Goal: Task Accomplishment & Management: Manage account settings

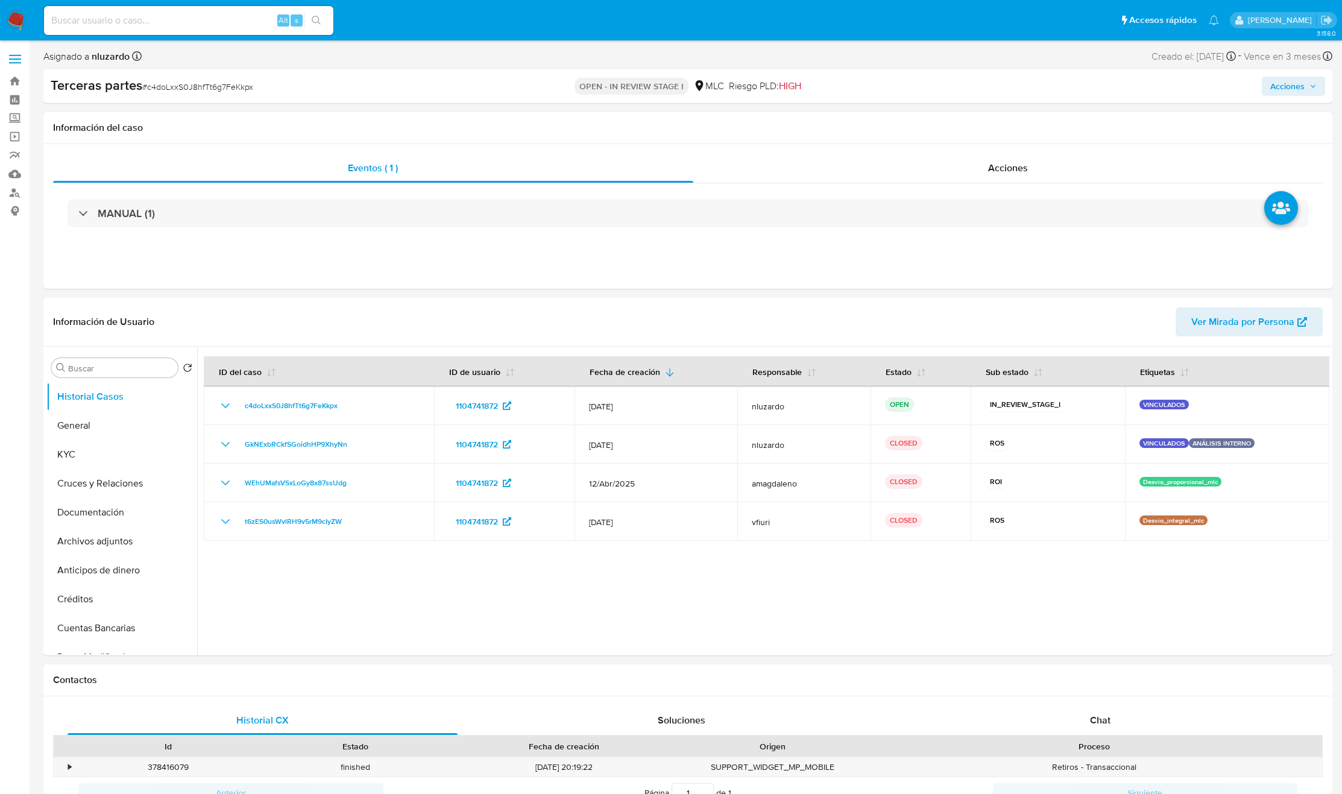
select select "10"
click at [102, 446] on button "KYC" at bounding box center [116, 454] width 141 height 29
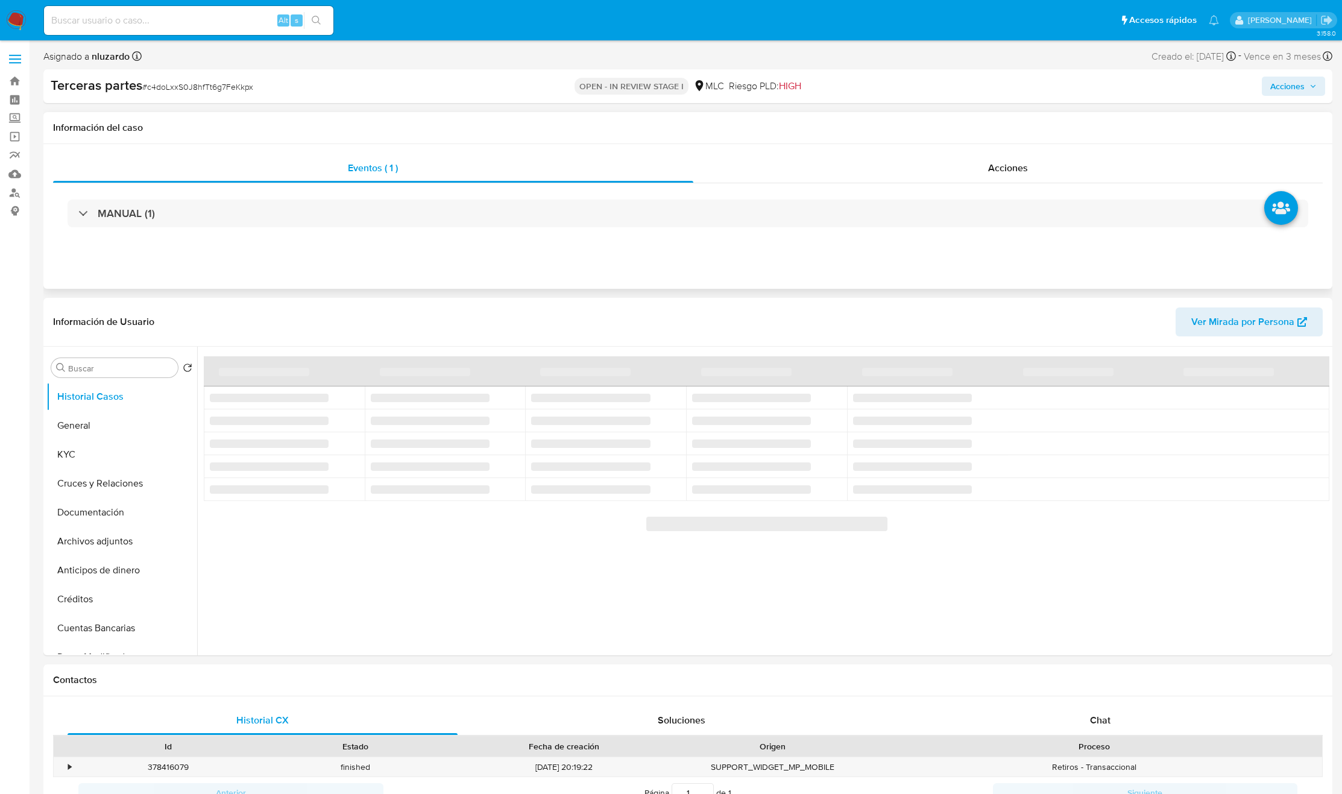
select select "10"
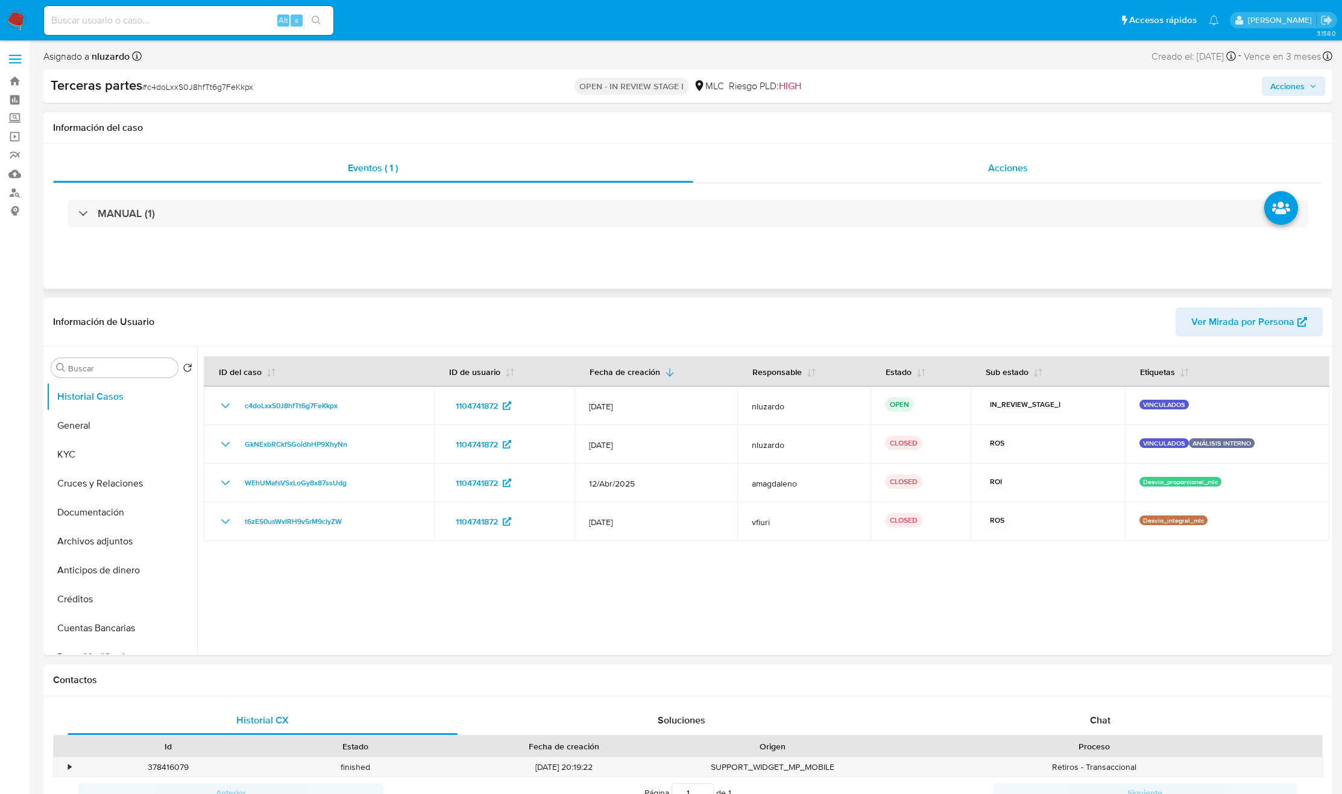
click at [1020, 169] on span "Acciones" at bounding box center [1008, 168] width 40 height 14
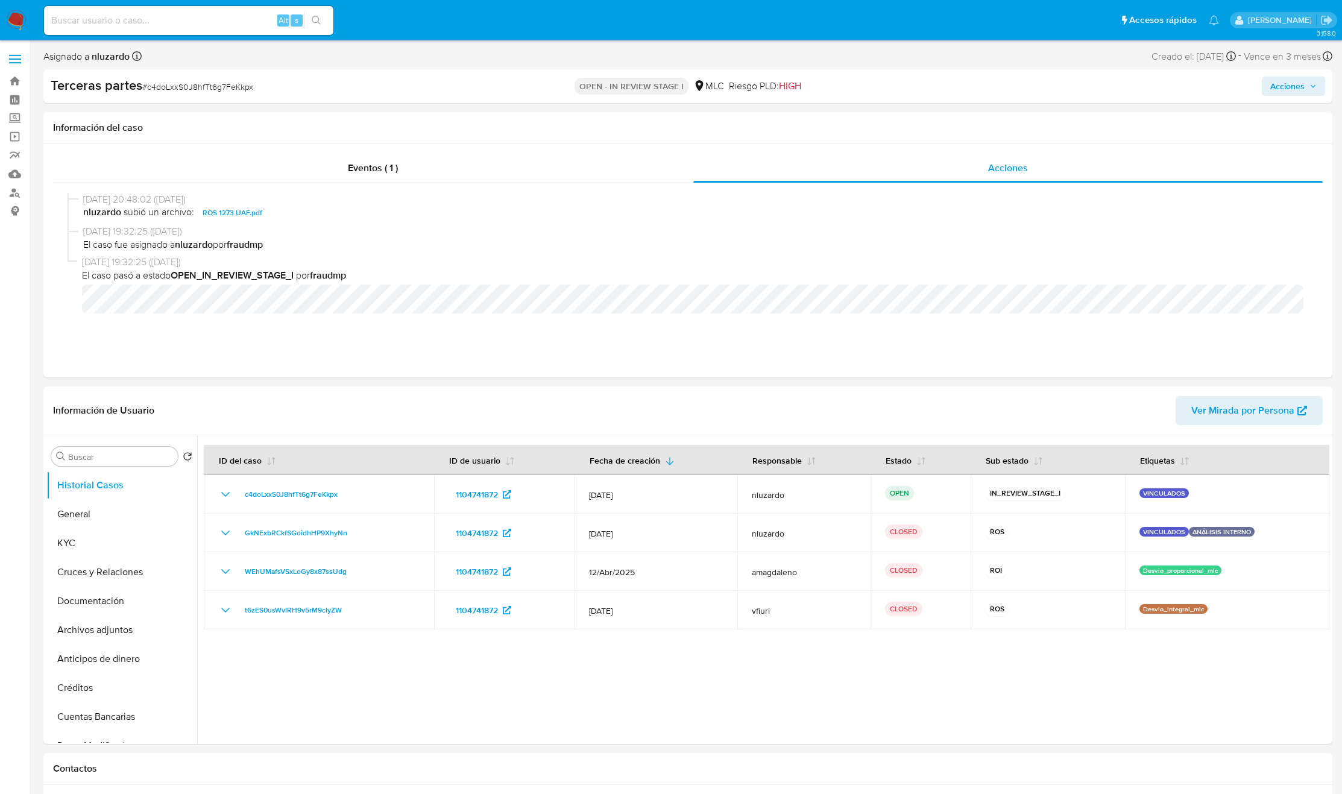
click at [1306, 87] on span "Acciones" at bounding box center [1293, 86] width 46 height 17
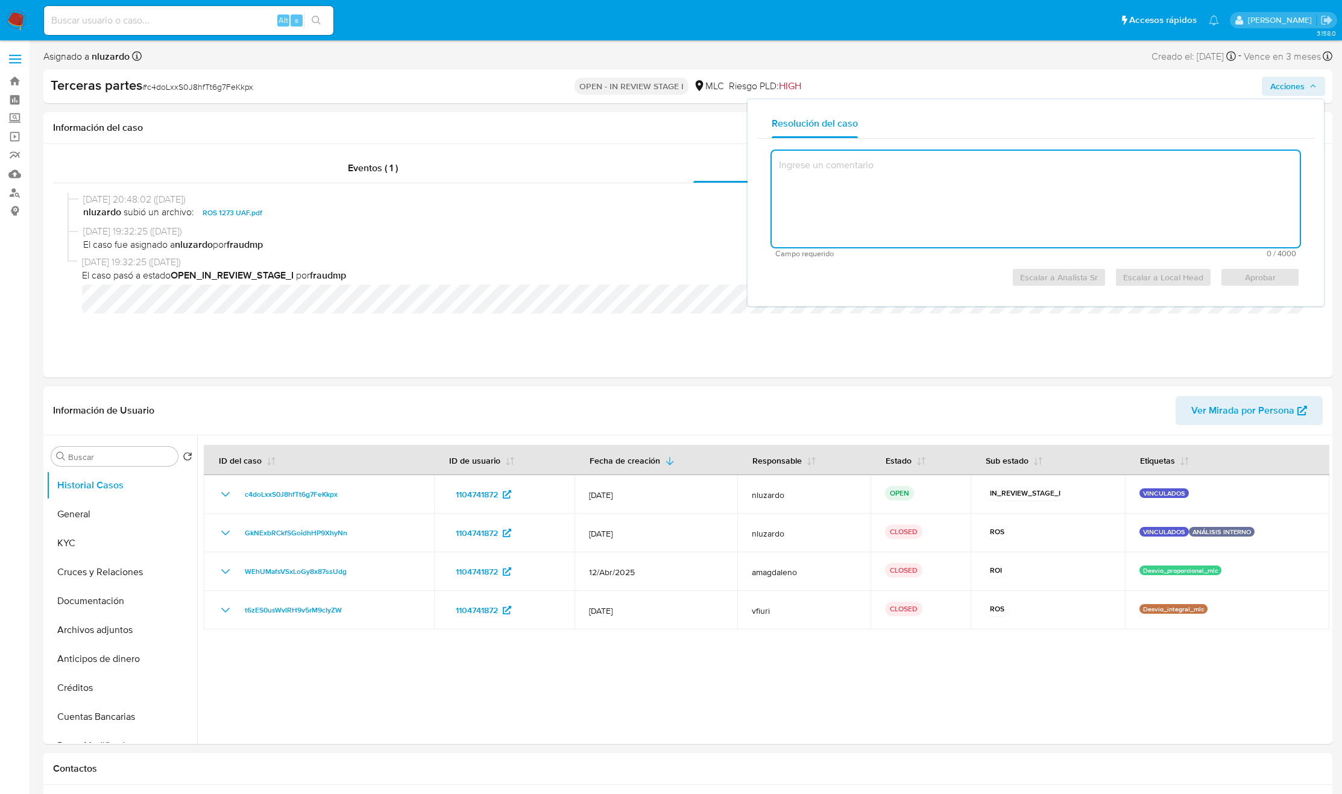
click at [1030, 223] on textarea at bounding box center [1036, 199] width 528 height 96
click at [1024, 205] on textarea at bounding box center [1036, 199] width 528 height 96
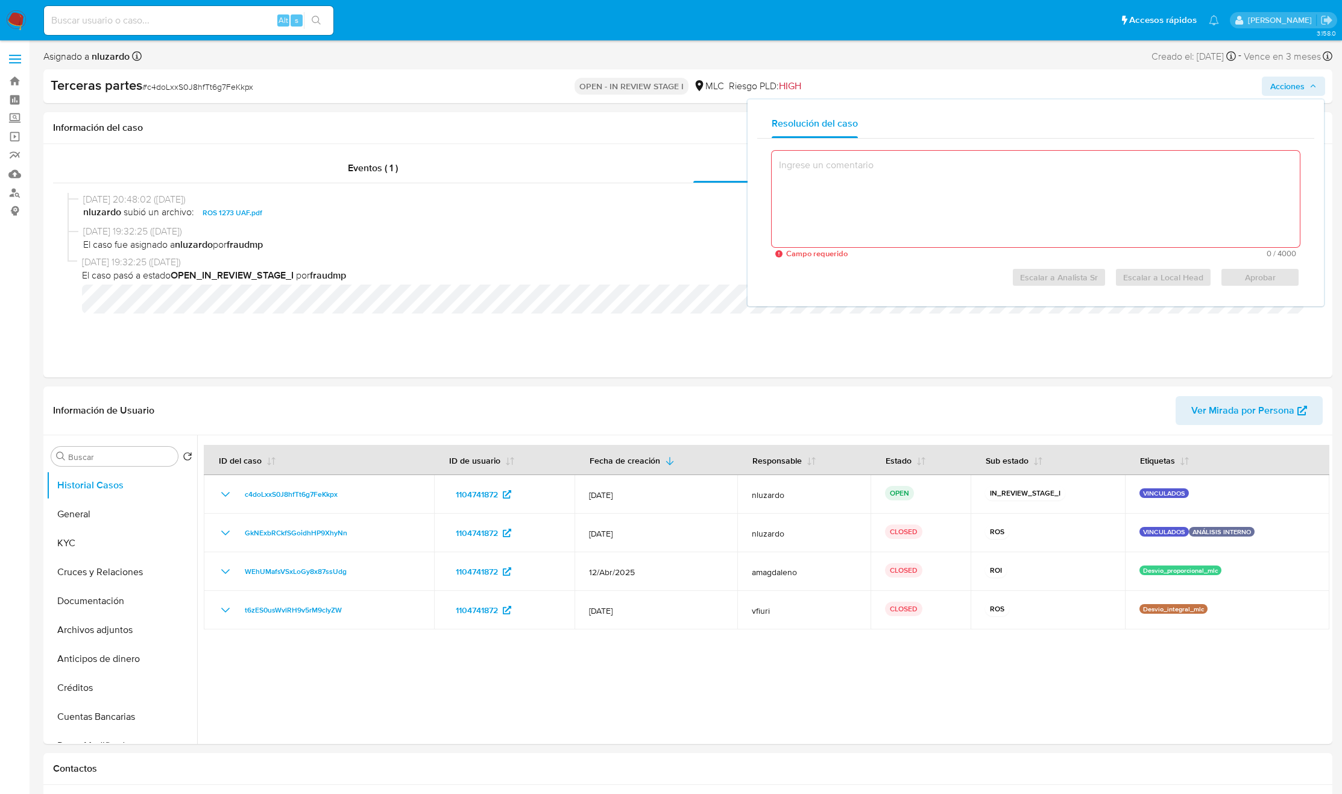
click at [1031, 194] on textarea at bounding box center [1036, 199] width 528 height 96
paste textarea "El caso se genera dentro de una clasificación incorrecta por lo que se procede …"
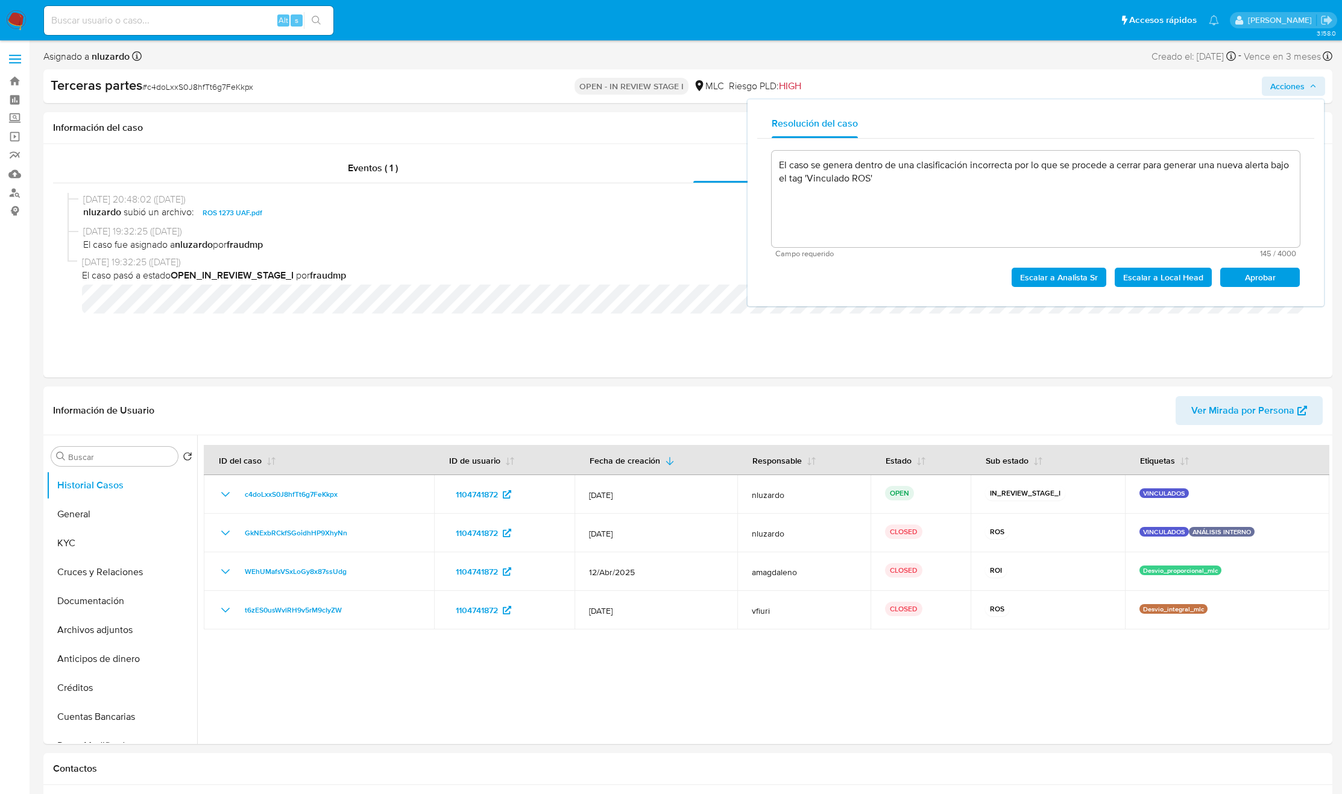
click at [1266, 269] on span "Aprobar" at bounding box center [1260, 277] width 63 height 17
type textarea "El caso se genera dentro de una clasificación incorrecta por lo que se procede …"
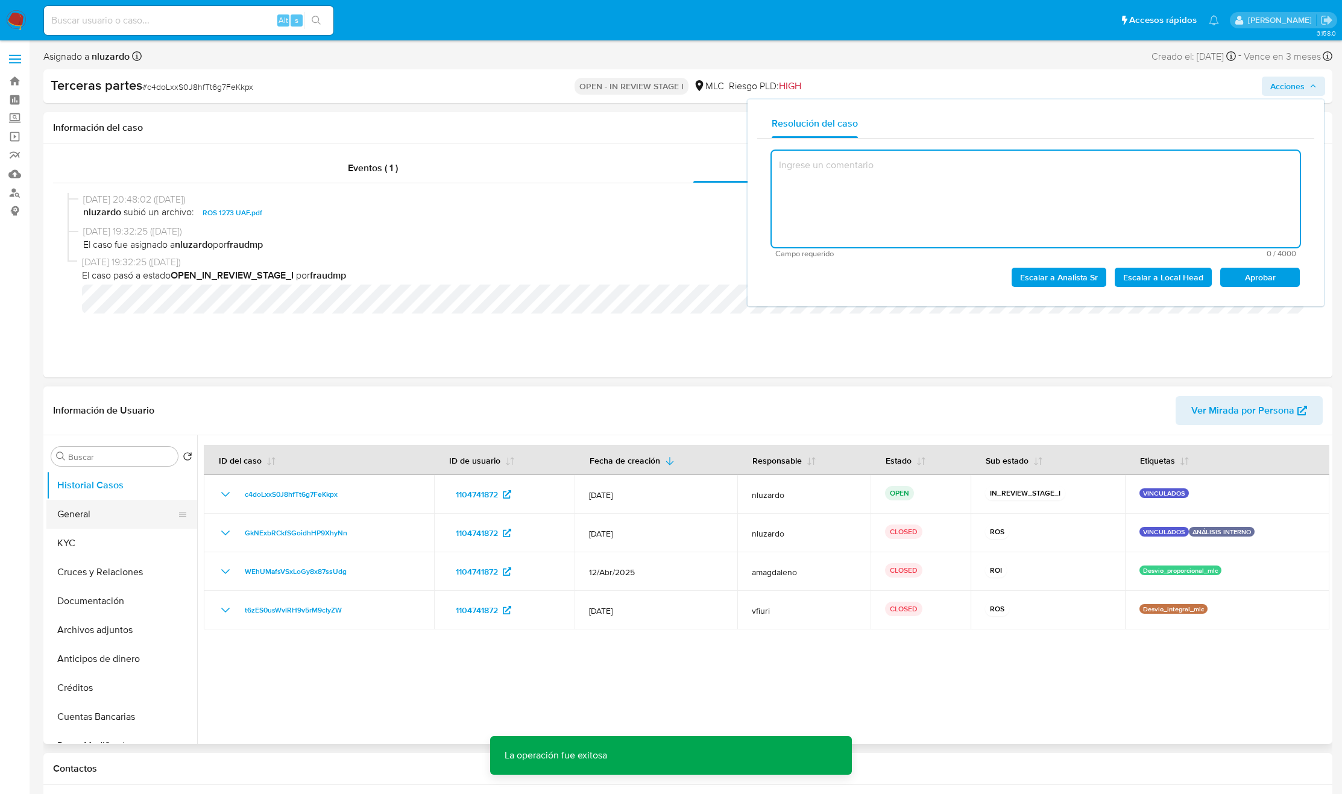
click at [103, 518] on button "General" at bounding box center [116, 514] width 141 height 29
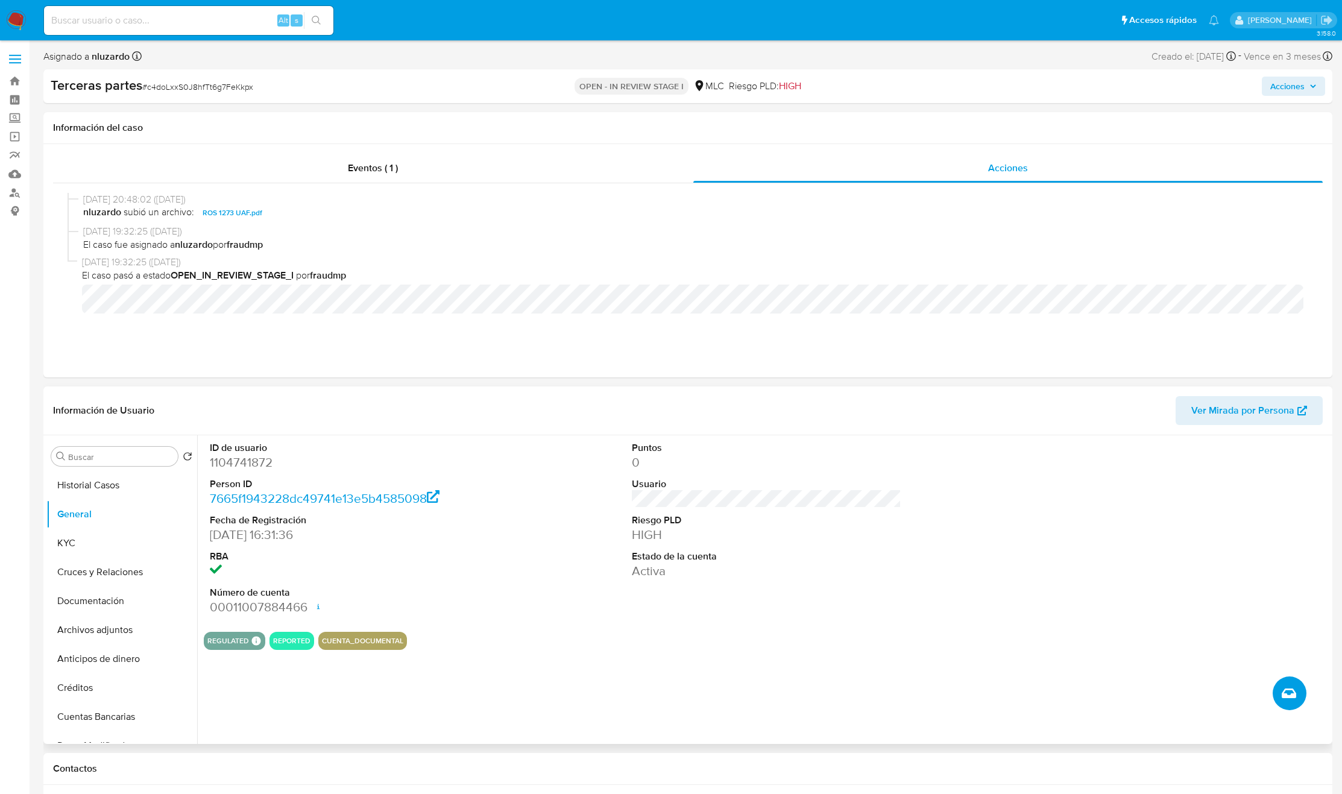
click at [1290, 695] on icon "Crear caso manual" at bounding box center [1289, 693] width 14 height 10
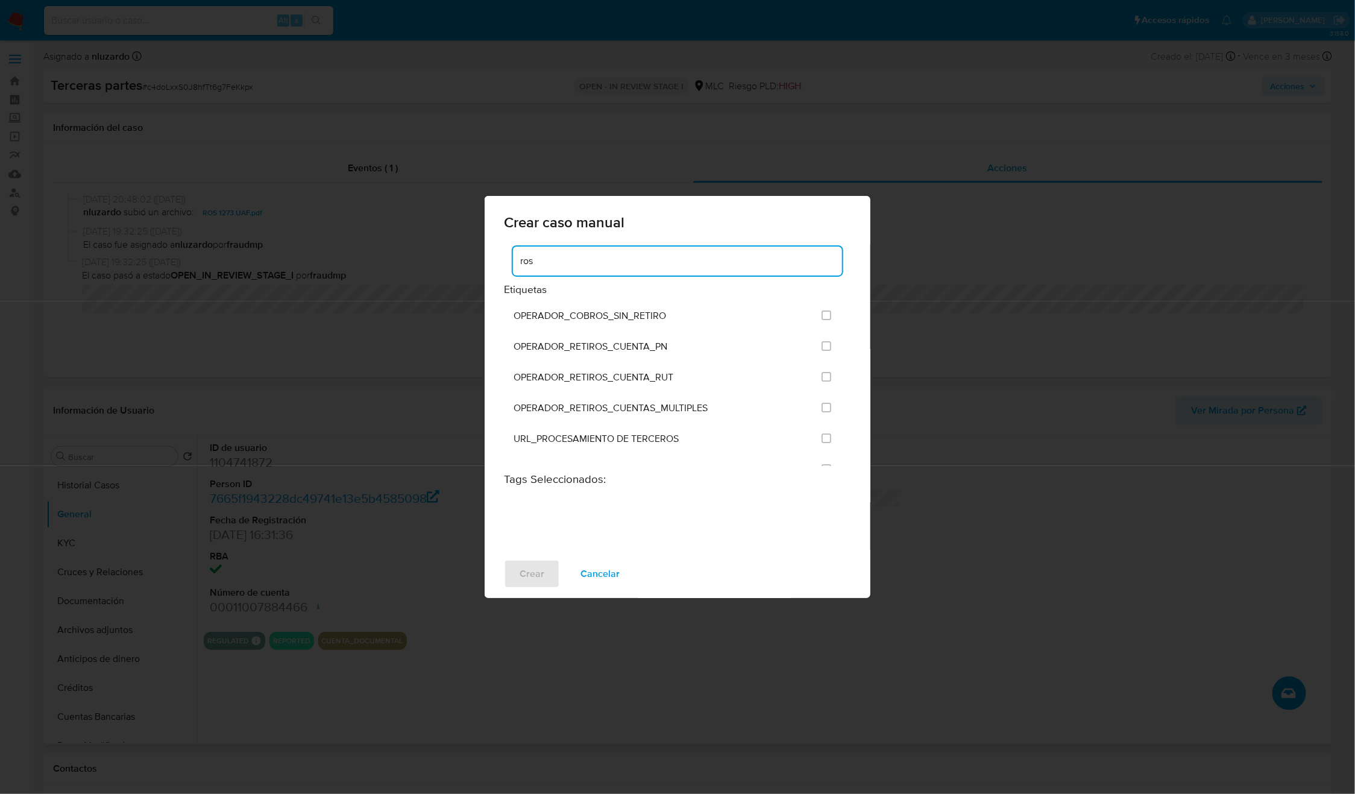
type input "ros"
click at [276, 412] on div "Crear caso manual ros Etiquetas OPERADOR_COBROS_SIN_RETIRO OPERADOR_RETIROS_CUE…" at bounding box center [677, 397] width 1355 height 794
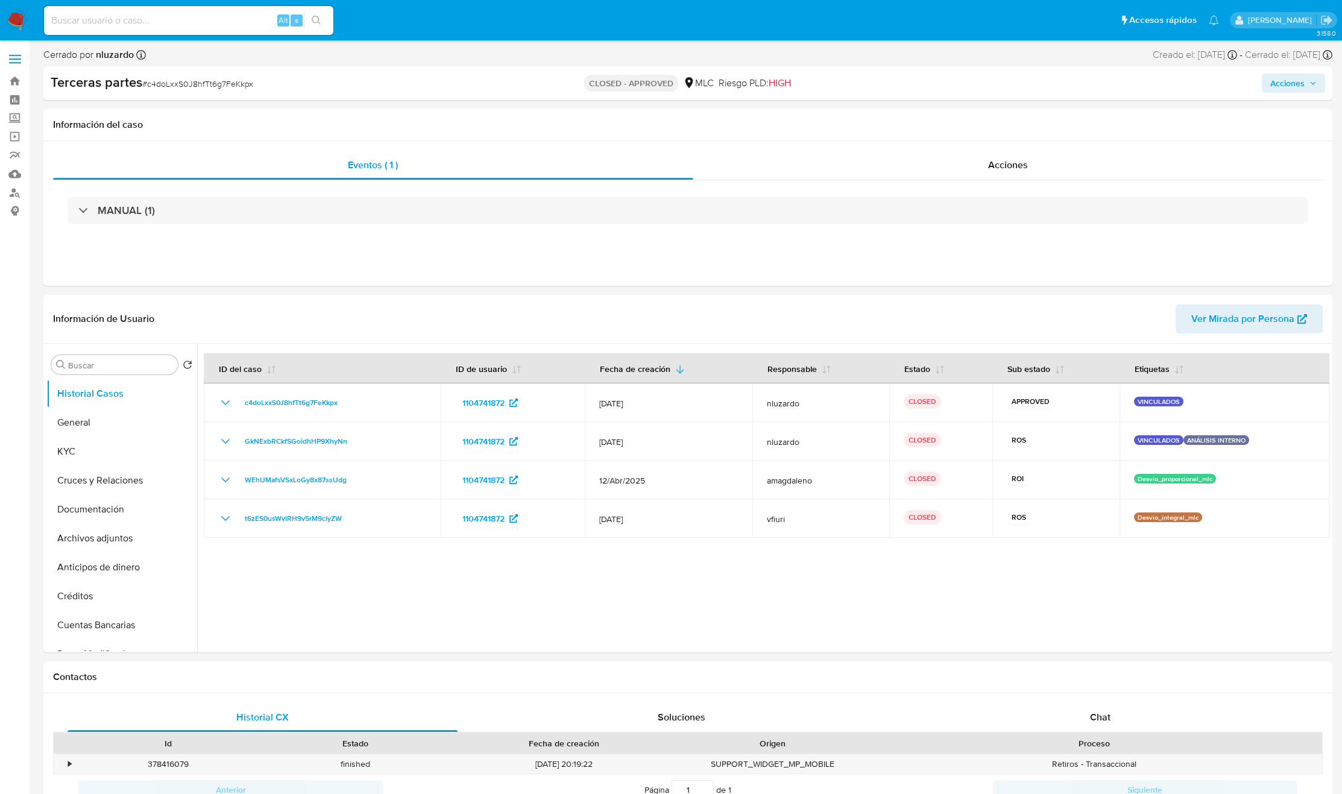
select select "10"
click at [83, 429] on button "General" at bounding box center [116, 422] width 141 height 29
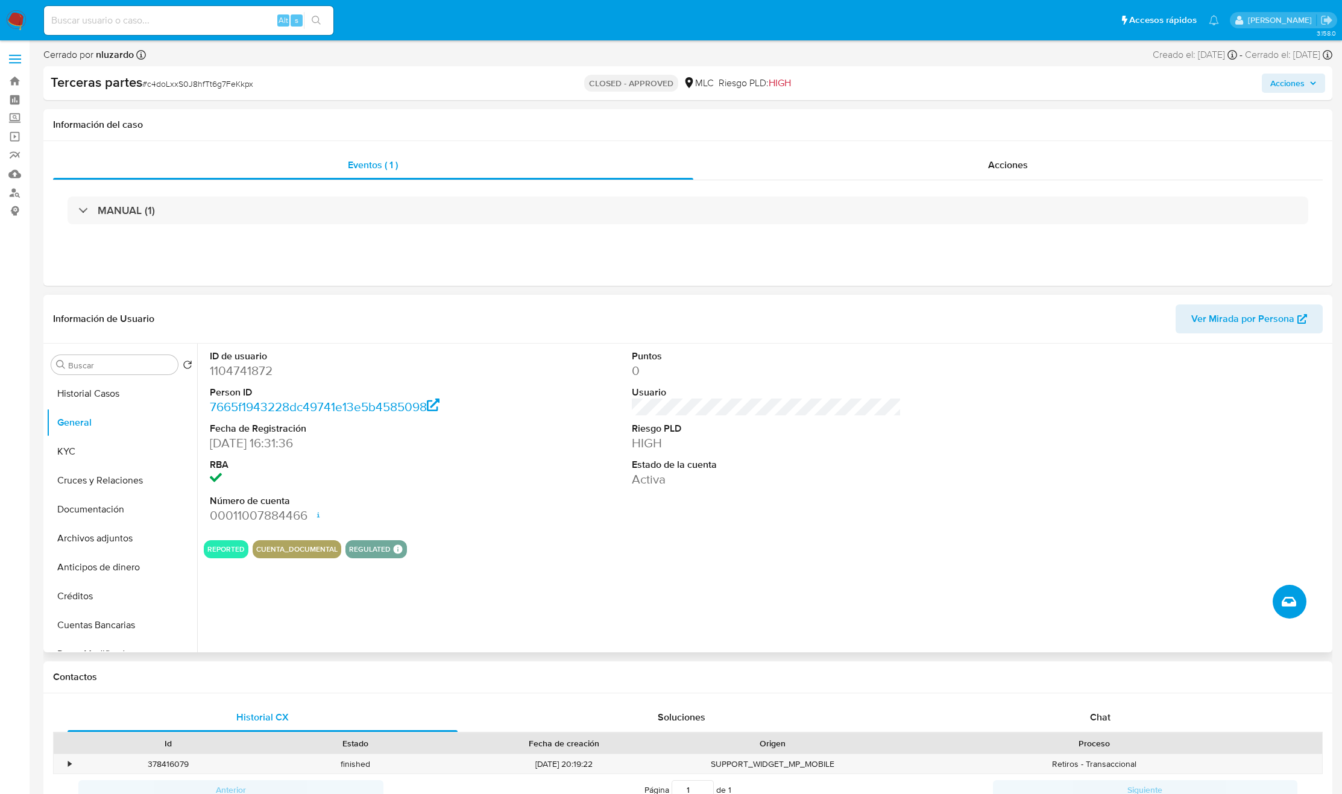
click at [1291, 596] on icon "Crear caso manual" at bounding box center [1289, 601] width 14 height 14
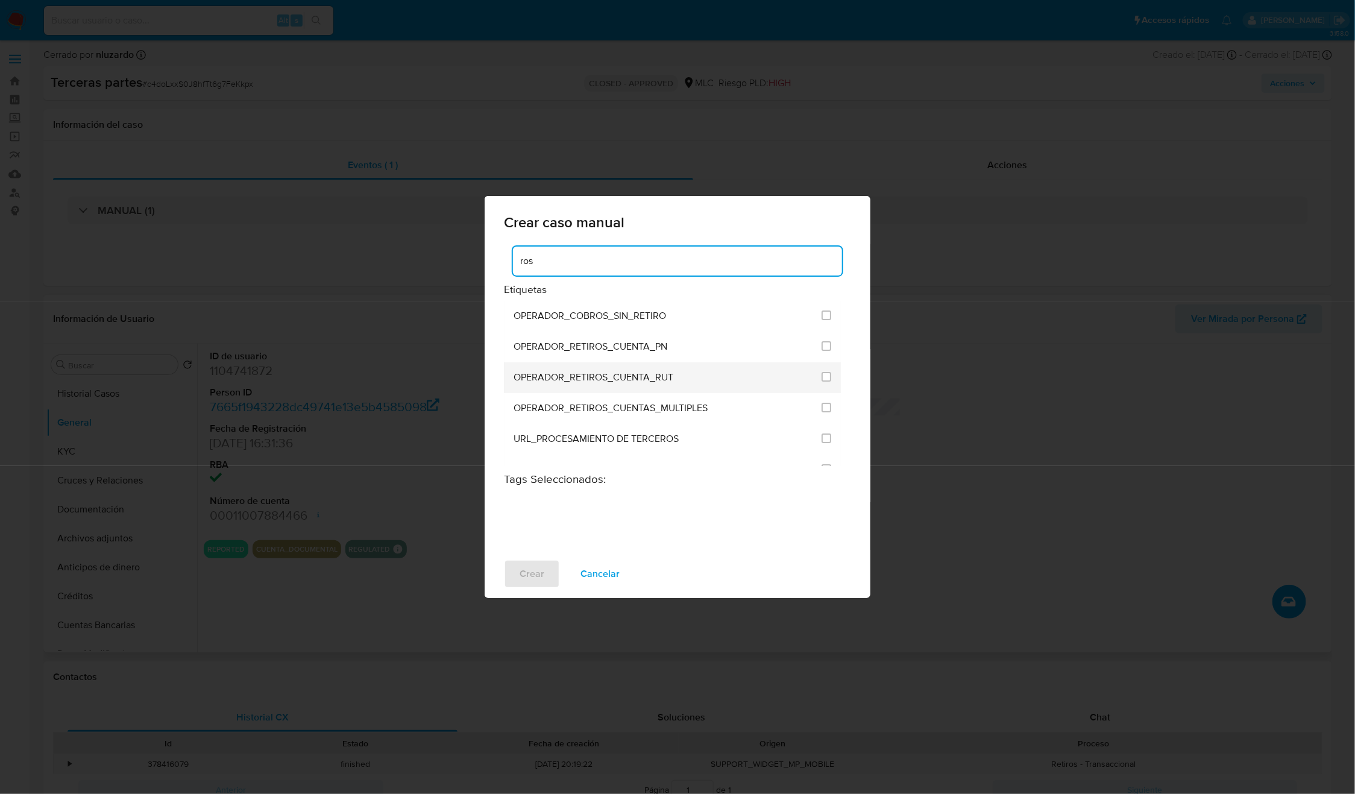
type input "ros"
type input "vinculado"
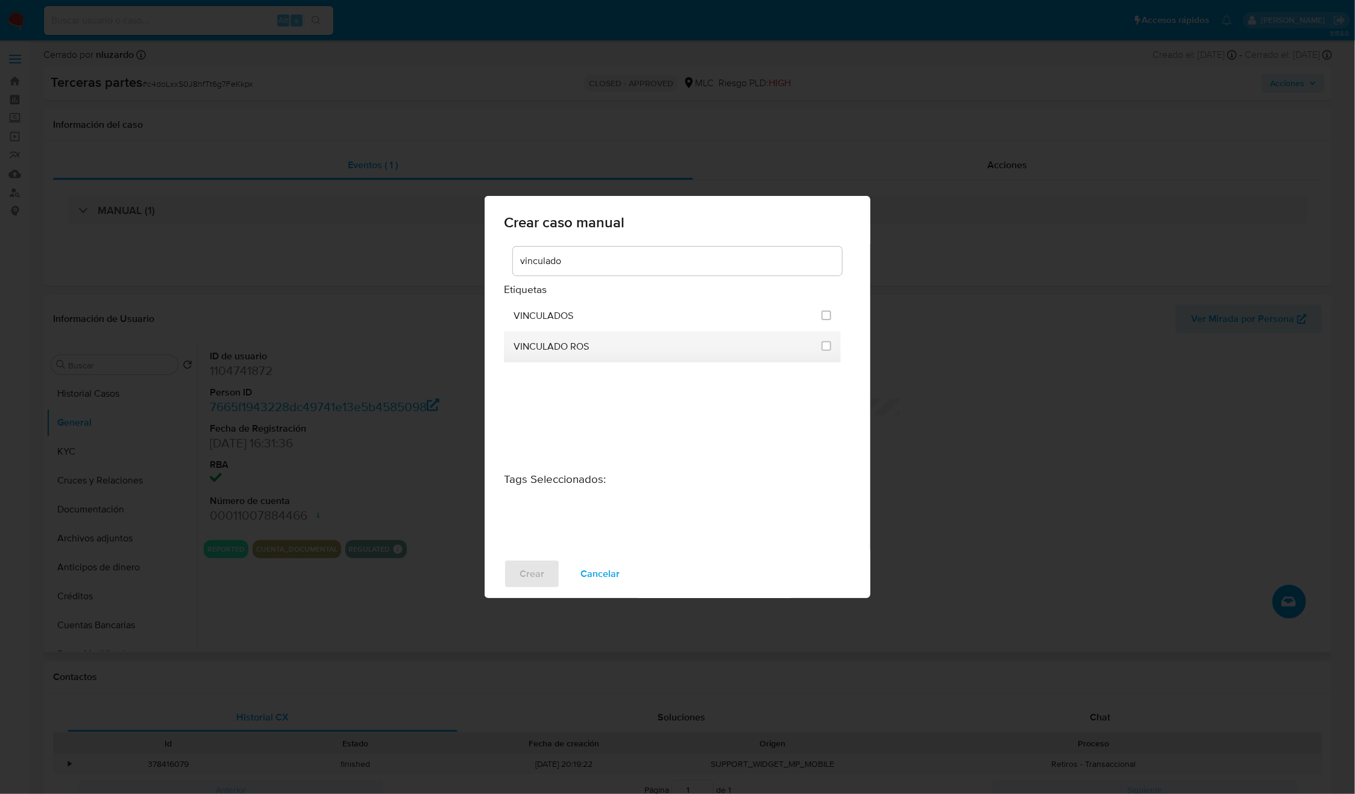
click at [825, 351] on div at bounding box center [827, 346] width 10 height 12
click at [822, 350] on input "3313" at bounding box center [827, 346] width 10 height 10
checkbox input "true"
click at [532, 584] on span "Crear" at bounding box center [532, 574] width 25 height 27
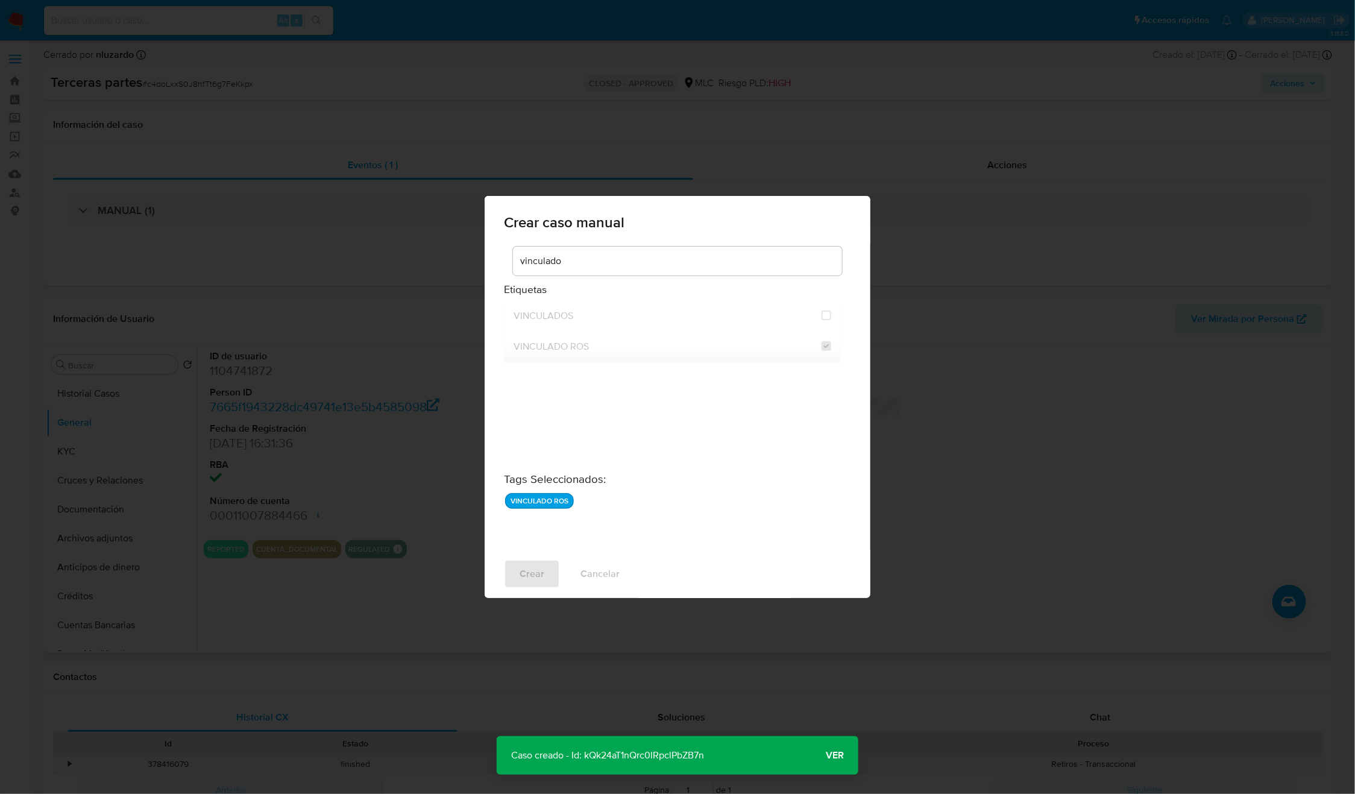
click at [845, 757] on button "Ver" at bounding box center [834, 755] width 47 height 29
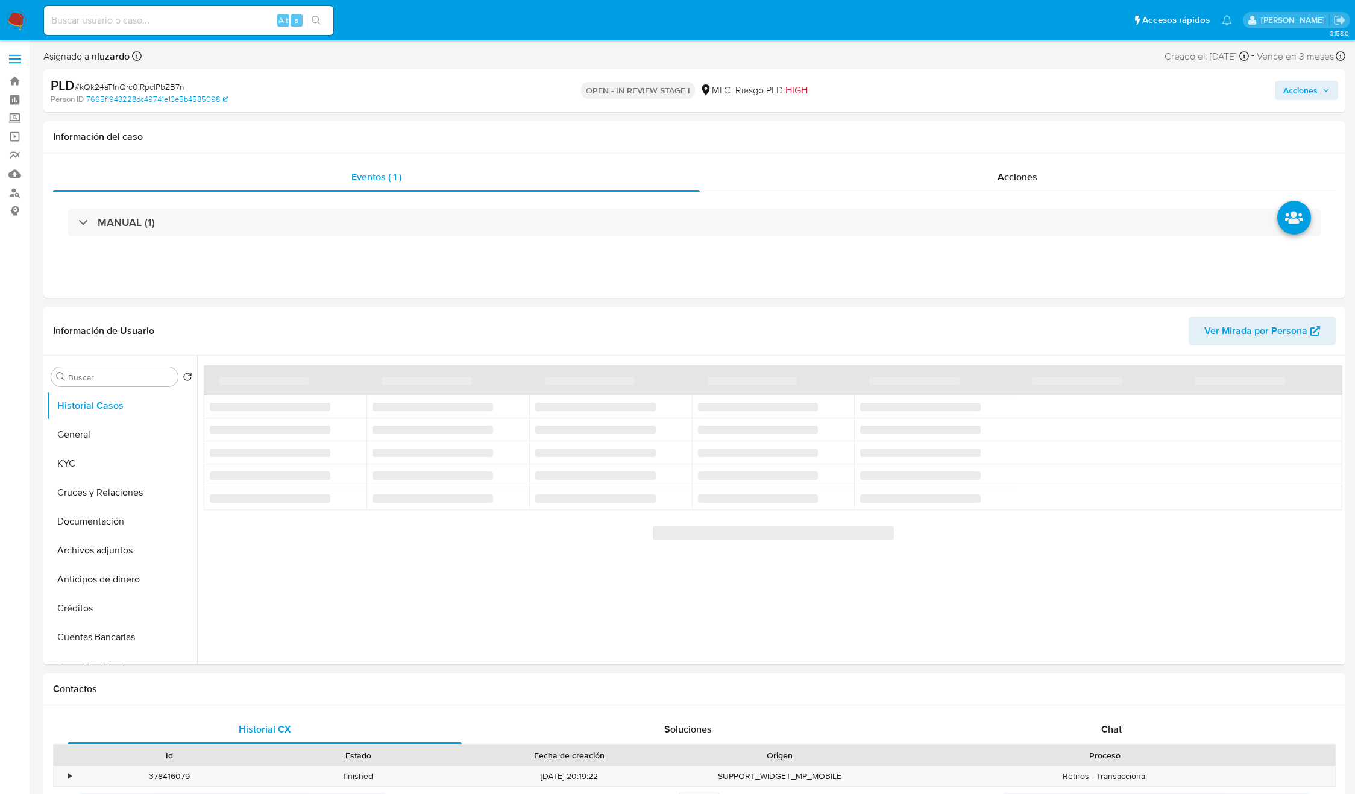
select select "10"
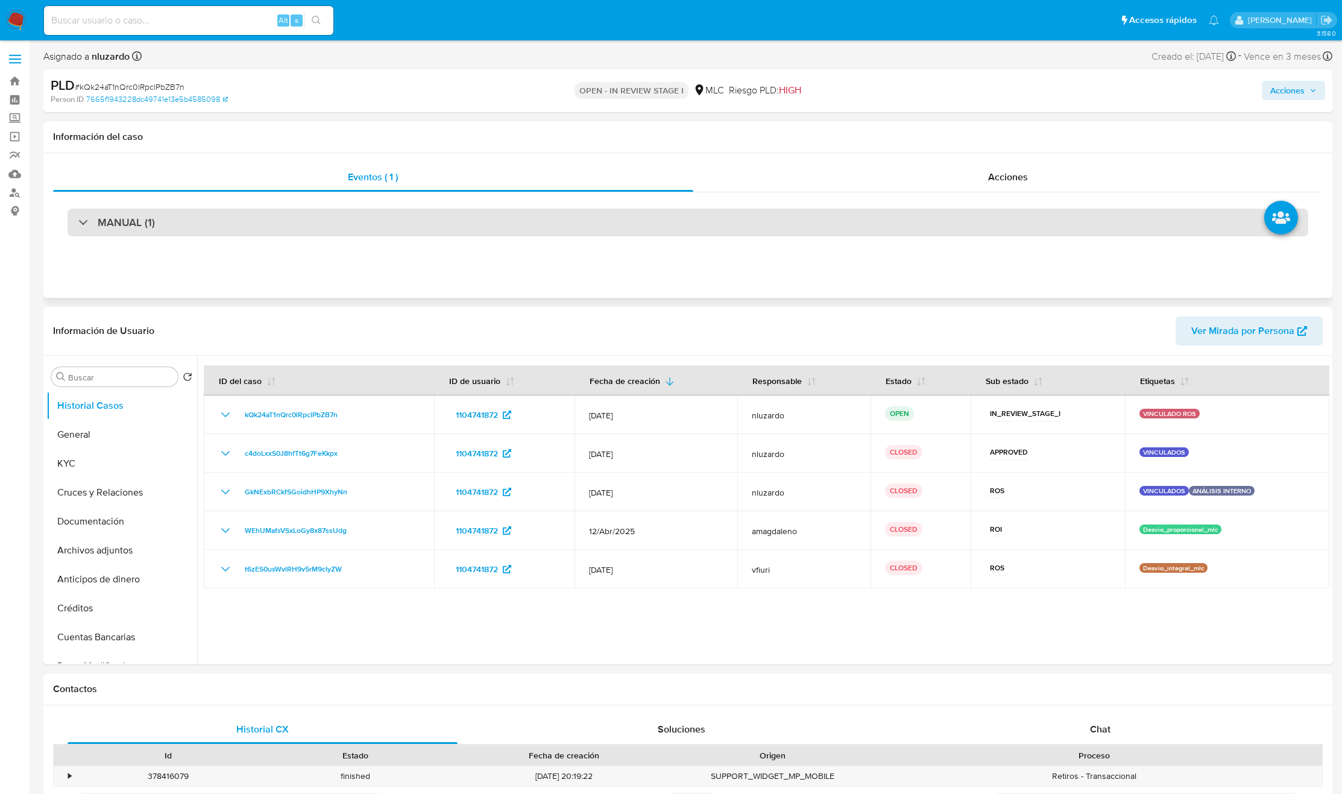
click at [469, 228] on div "MANUAL (1)" at bounding box center [688, 223] width 1241 height 28
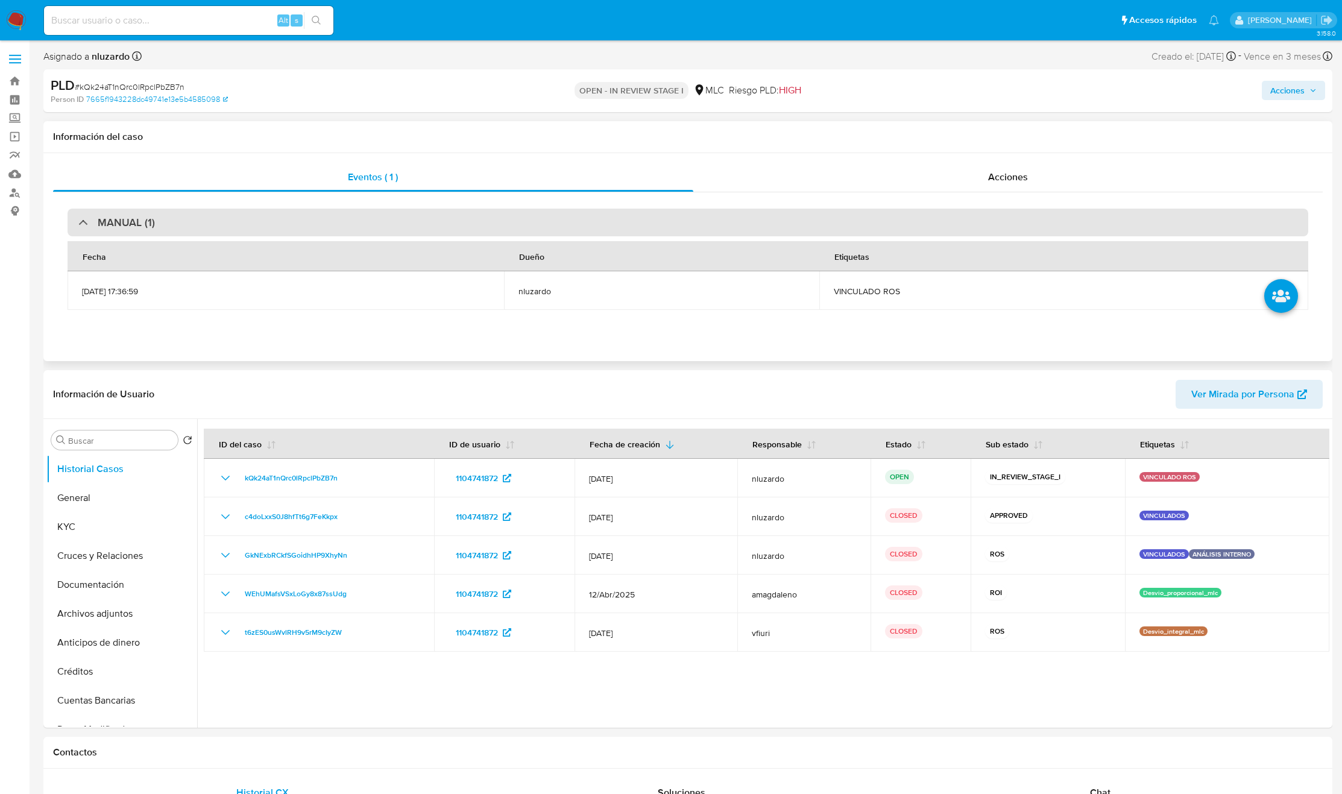
click at [469, 228] on div "MANUAL (1)" at bounding box center [688, 223] width 1241 height 28
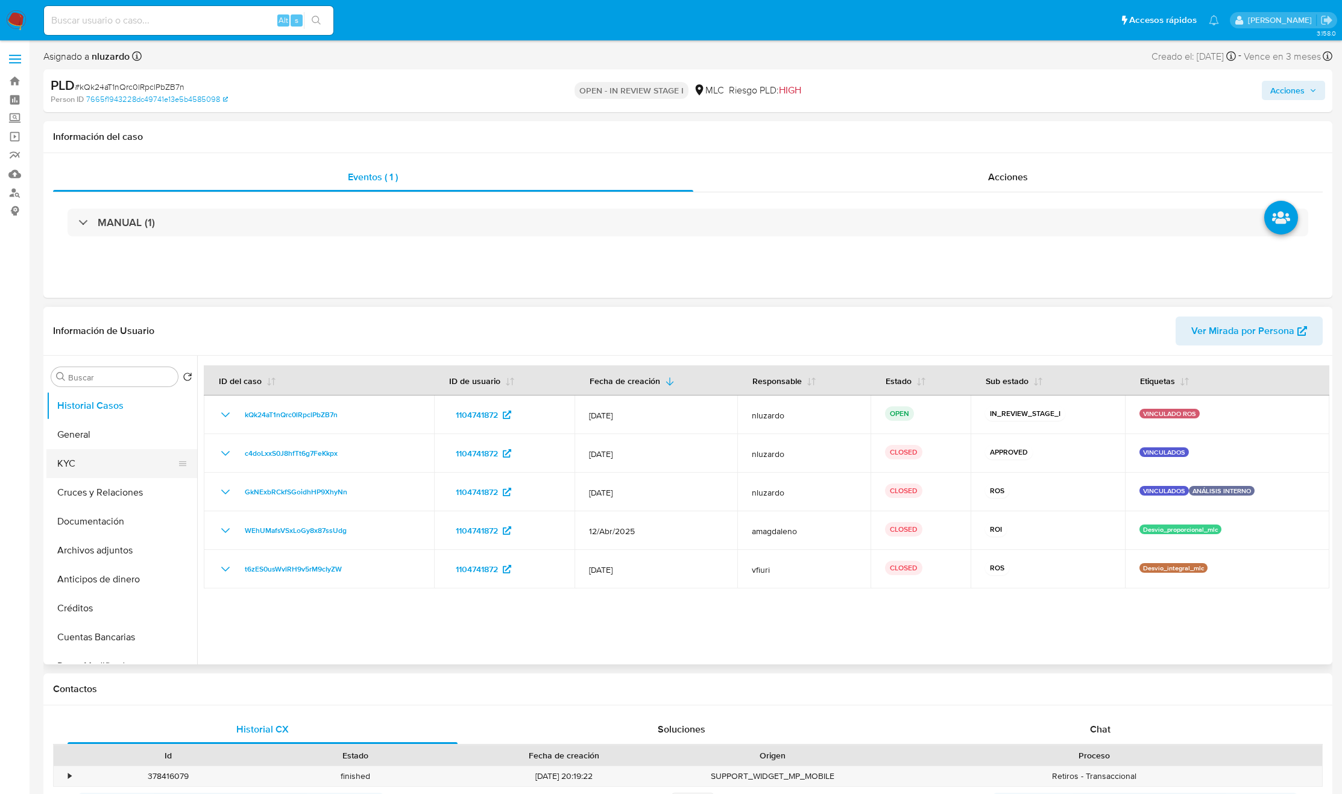
click at [81, 467] on button "KYC" at bounding box center [116, 463] width 141 height 29
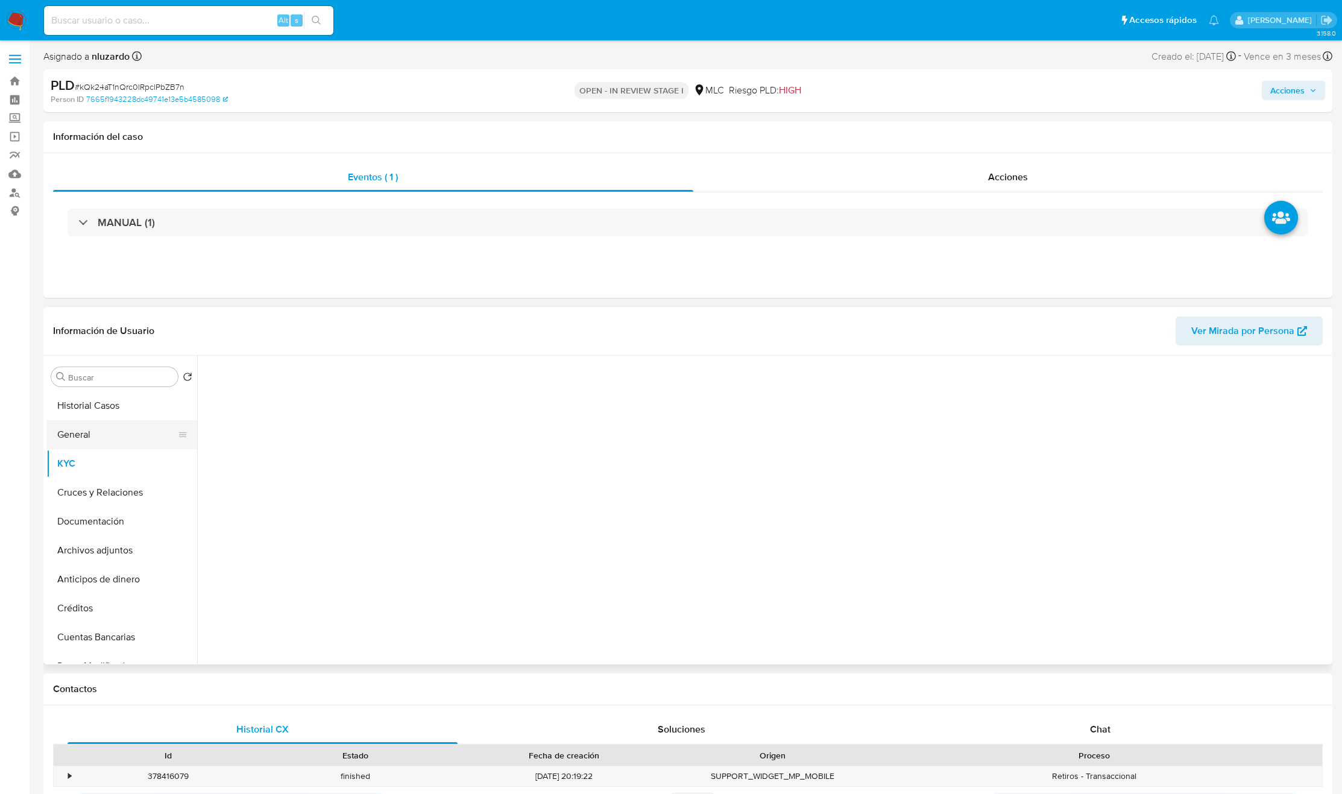
click at [90, 429] on button "General" at bounding box center [116, 434] width 141 height 29
select select "10"
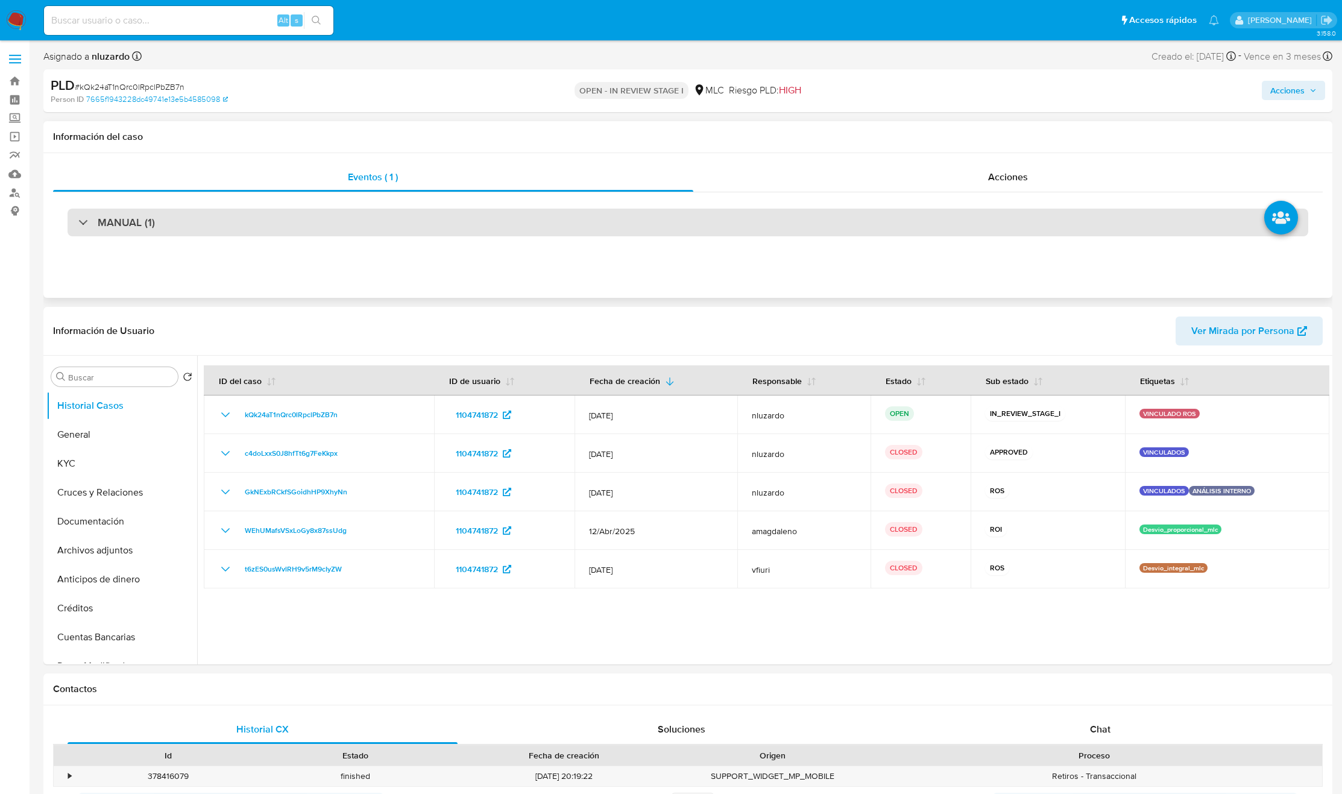
click at [283, 228] on div "MANUAL (1)" at bounding box center [688, 223] width 1241 height 28
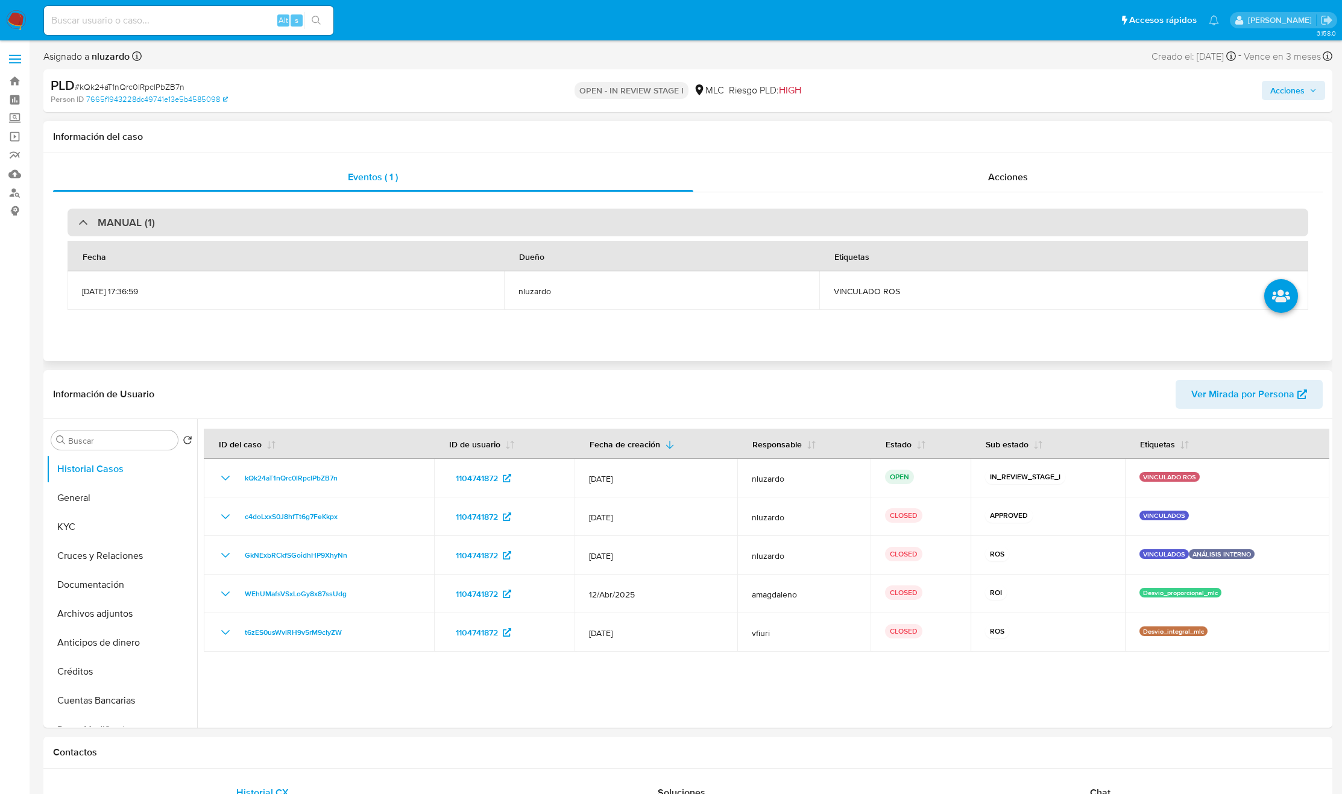
click at [283, 228] on div "MANUAL (1)" at bounding box center [688, 223] width 1241 height 28
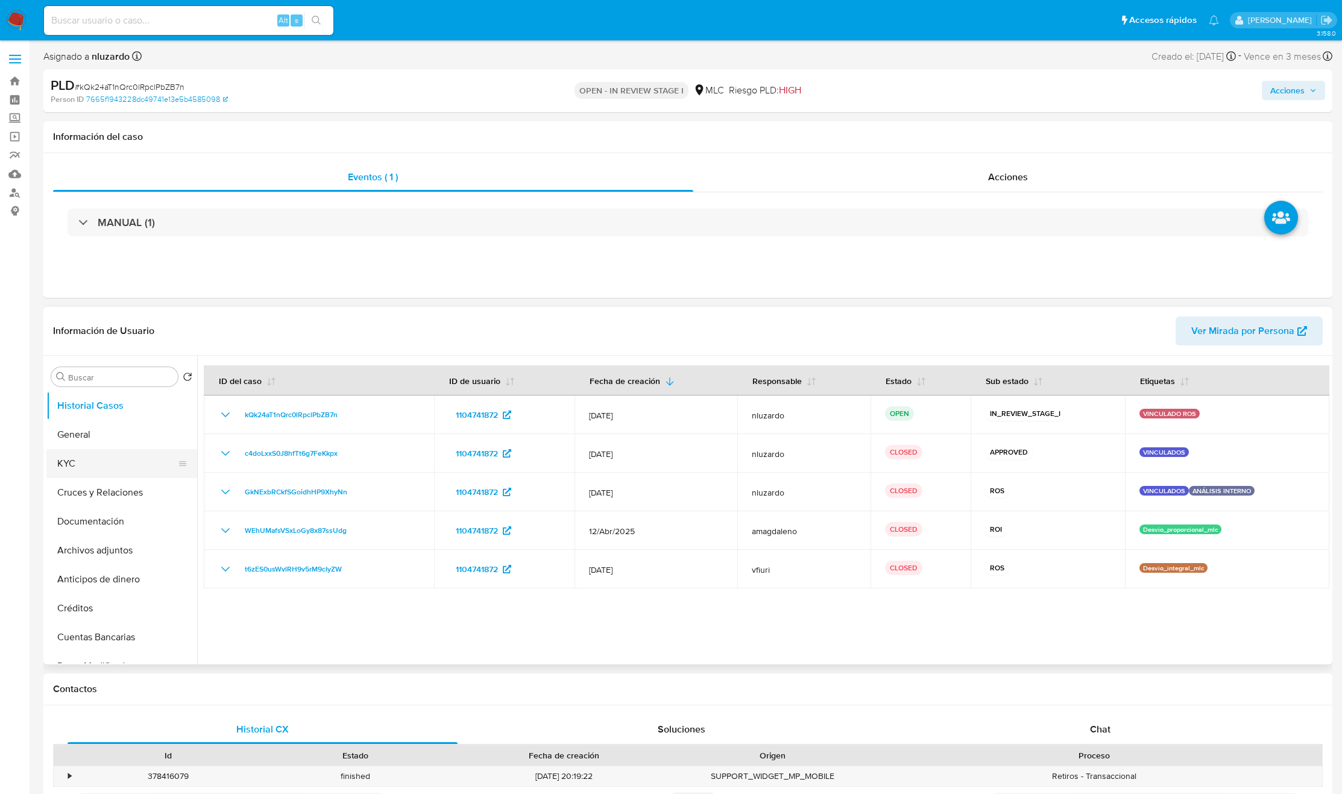
click at [75, 470] on button "KYC" at bounding box center [116, 463] width 141 height 29
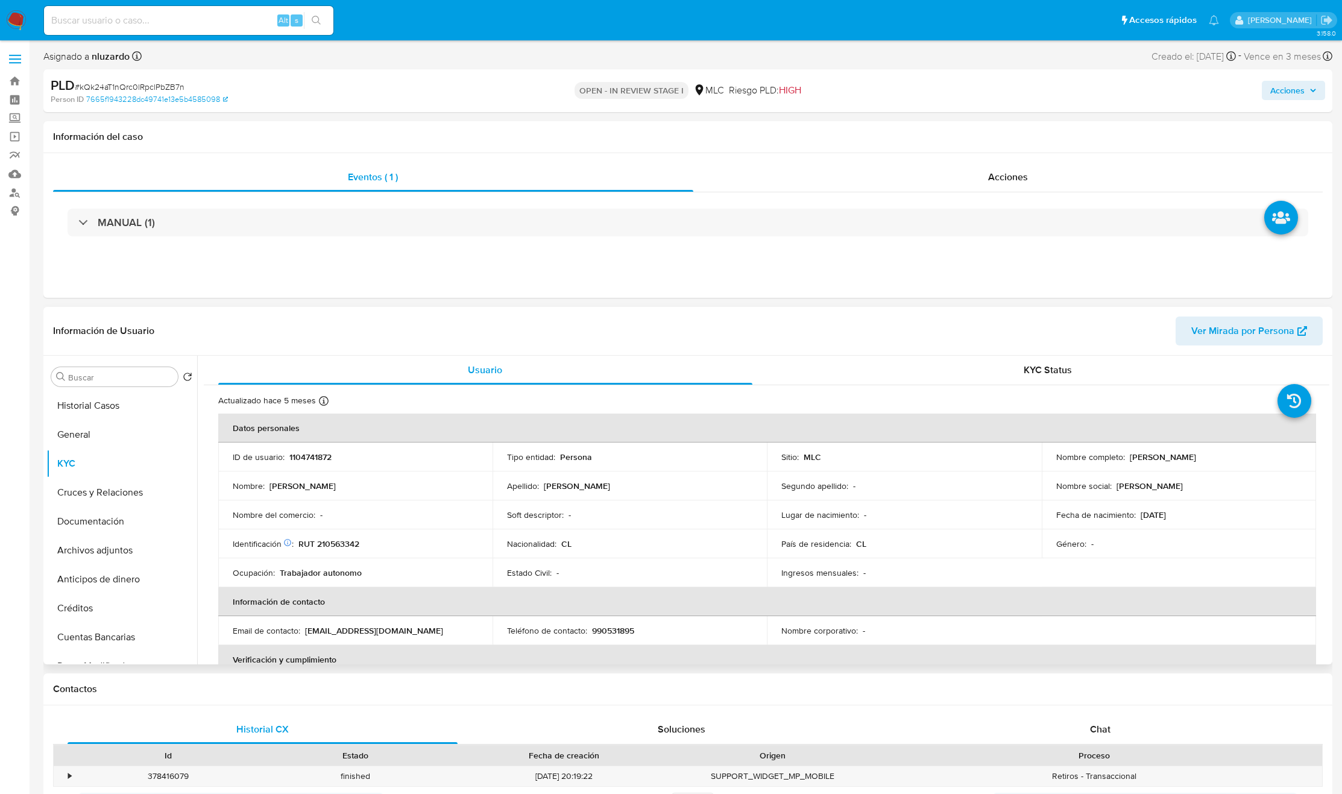
click at [324, 458] on p "1104741872" at bounding box center [310, 457] width 42 height 11
copy p "1104741872"
click at [304, 455] on p "1104741872" at bounding box center [310, 457] width 42 height 11
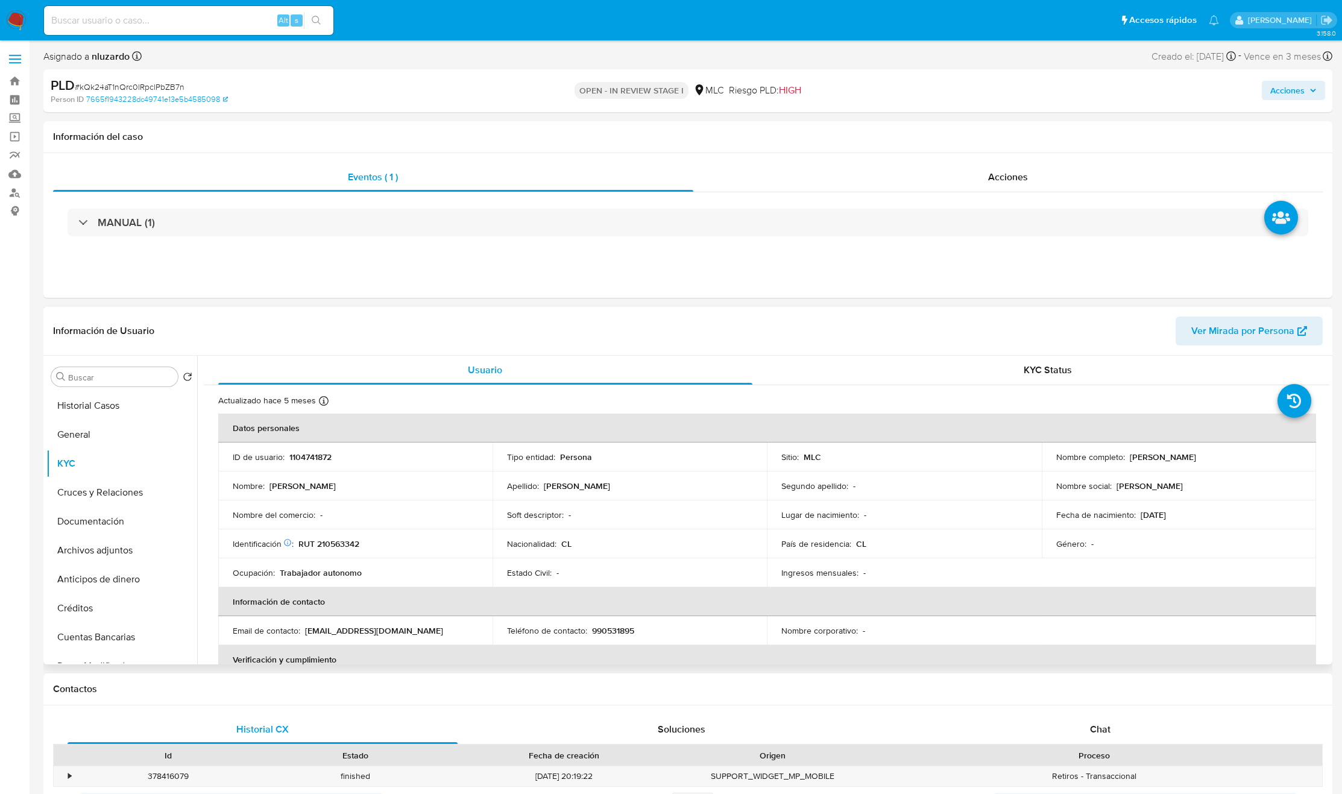
click at [444, 577] on div "Ocupación : Trabajador autonomo" at bounding box center [355, 572] width 245 height 11
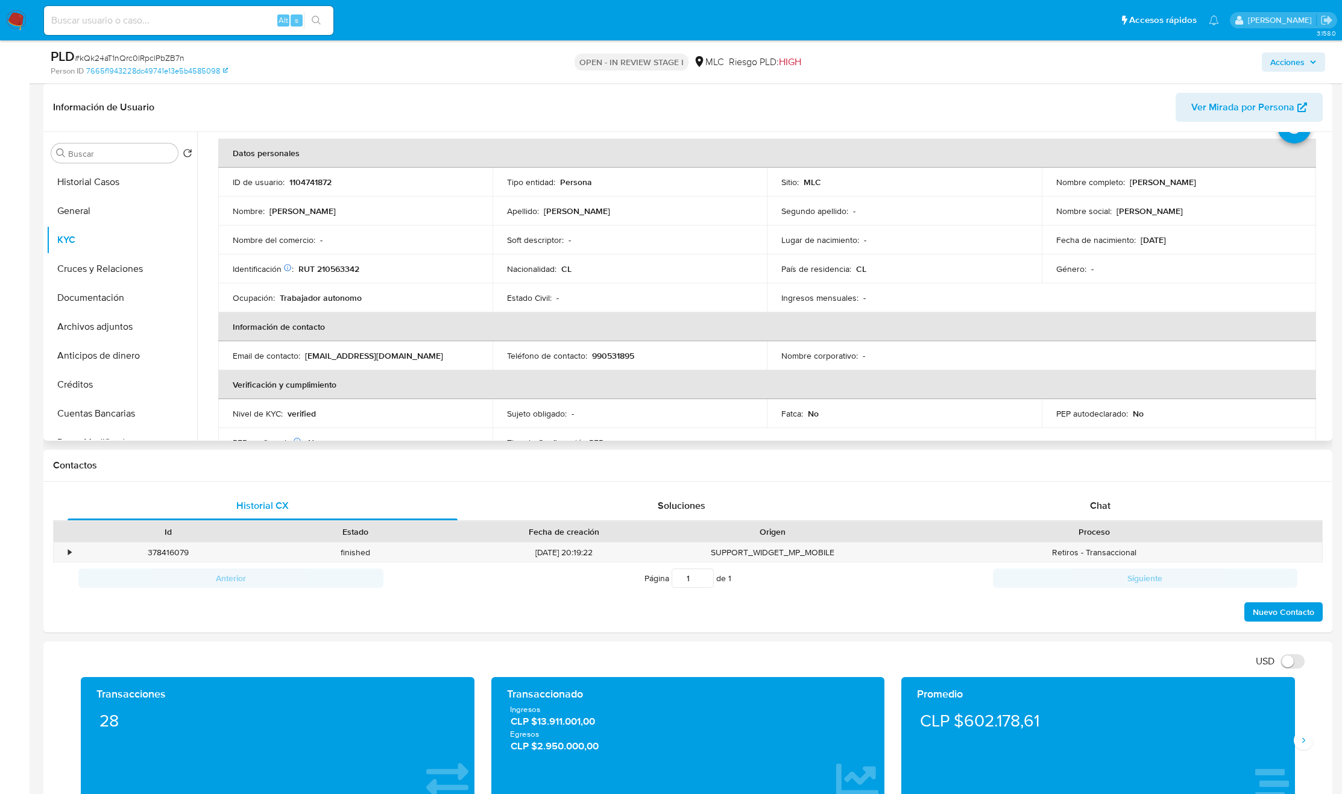
scroll to position [53, 0]
click at [326, 264] on p "RUT 210563342" at bounding box center [328, 266] width 61 height 11
copy p "210563342"
click at [340, 264] on p "RUT 210563342" at bounding box center [328, 266] width 61 height 11
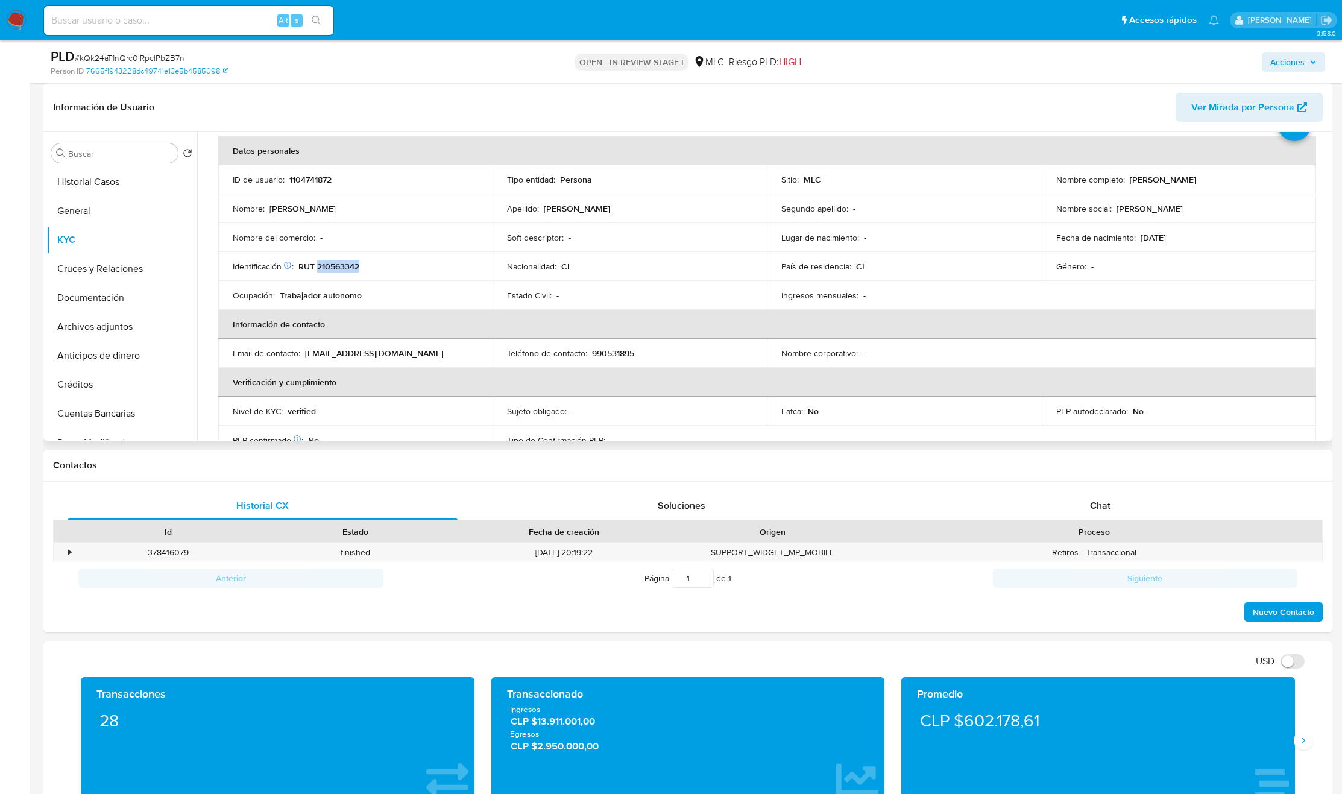
click at [340, 264] on p "RUT 210563342" at bounding box center [328, 266] width 61 height 11
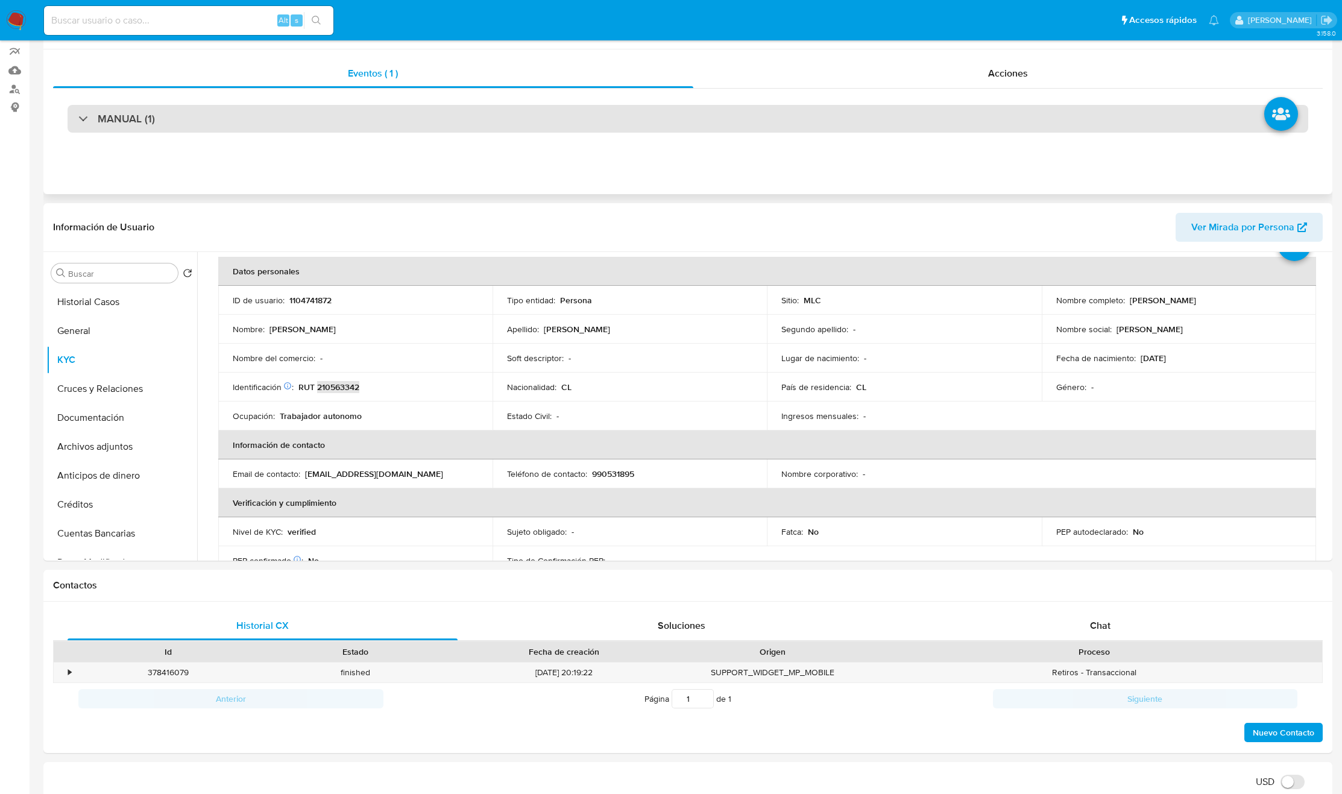
scroll to position [0, 0]
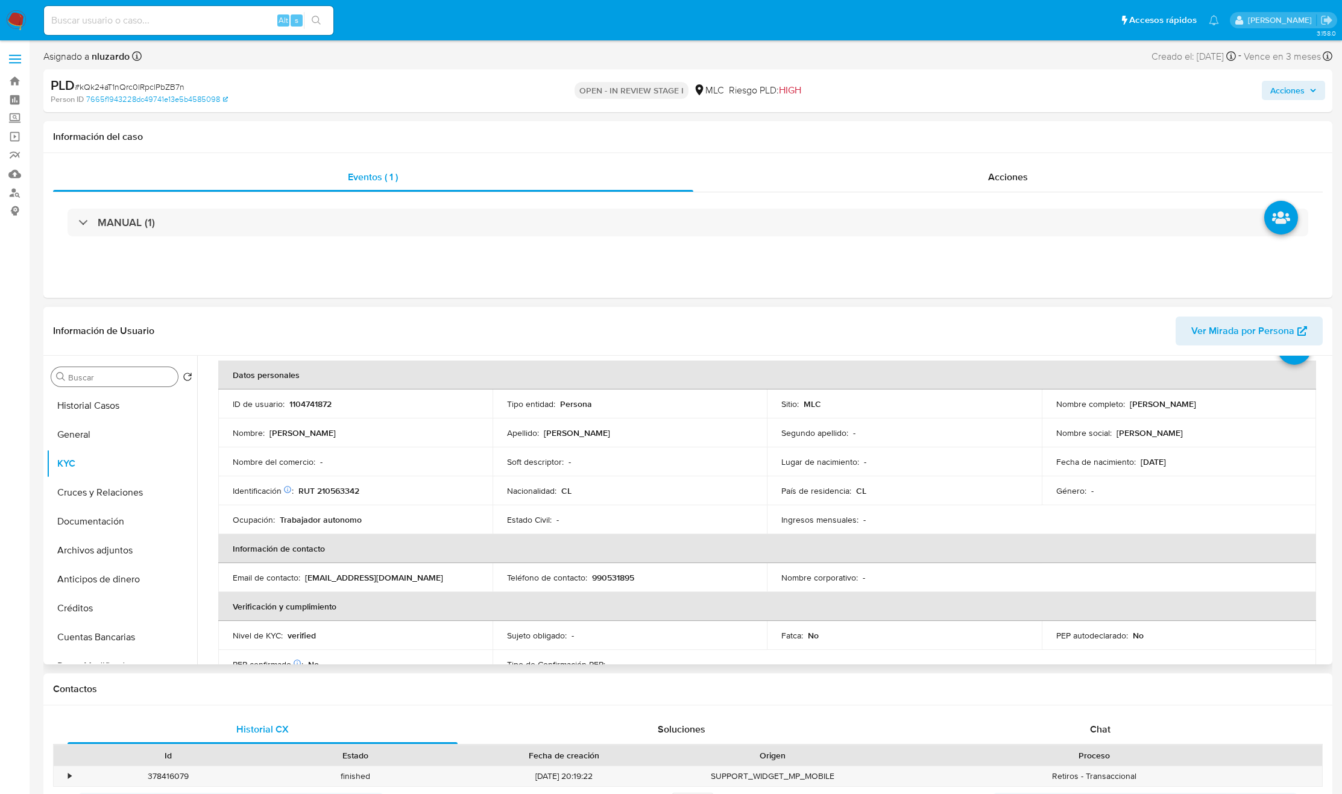
click at [107, 373] on input "Buscar" at bounding box center [120, 377] width 105 height 11
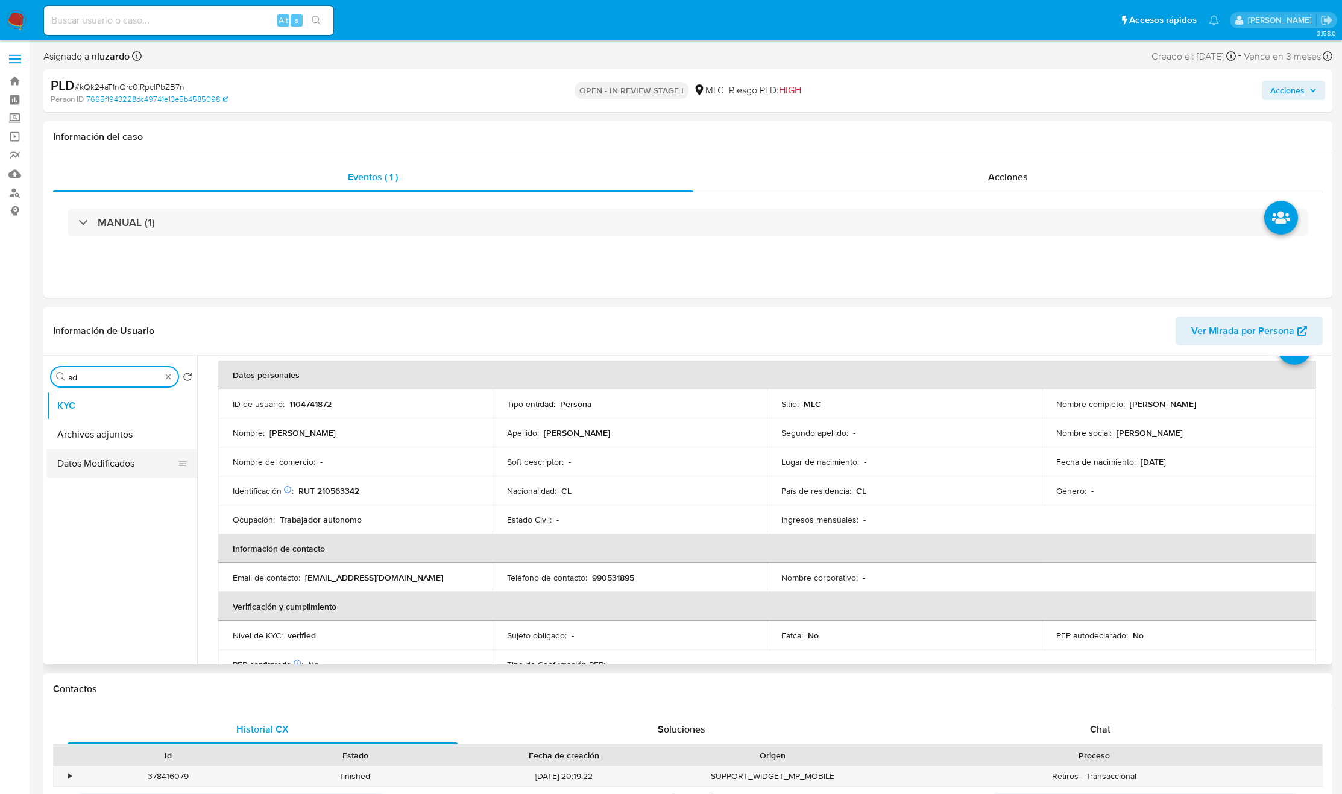
type input "ad"
click at [107, 429] on button "Archivos adjuntos" at bounding box center [121, 434] width 151 height 29
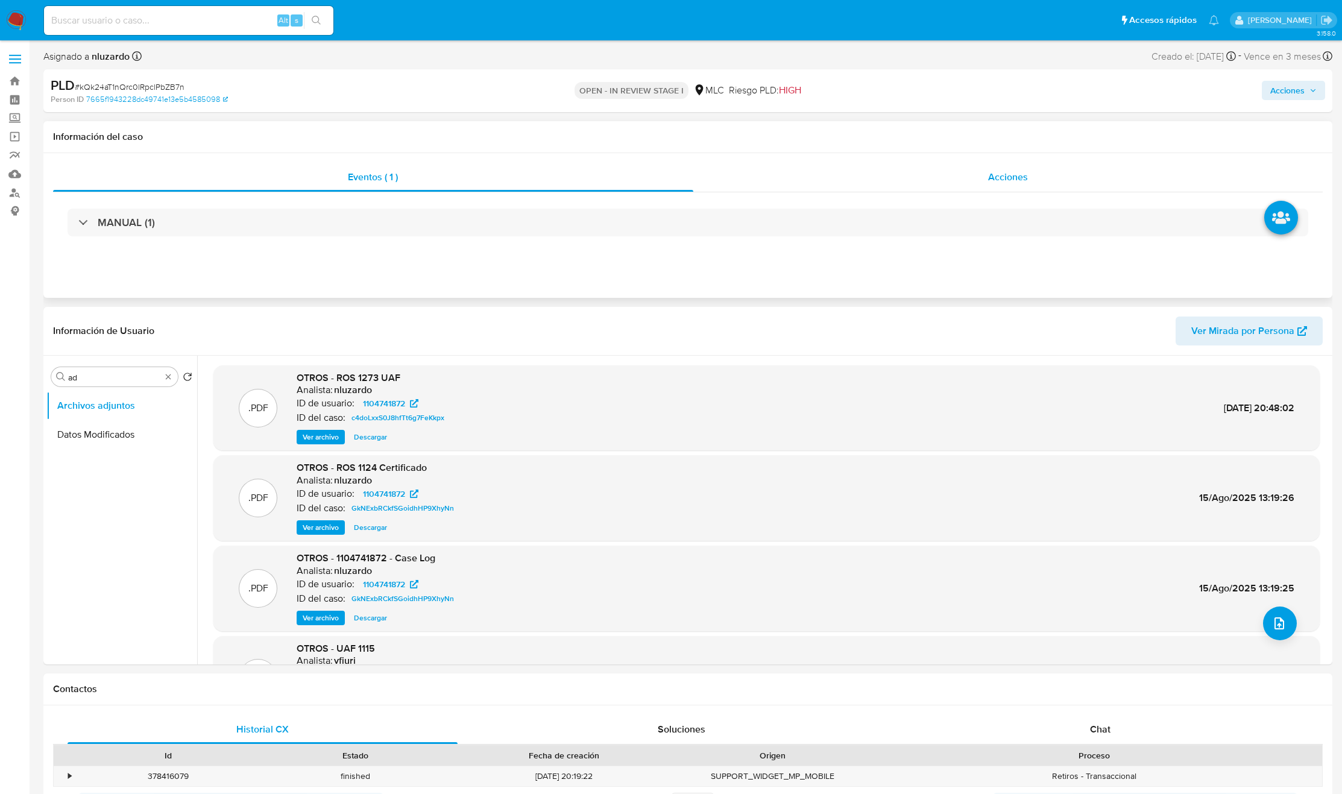
click at [1001, 181] on span "Acciones" at bounding box center [1008, 177] width 40 height 14
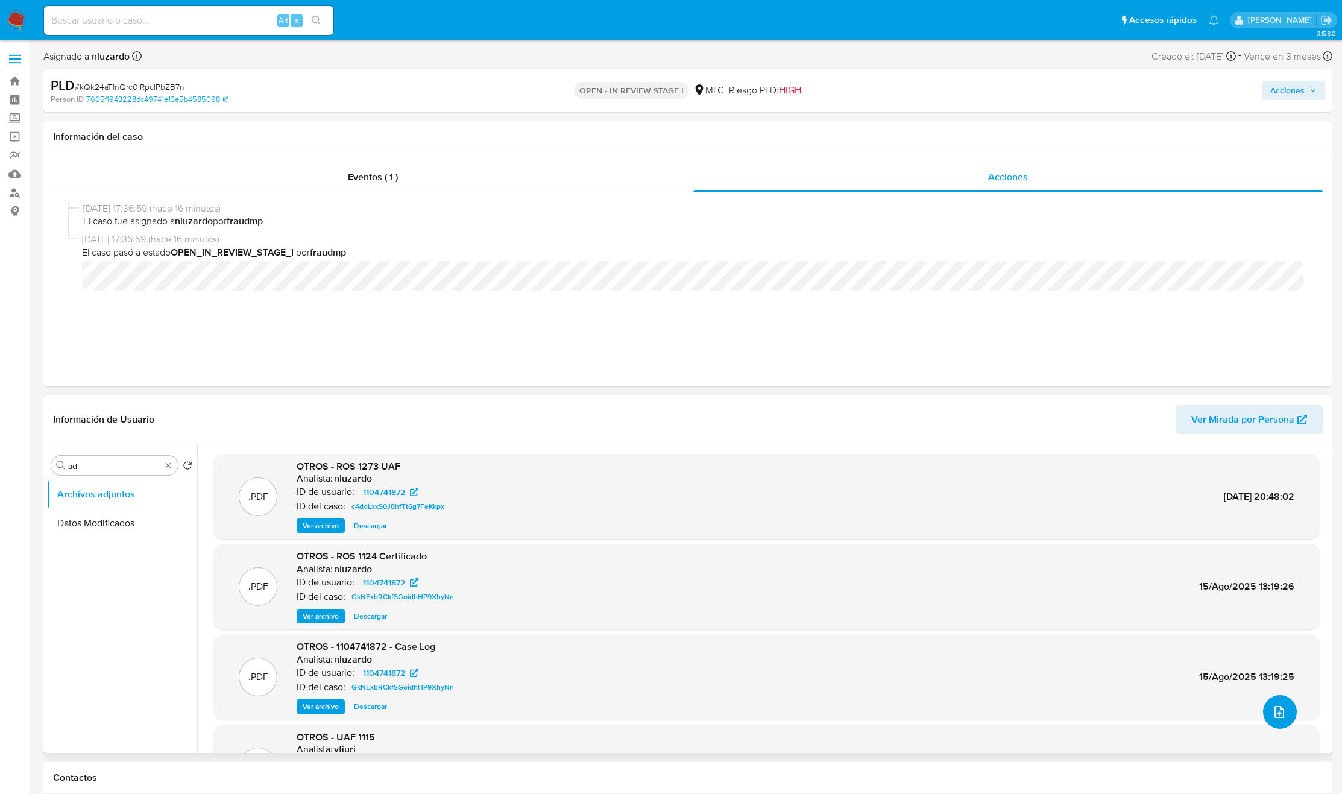
click at [1272, 708] on icon "upload-file" at bounding box center [1279, 712] width 14 height 14
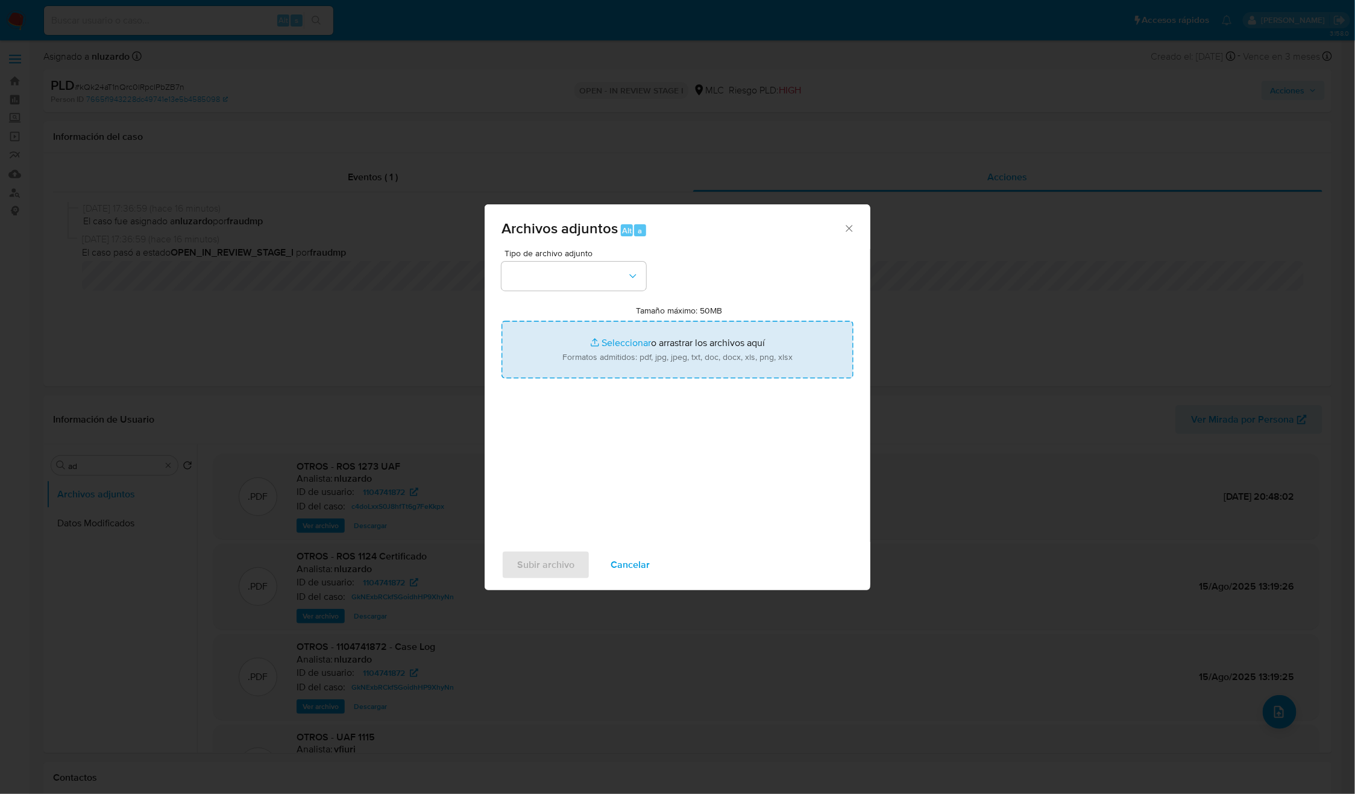
type input "C:\fakepath\1104741872_Caselog.pdf"
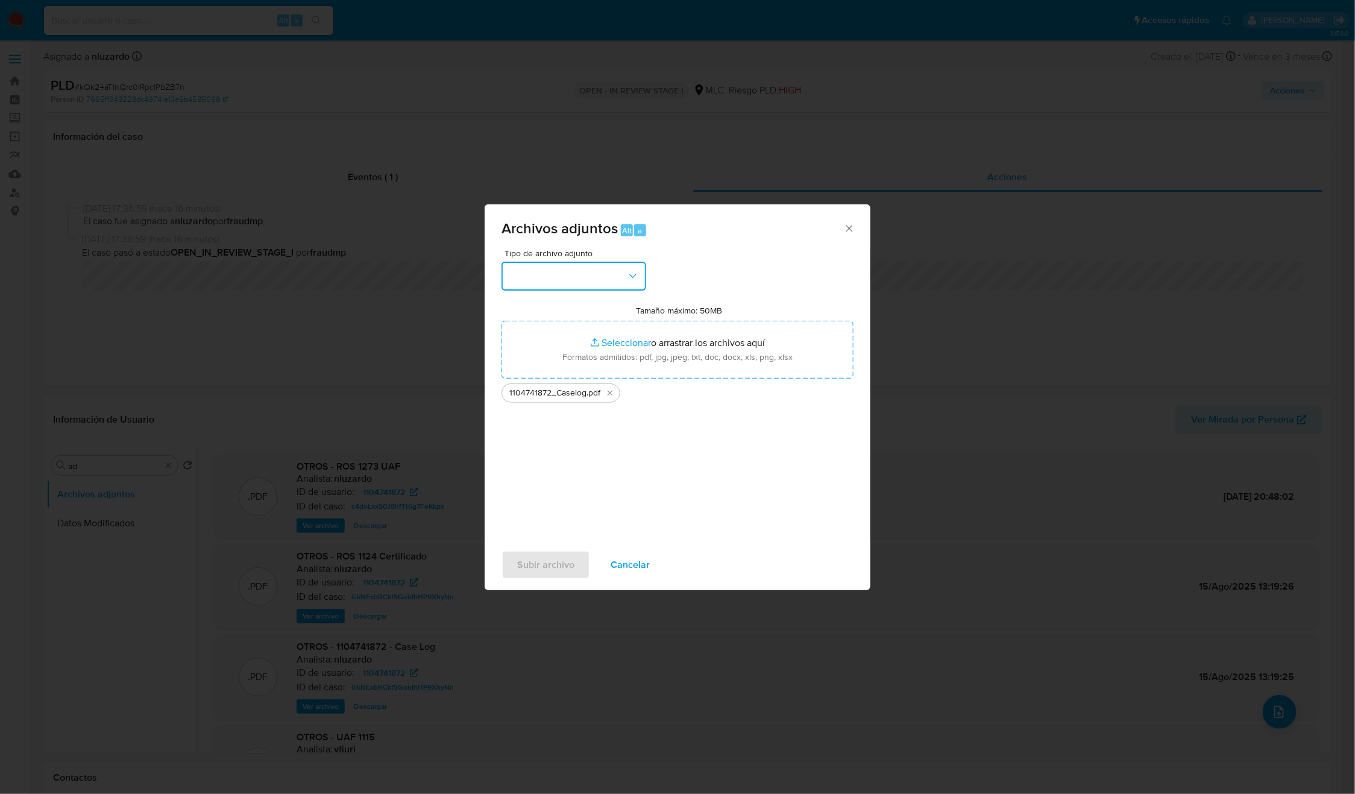
click at [638, 279] on icon "button" at bounding box center [633, 276] width 12 height 12
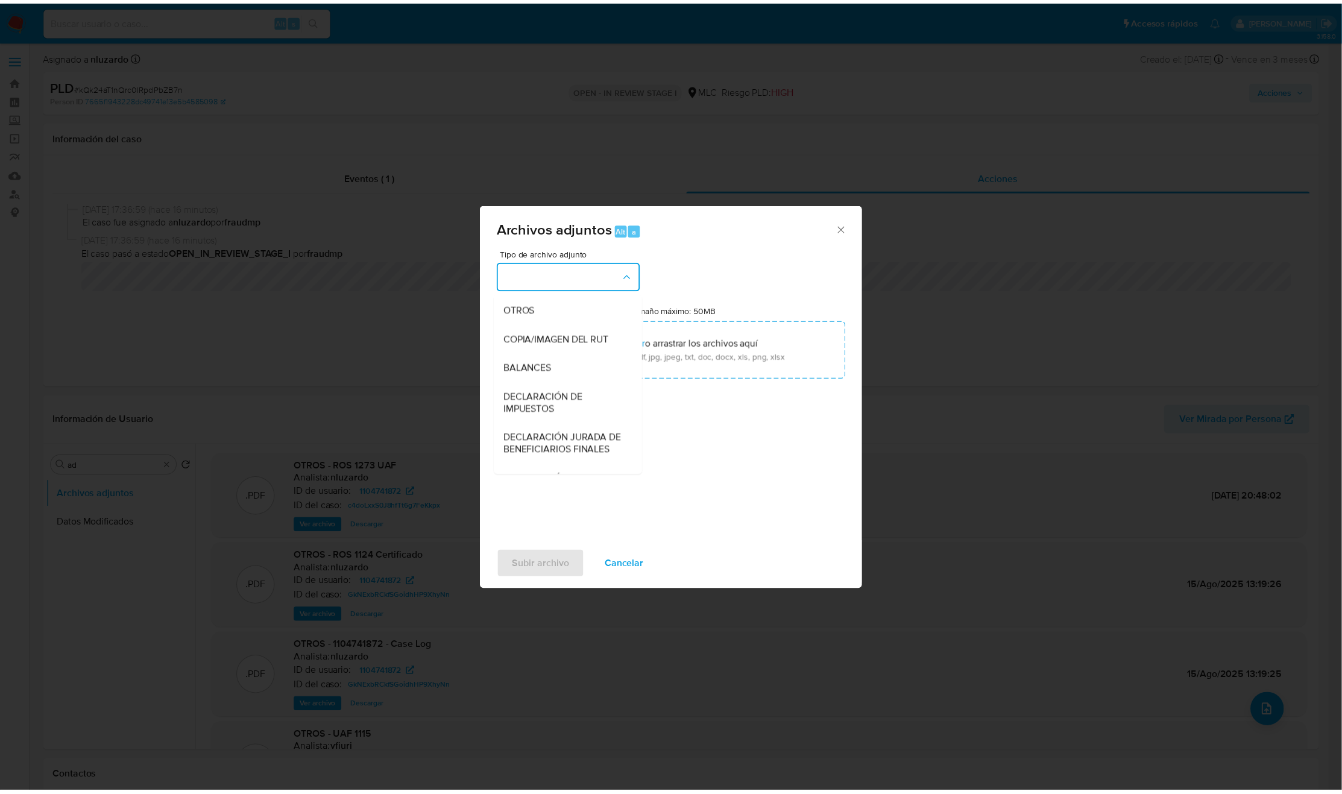
scroll to position [139, 0]
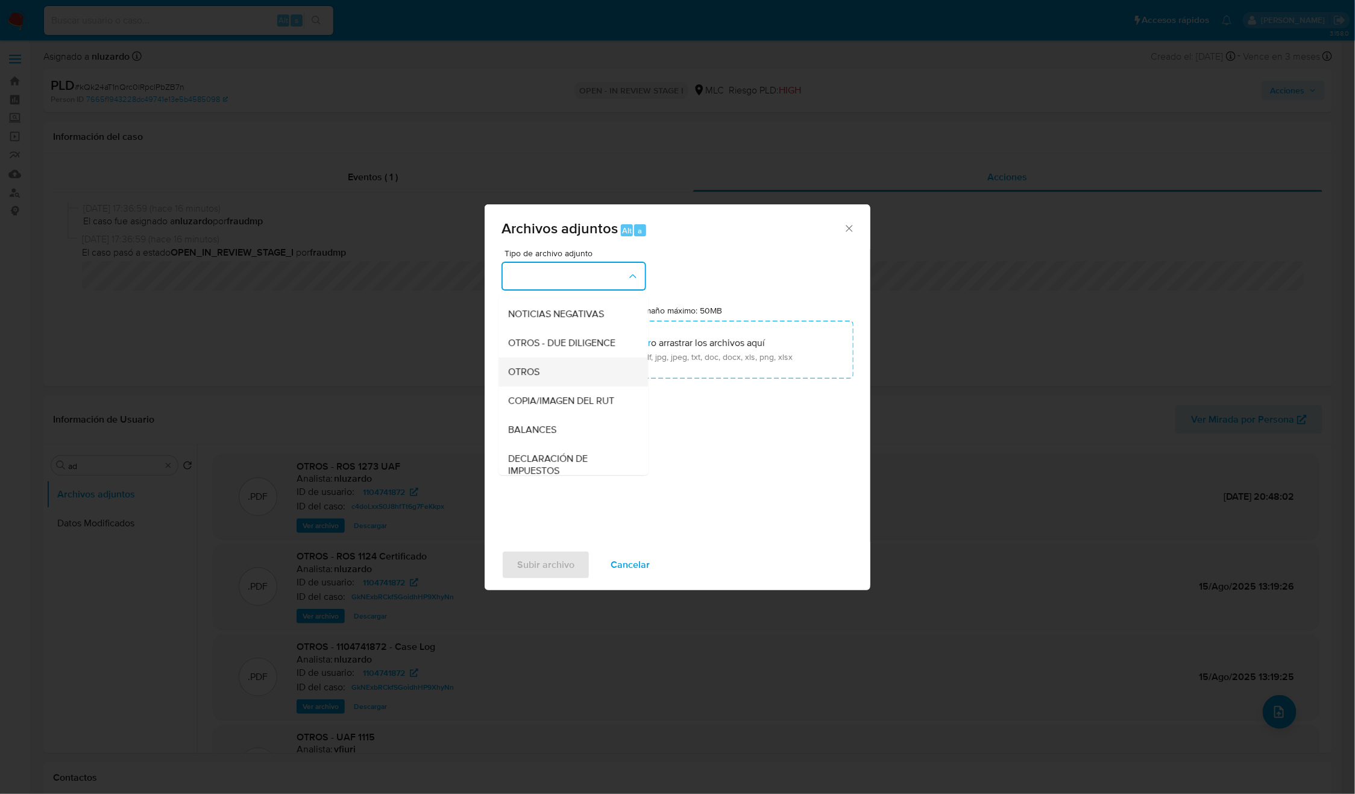
click at [561, 379] on div "OTROS" at bounding box center [570, 371] width 123 height 29
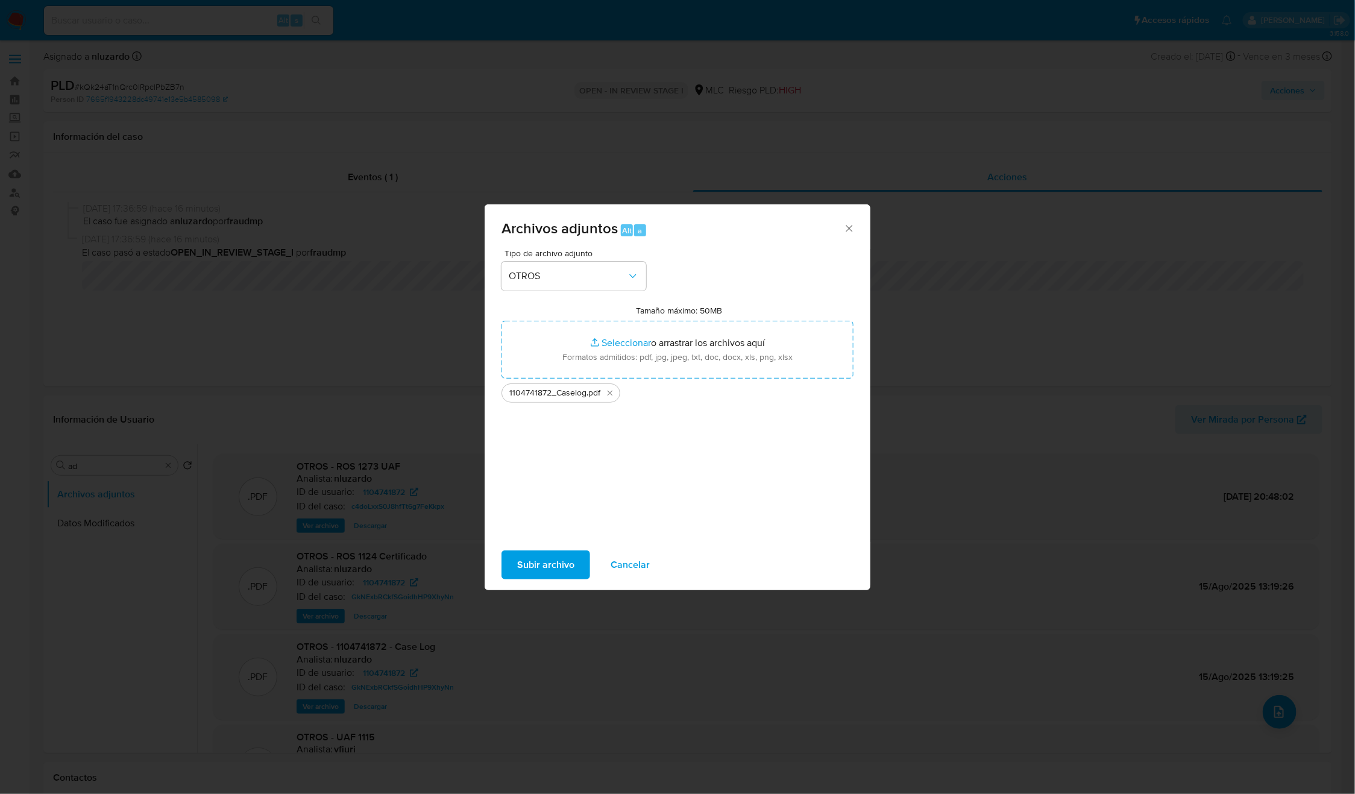
click at [543, 568] on span "Subir archivo" at bounding box center [545, 565] width 57 height 27
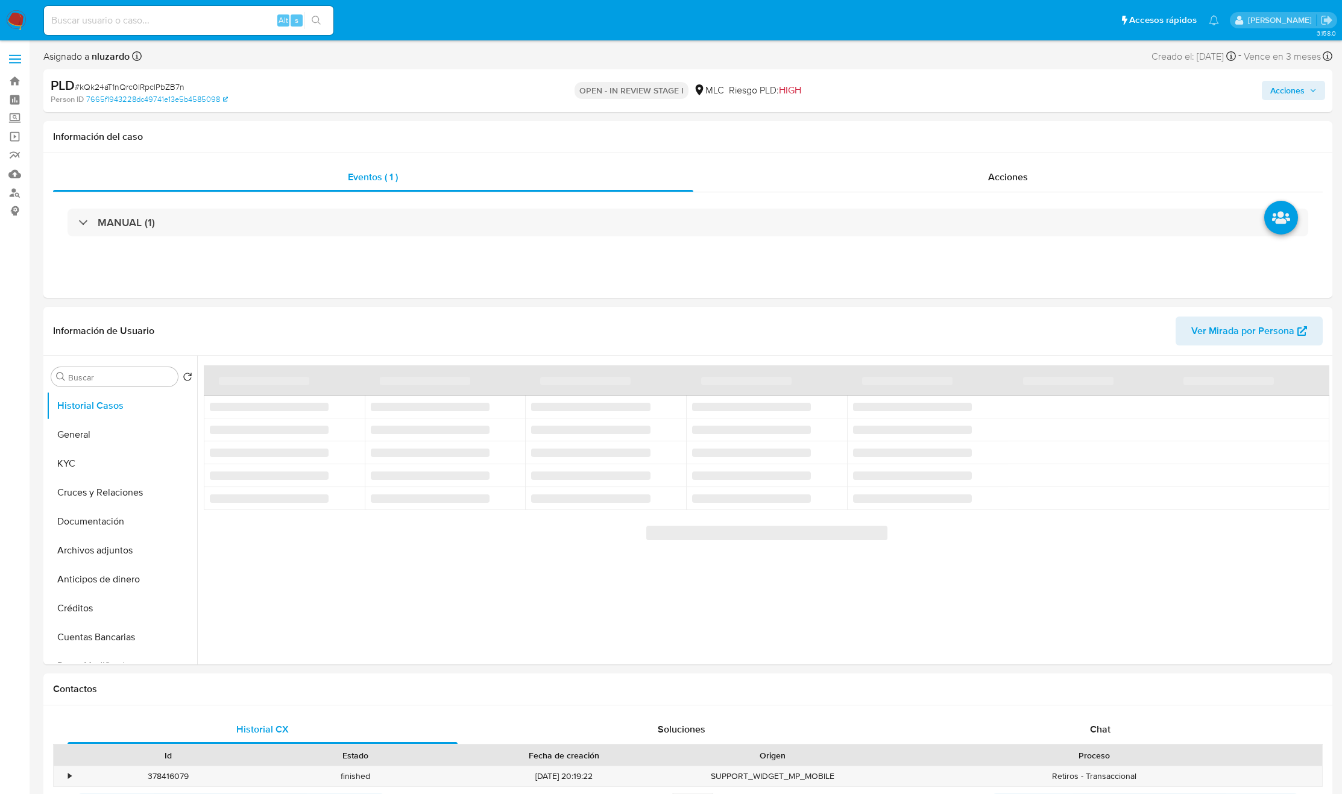
select select "10"
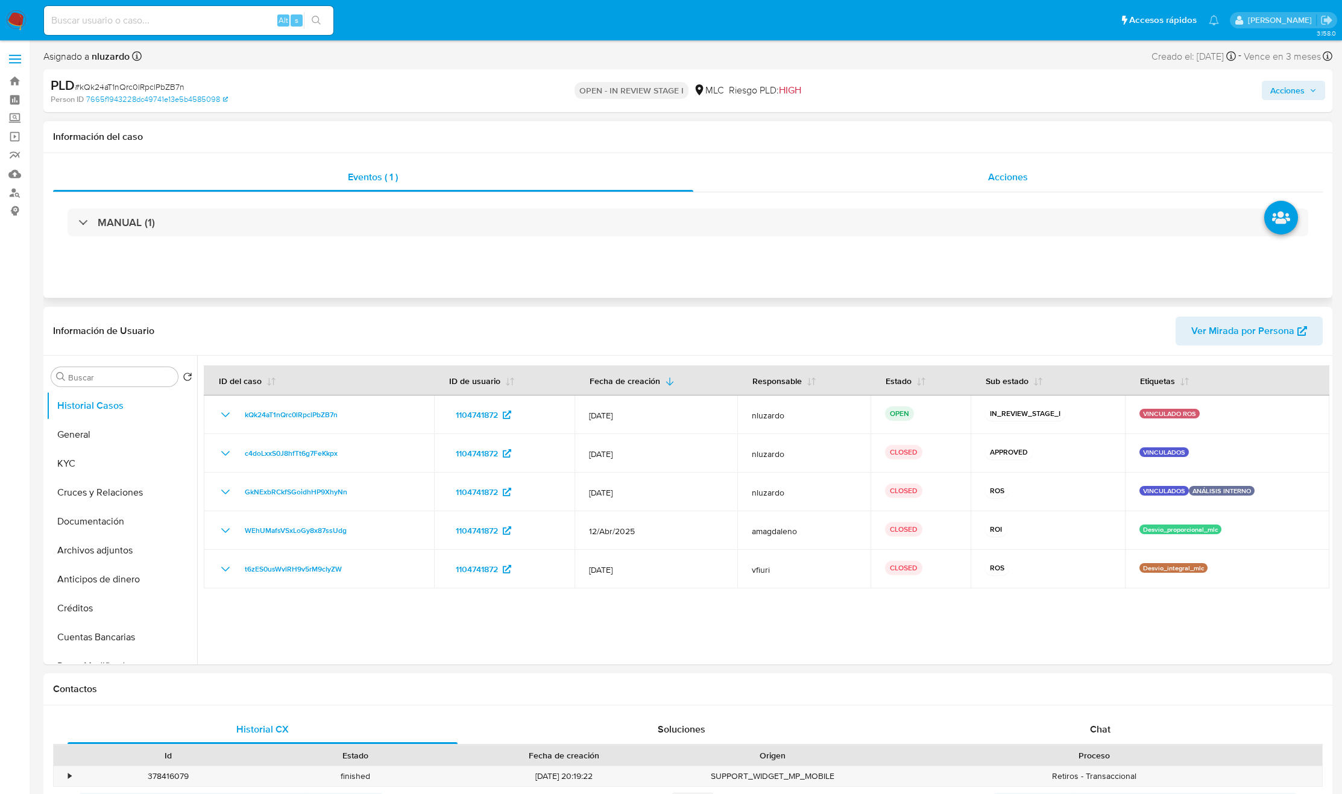
click at [995, 188] on div "Acciones" at bounding box center [1008, 177] width 630 height 29
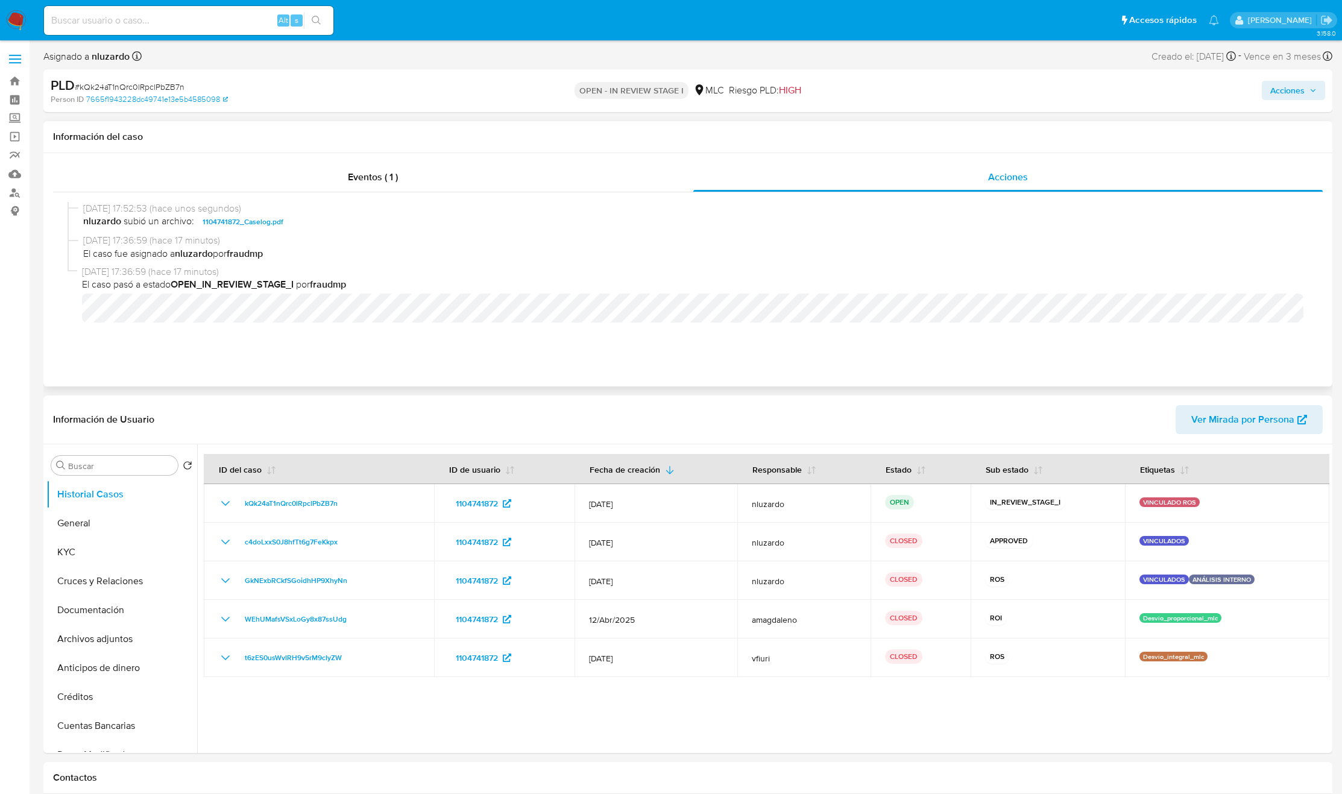
click at [326, 230] on div "11/09/2025 17:52:53 (hace unos segundos) nluzardo subió un archivo: 1104741872_…" at bounding box center [688, 218] width 1241 height 33
copy span "1104741872_Caselog.pdf"
click at [351, 219] on span "nluzardo subió un archivo: 1104741872_Caselog.pdf" at bounding box center [693, 222] width 1220 height 14
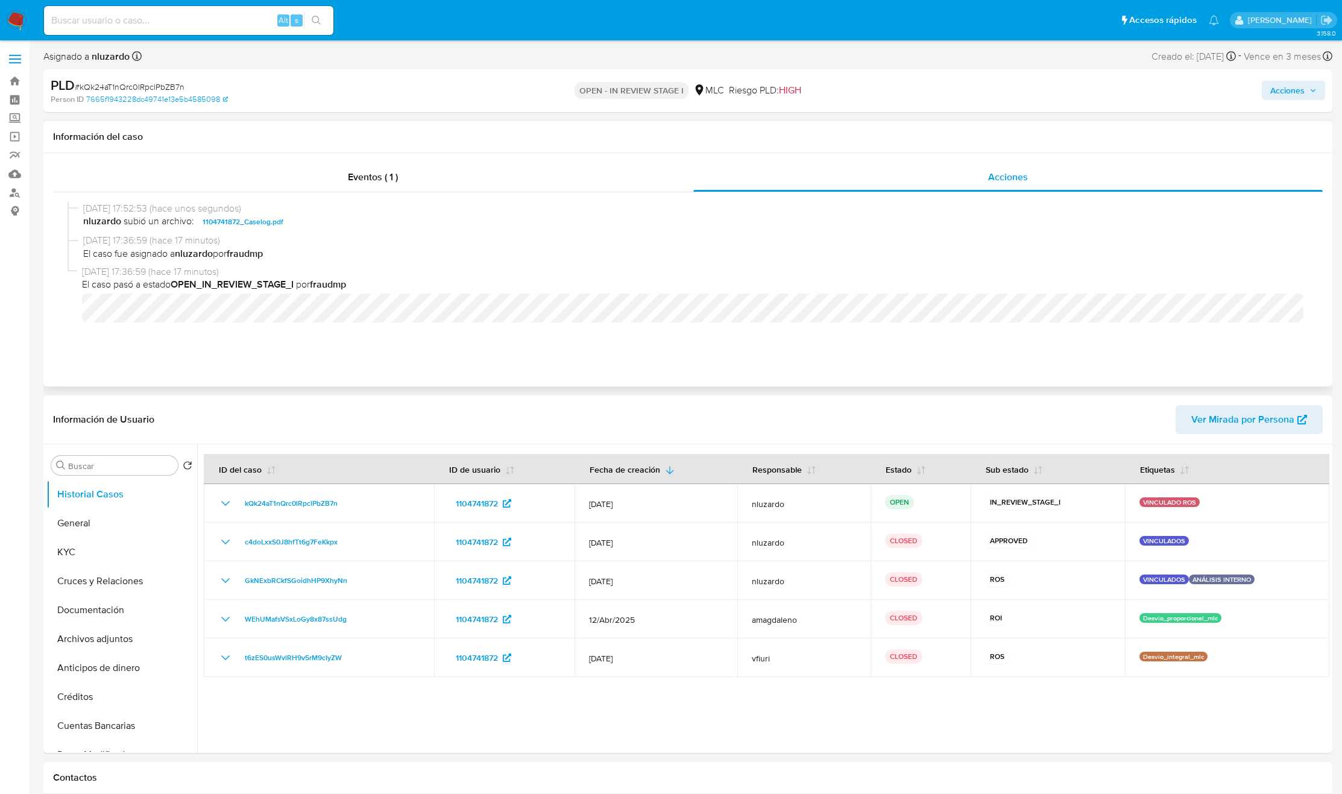
click at [351, 219] on span "nluzardo subió un archivo: 1104741872_Caselog.pdf" at bounding box center [693, 222] width 1220 height 14
click at [351, 223] on span "nluzardo subió un archivo: 1104741872_Caselog.pdf" at bounding box center [693, 222] width 1220 height 14
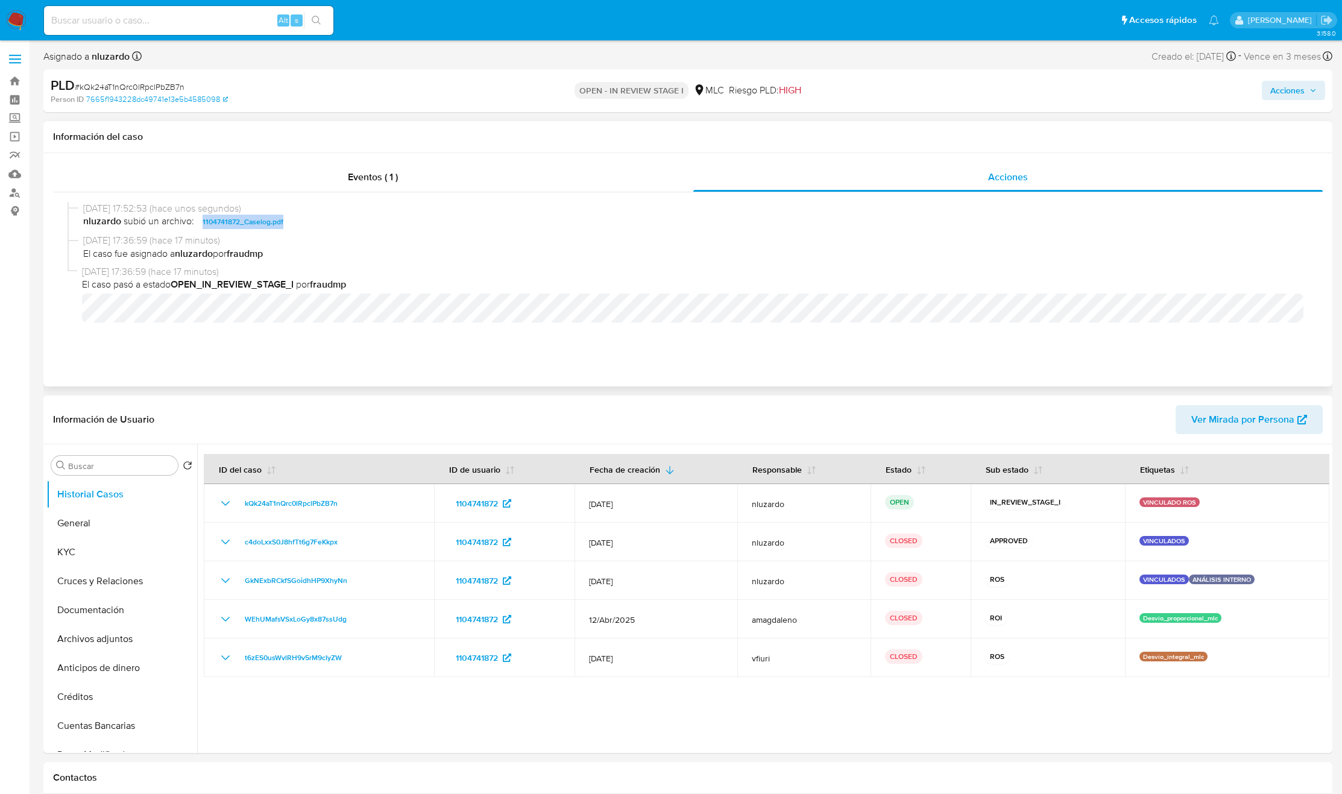
click at [351, 223] on span "nluzardo subió un archivo: 1104741872_Caselog.pdf" at bounding box center [693, 222] width 1220 height 14
click at [1308, 90] on span "Acciones" at bounding box center [1293, 90] width 46 height 17
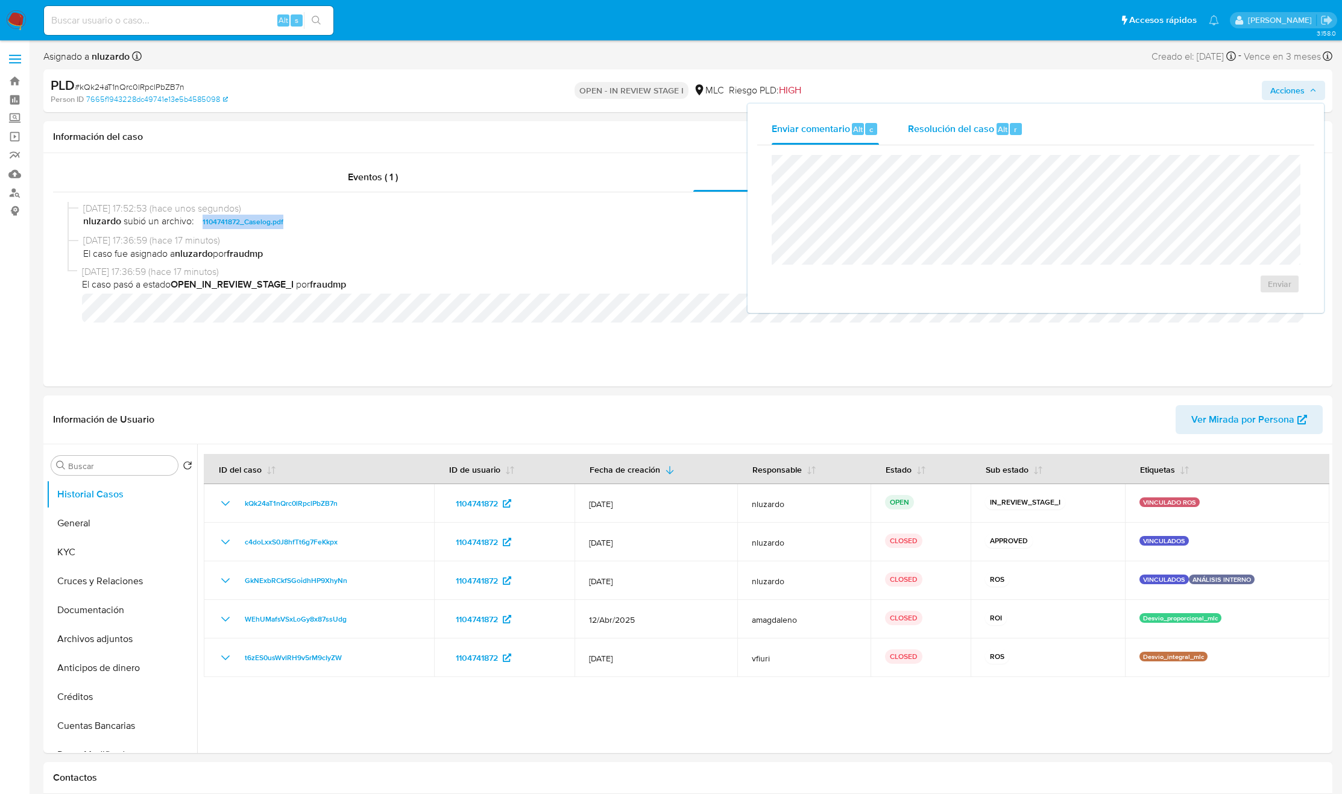
click at [950, 139] on div "Resolución del caso Alt r" at bounding box center [965, 128] width 115 height 31
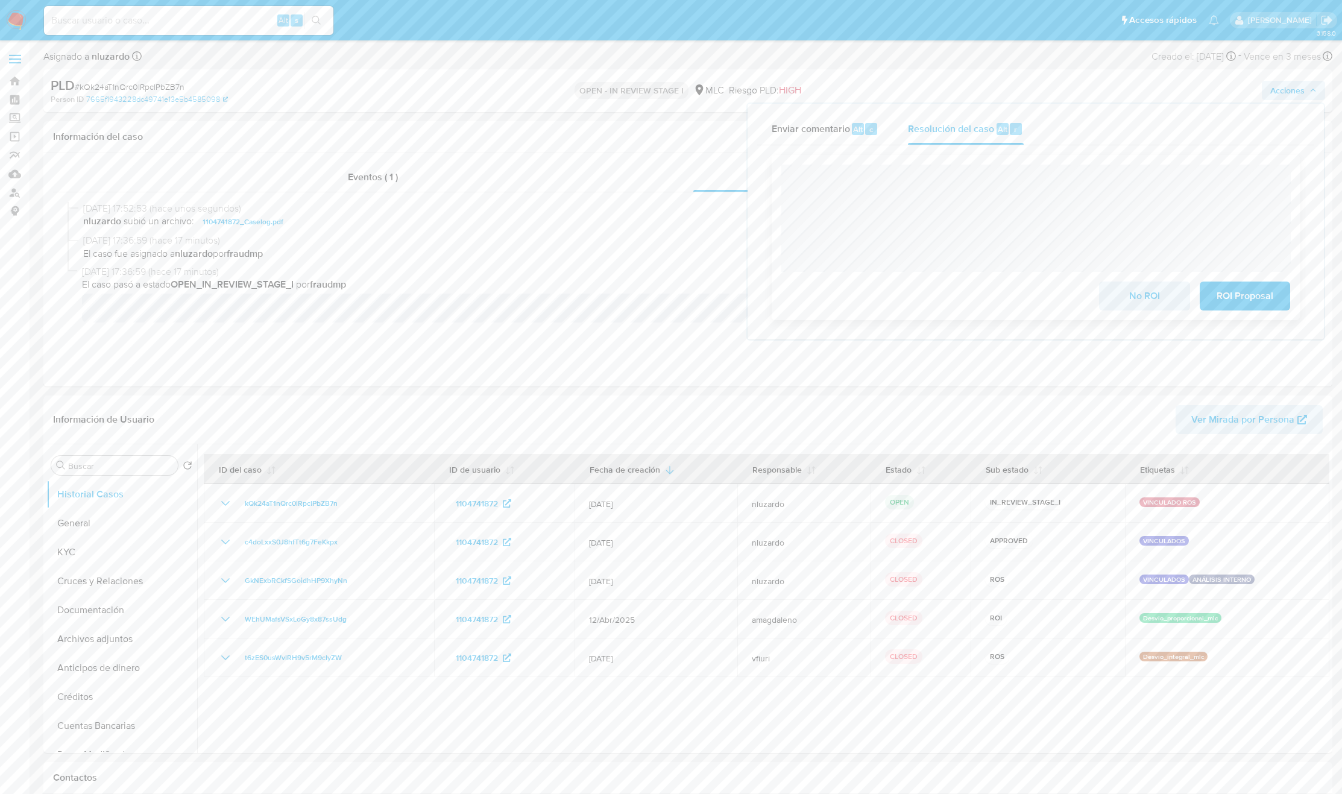
click at [1118, 163] on div "No ROI ROI Proposal" at bounding box center [1036, 237] width 528 height 165
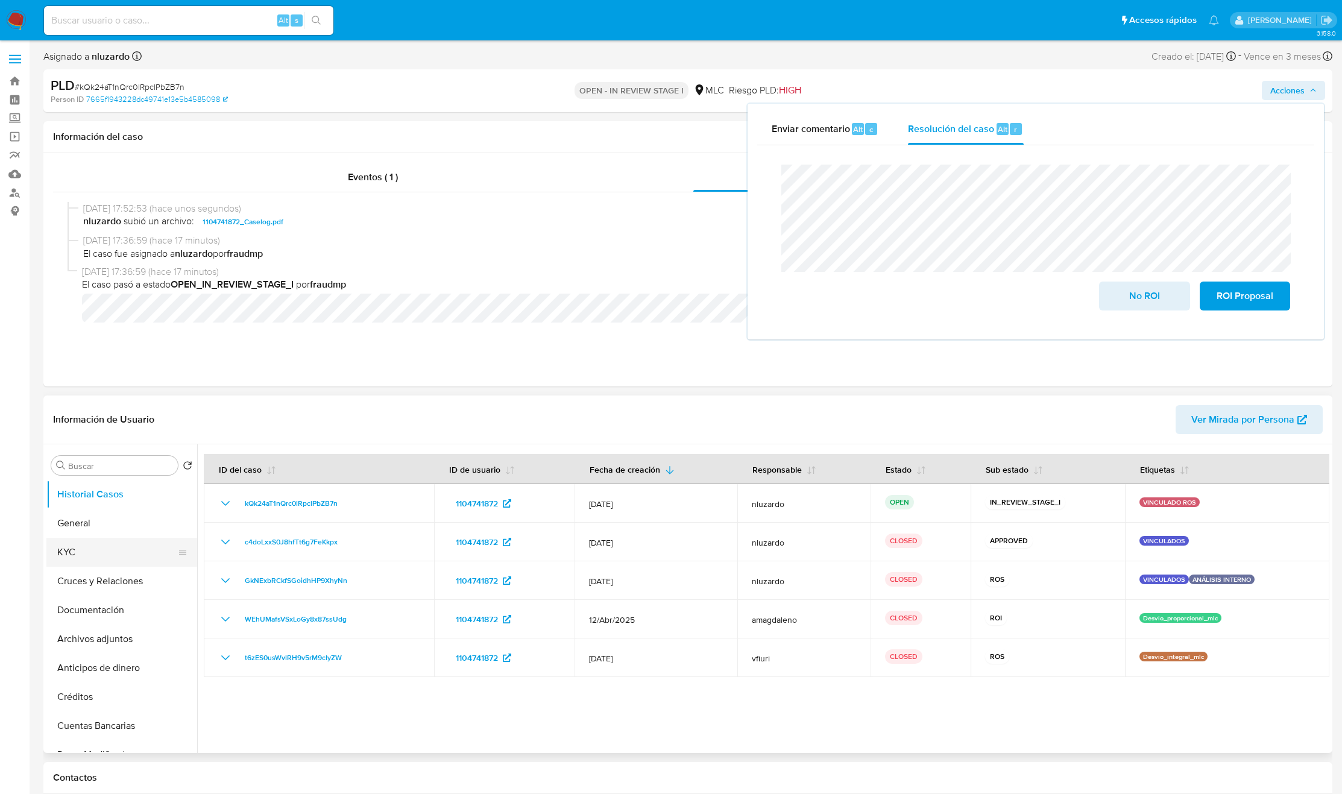
click at [87, 548] on button "KYC" at bounding box center [116, 552] width 141 height 29
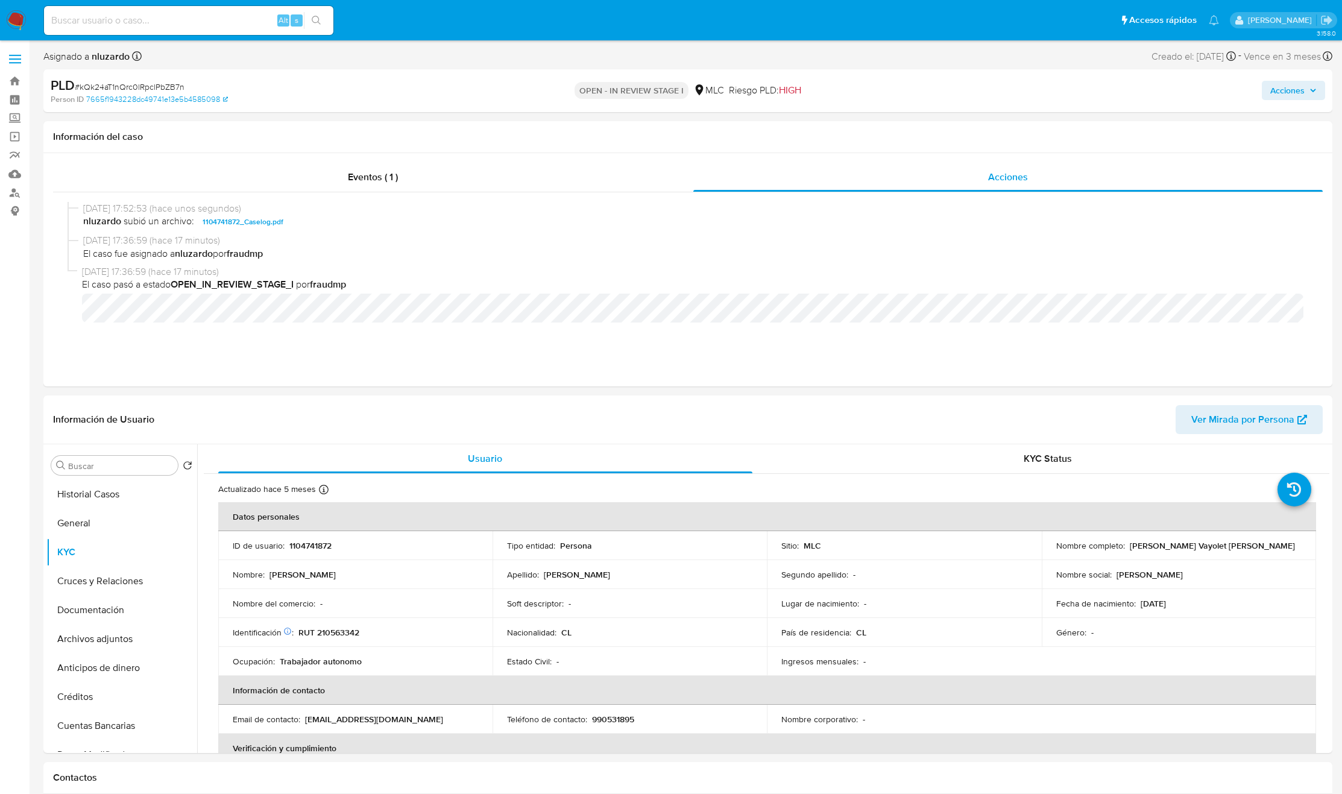
click at [1292, 95] on span "Acciones" at bounding box center [1287, 90] width 34 height 19
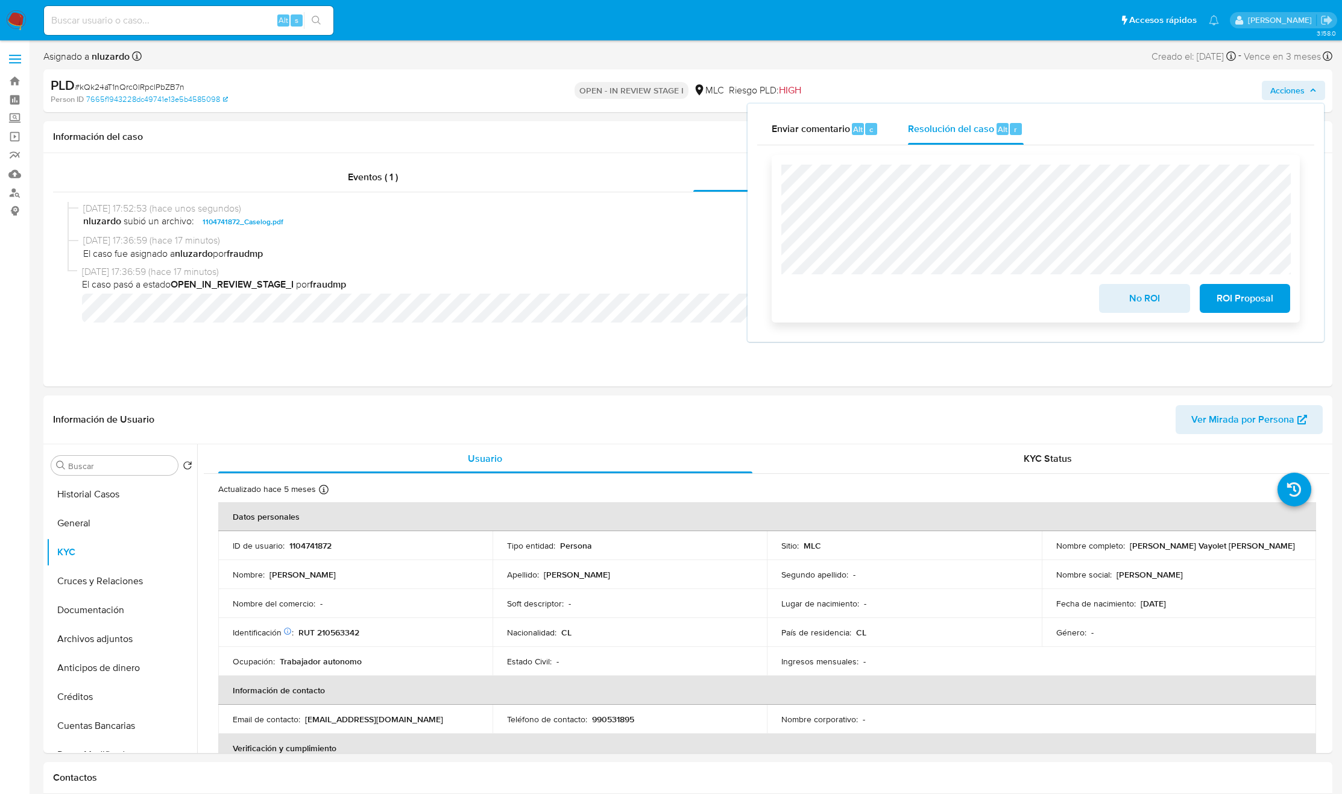
click at [1246, 295] on span "ROI Proposal" at bounding box center [1244, 298] width 59 height 27
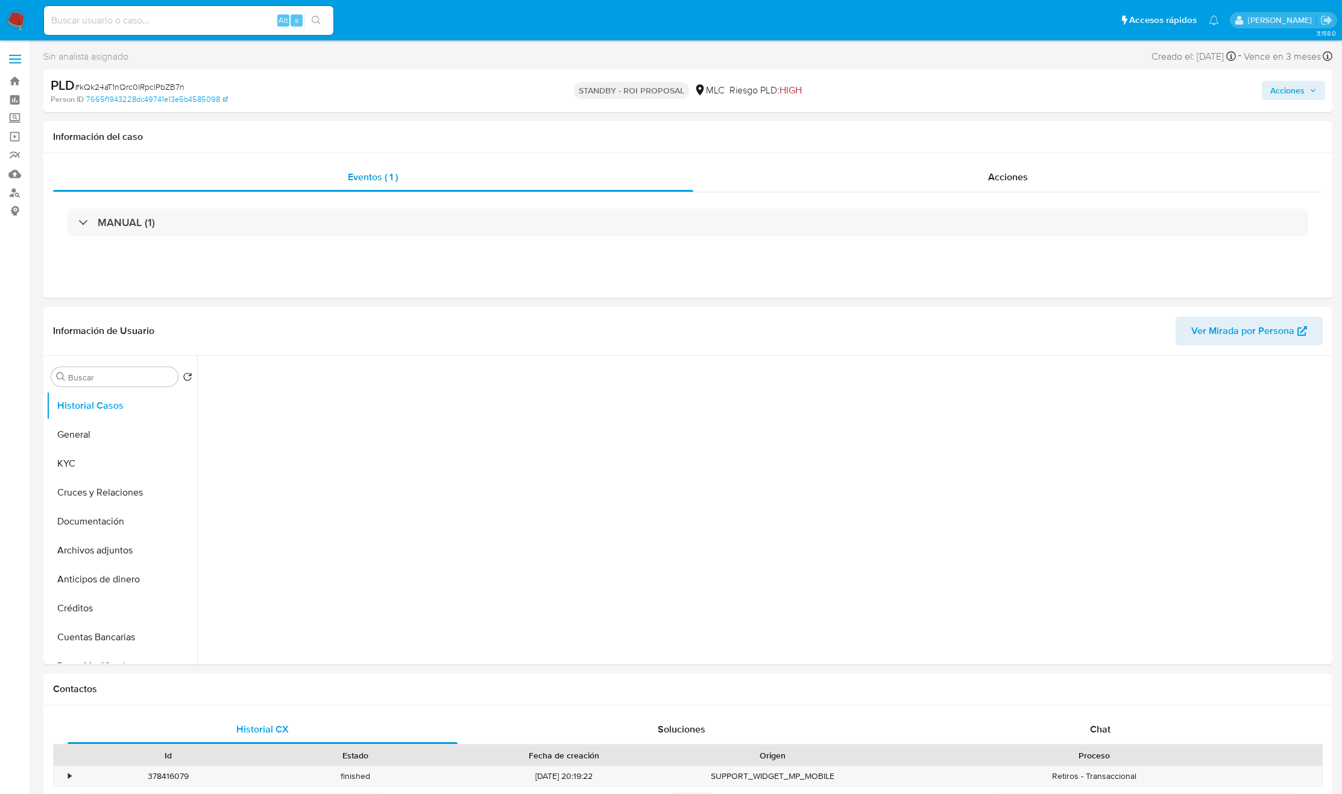
select select "10"
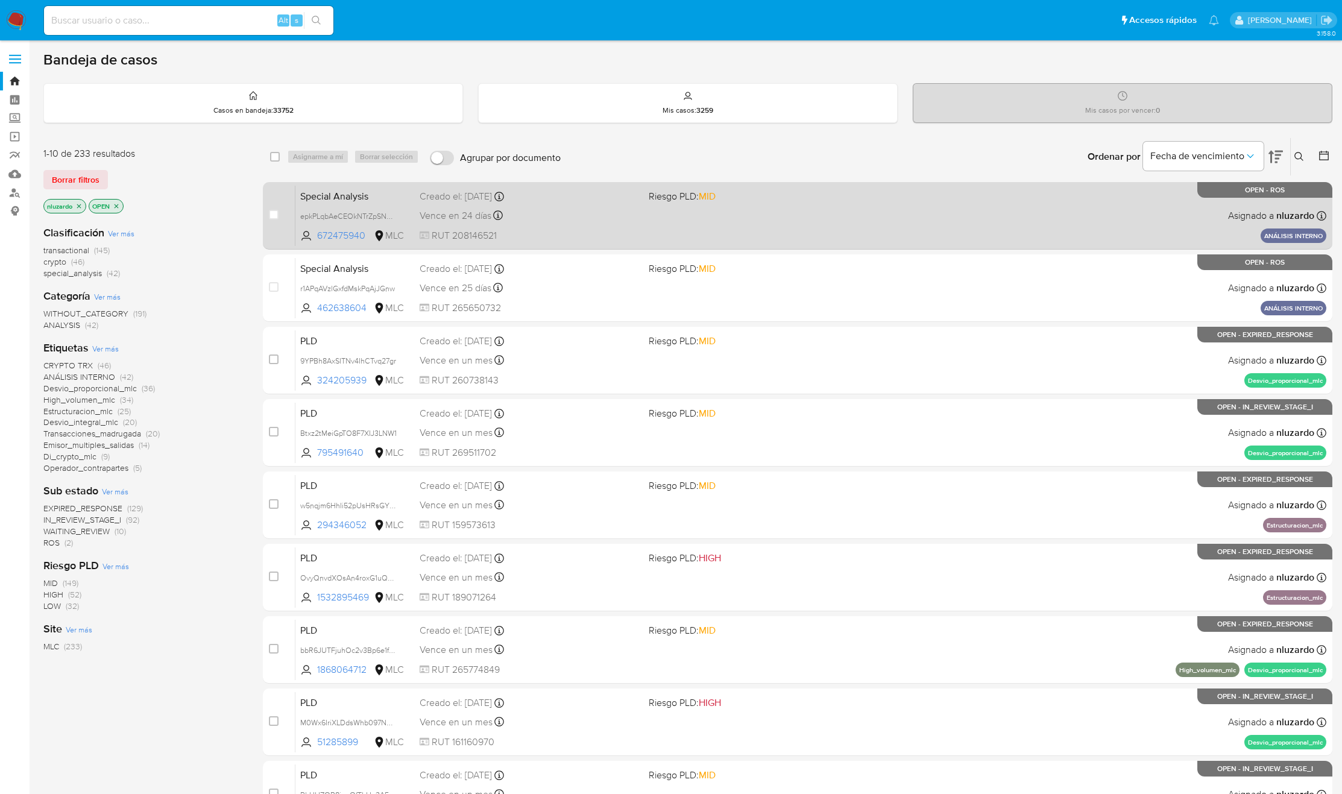
click at [671, 210] on div "Special Analysis epkPLqbAeCEOkNTrZpSN0TCb 672475940 MLC Riesgo PLD: MID Creado …" at bounding box center [810, 215] width 1031 height 61
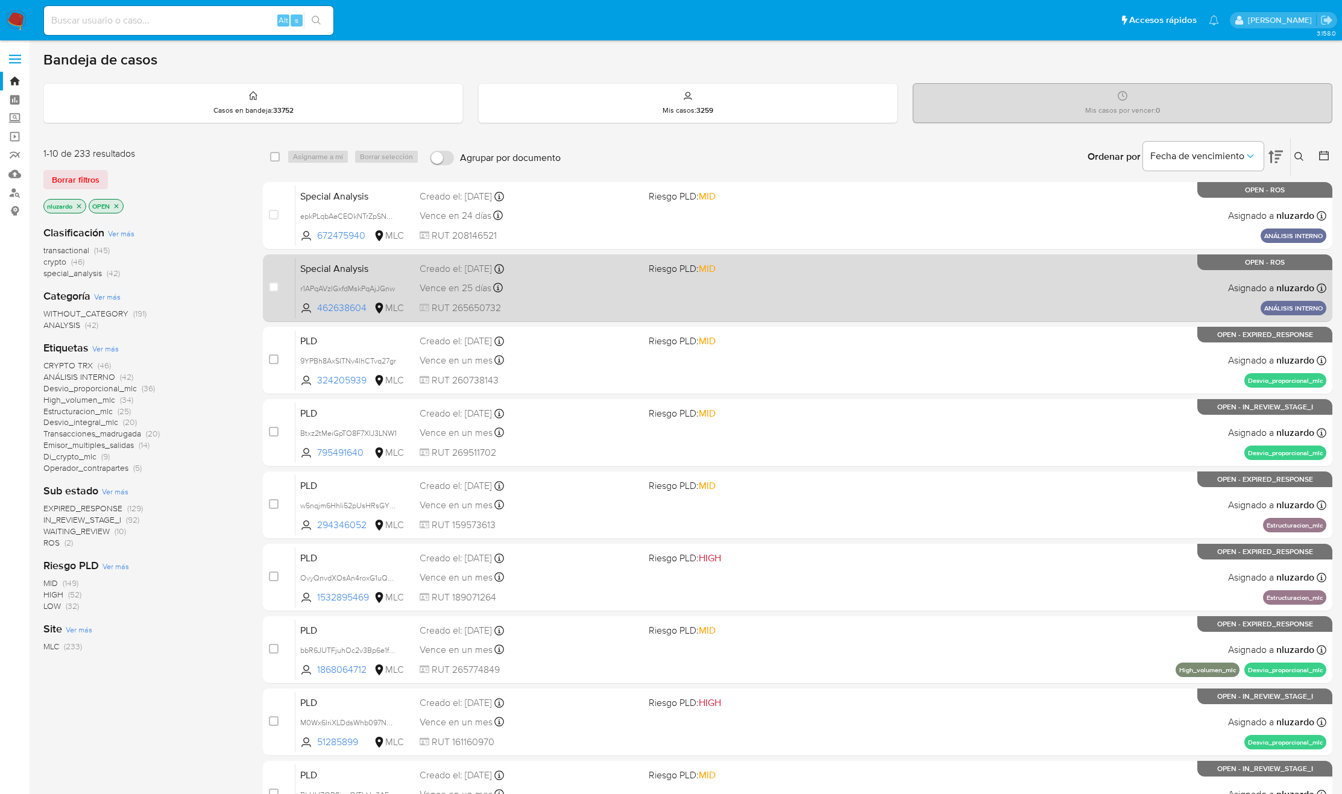
click at [619, 272] on div "Creado el: 08/07/2025 Creado el: 08/07/2025 09:37:47" at bounding box center [529, 268] width 219 height 13
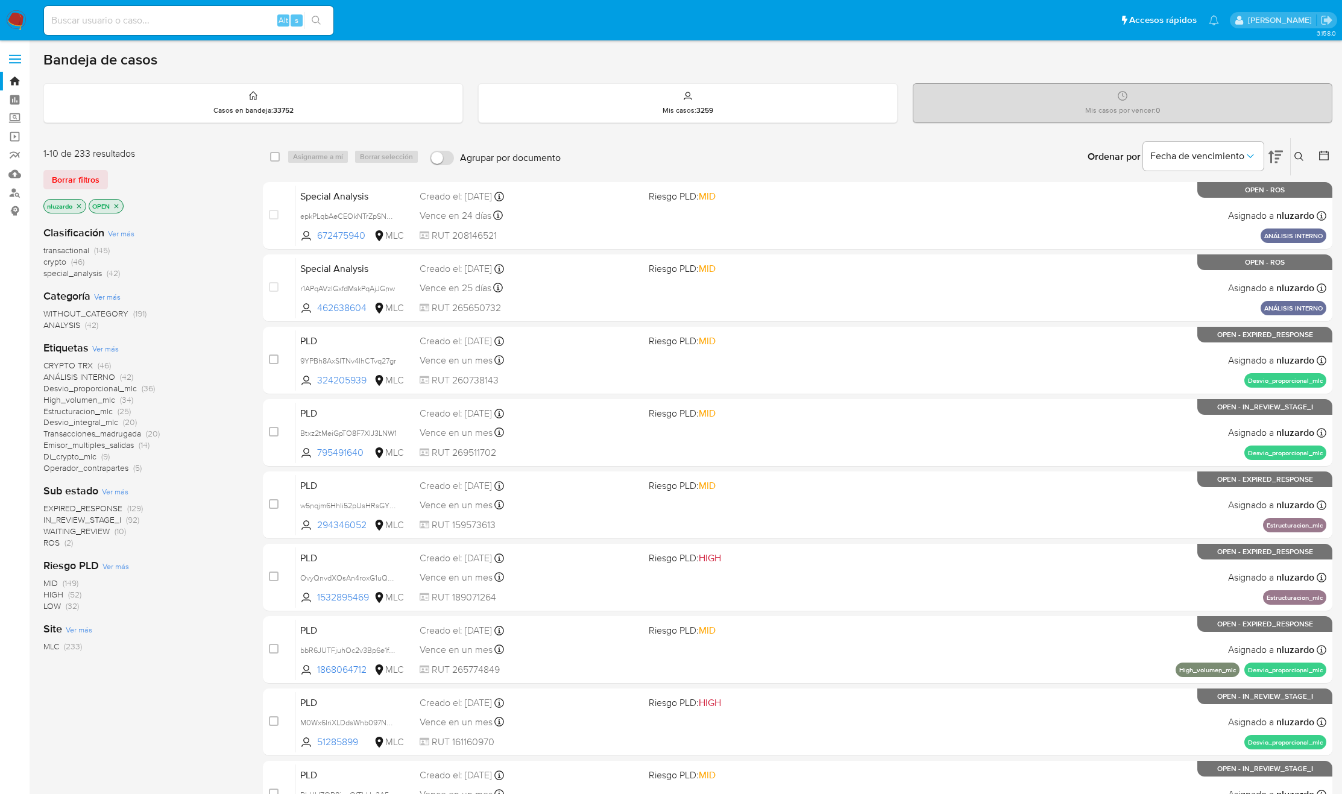
click at [98, 532] on span "WAITING_REVIEW" at bounding box center [76, 531] width 66 height 12
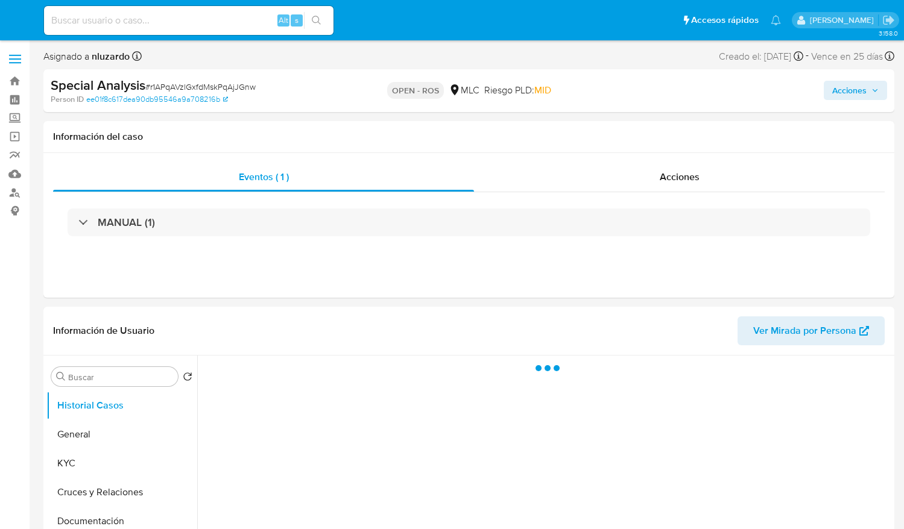
select select "10"
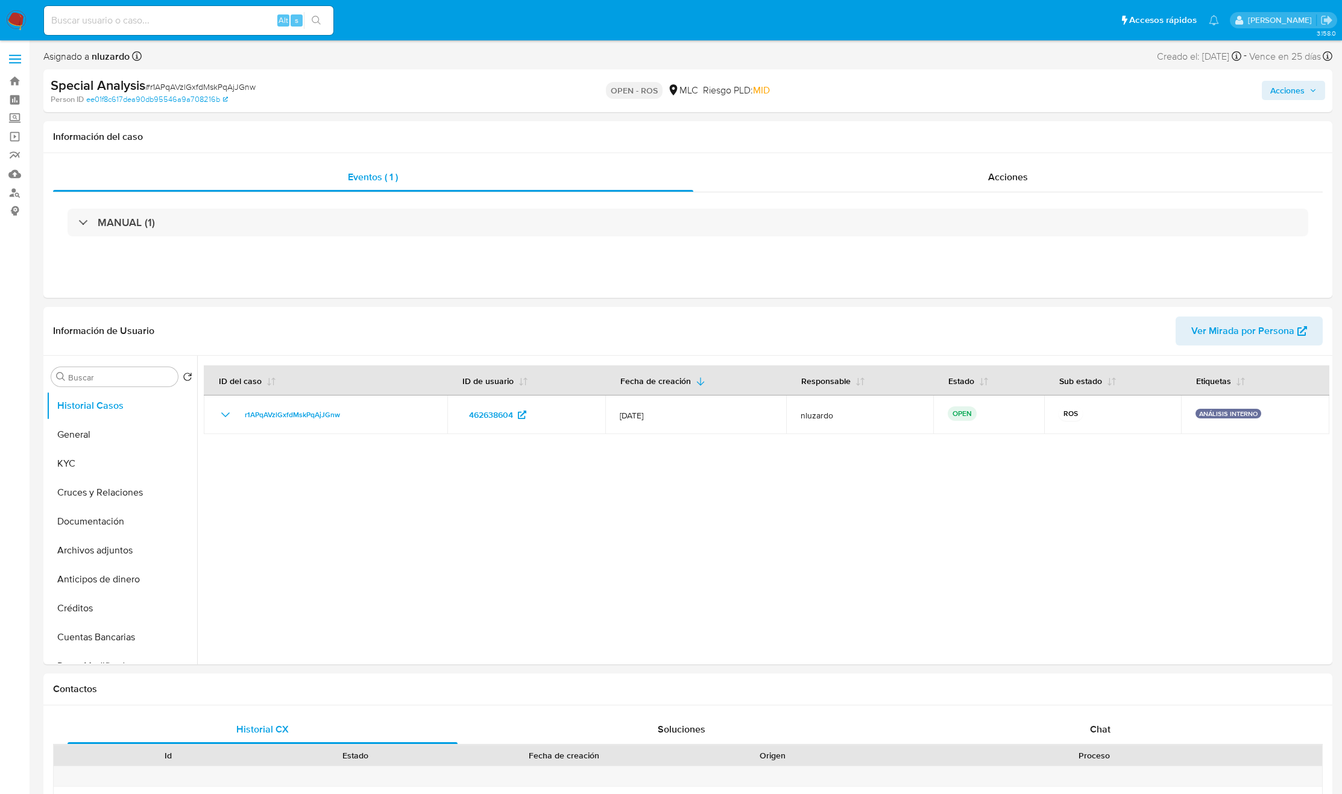
click at [753, 96] on span "MID" at bounding box center [761, 90] width 17 height 14
click at [903, 185] on div "Acciones" at bounding box center [1008, 177] width 630 height 29
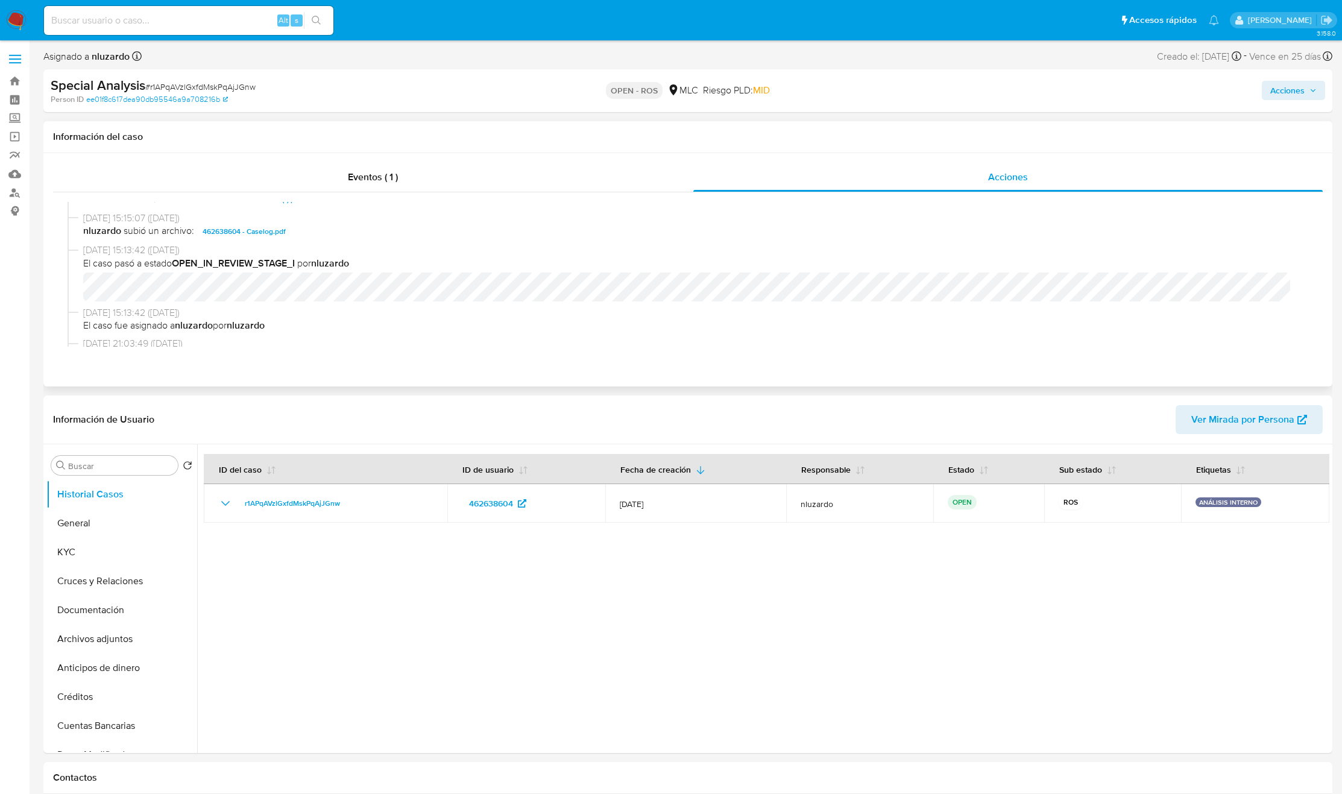
scroll to position [271, 0]
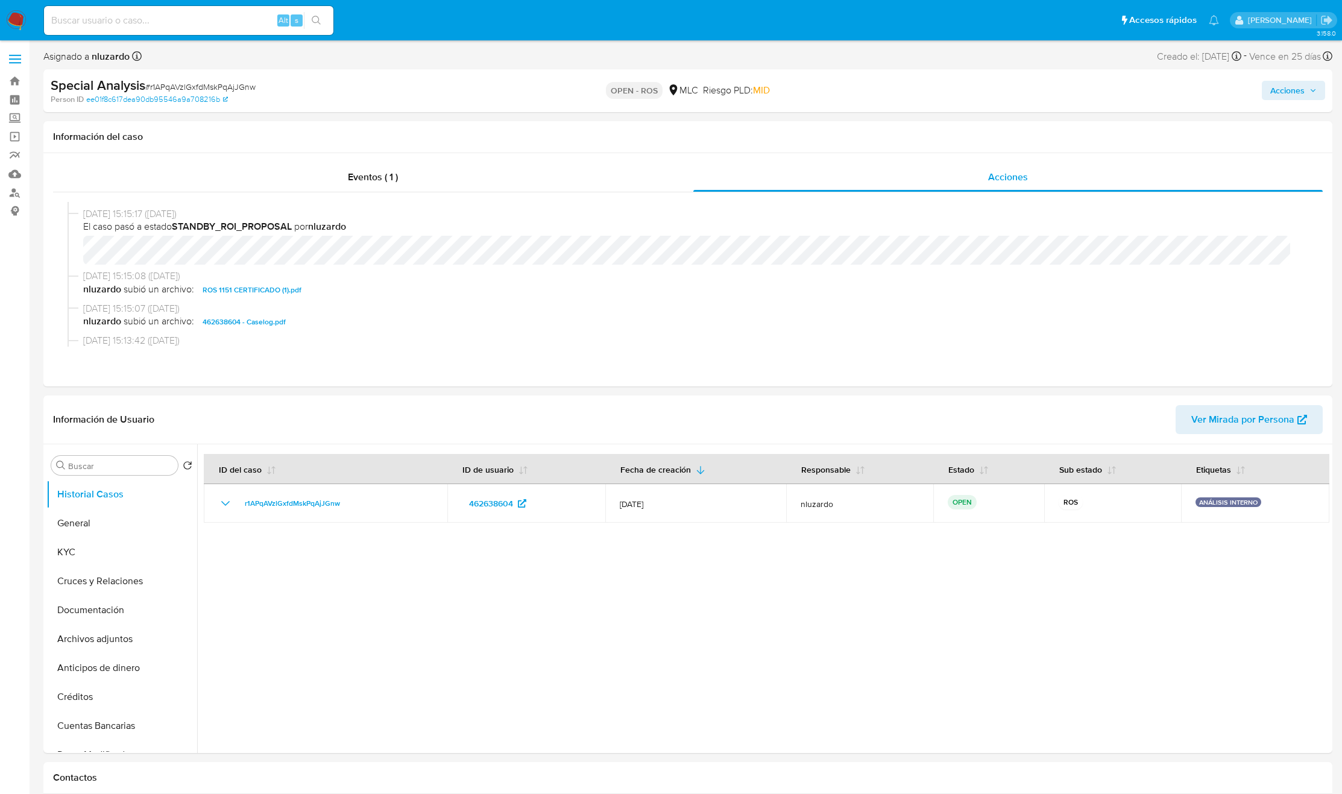
click at [903, 85] on span "Acciones" at bounding box center [1287, 90] width 34 height 19
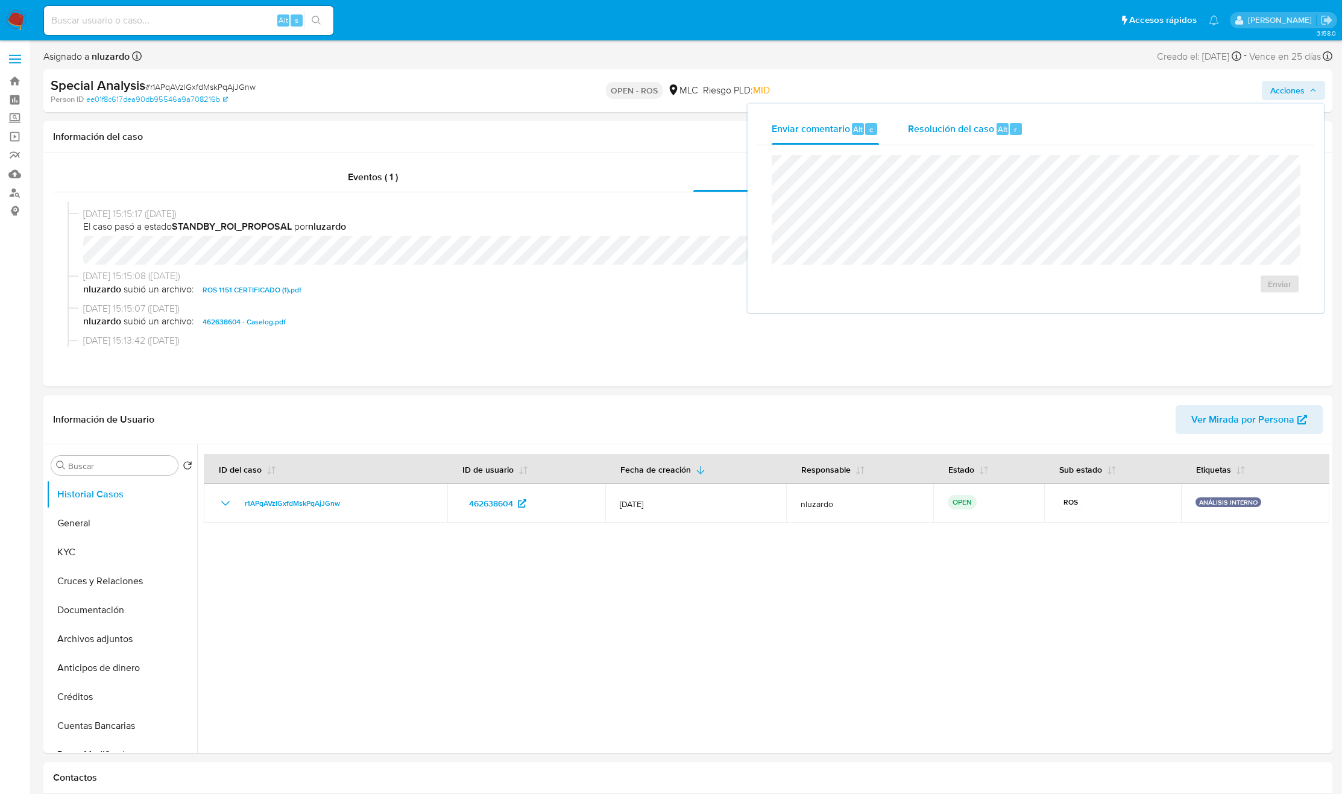
click at [903, 122] on span "Resolución del caso" at bounding box center [951, 129] width 86 height 14
click at [903, 294] on span "ROS" at bounding box center [1244, 296] width 59 height 27
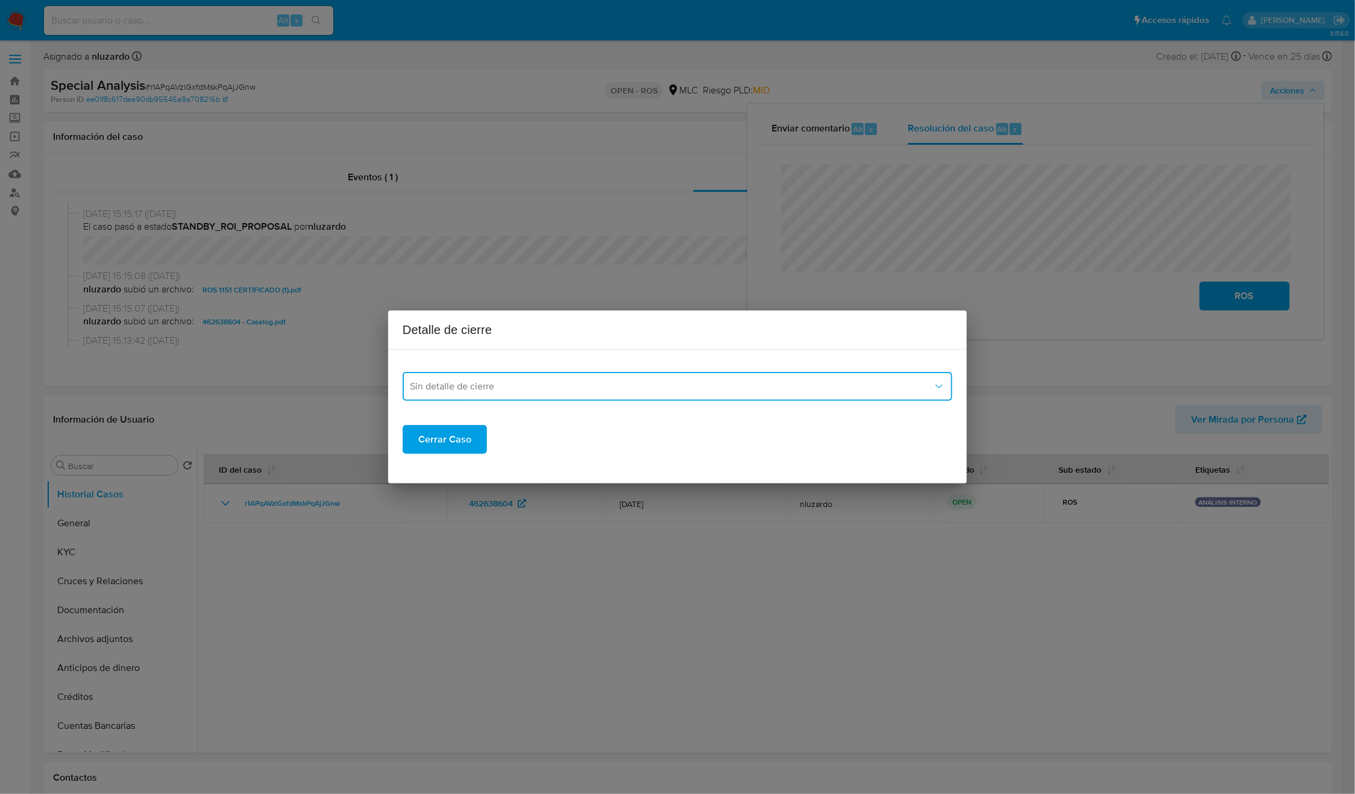
click at [596, 385] on span "Sin detalle de cierre" at bounding box center [671, 386] width 523 height 12
click at [500, 441] on div "ROS_EMISOR" at bounding box center [674, 447] width 528 height 29
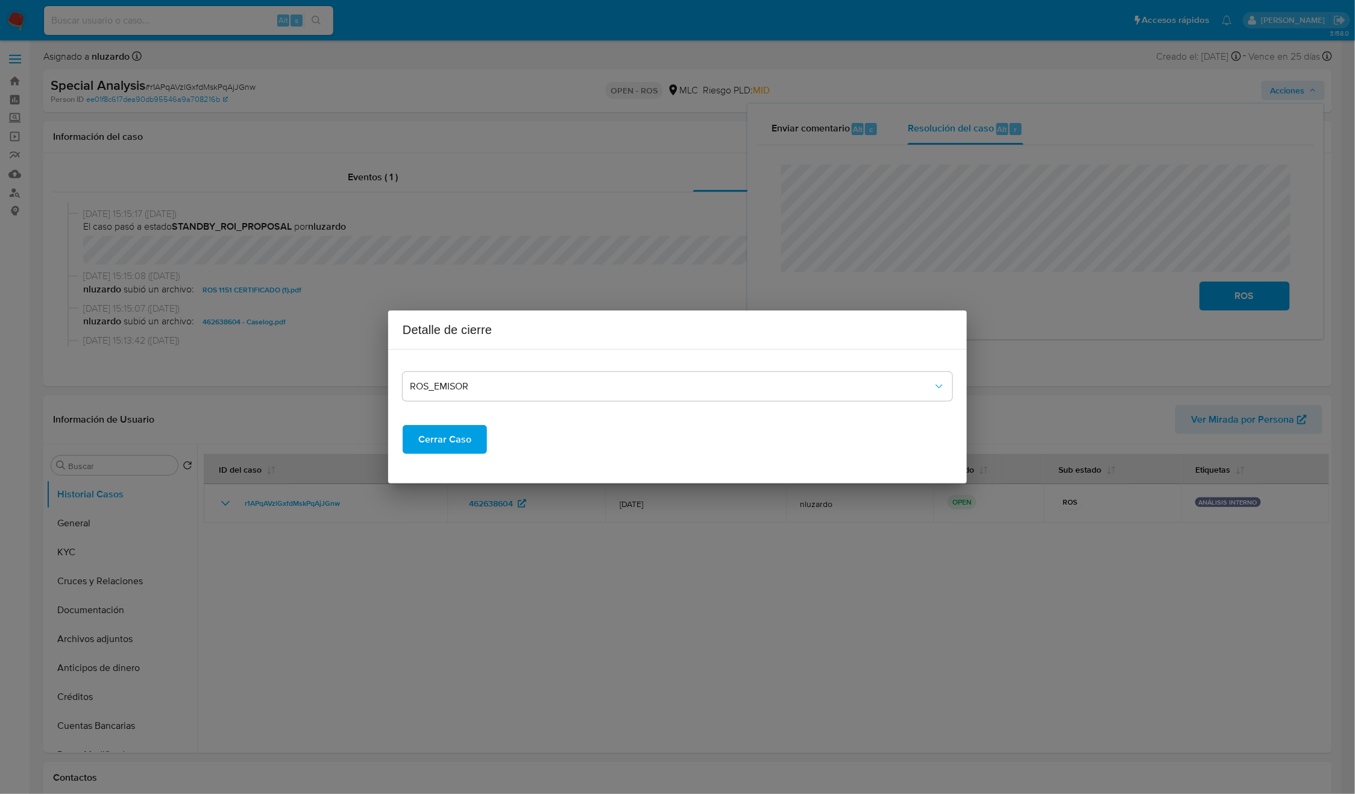
click at [467, 444] on span "Cerrar Caso" at bounding box center [444, 439] width 53 height 27
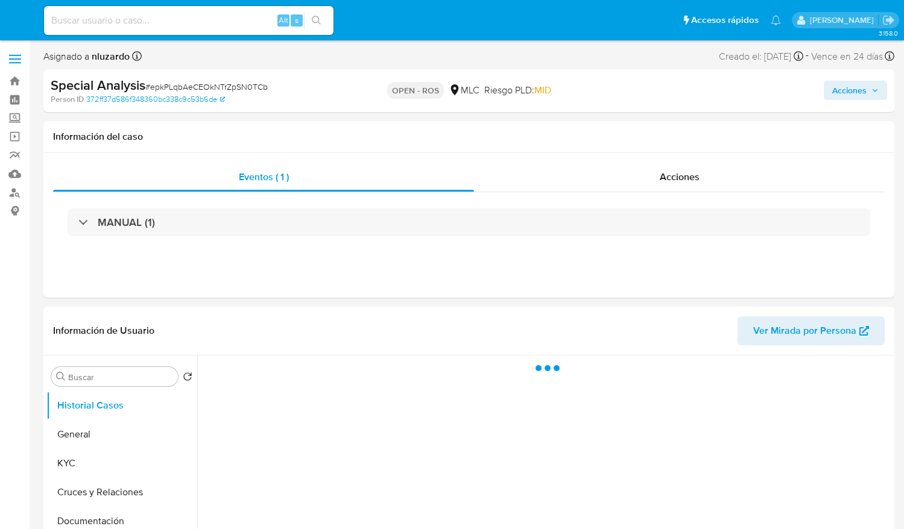
select select "10"
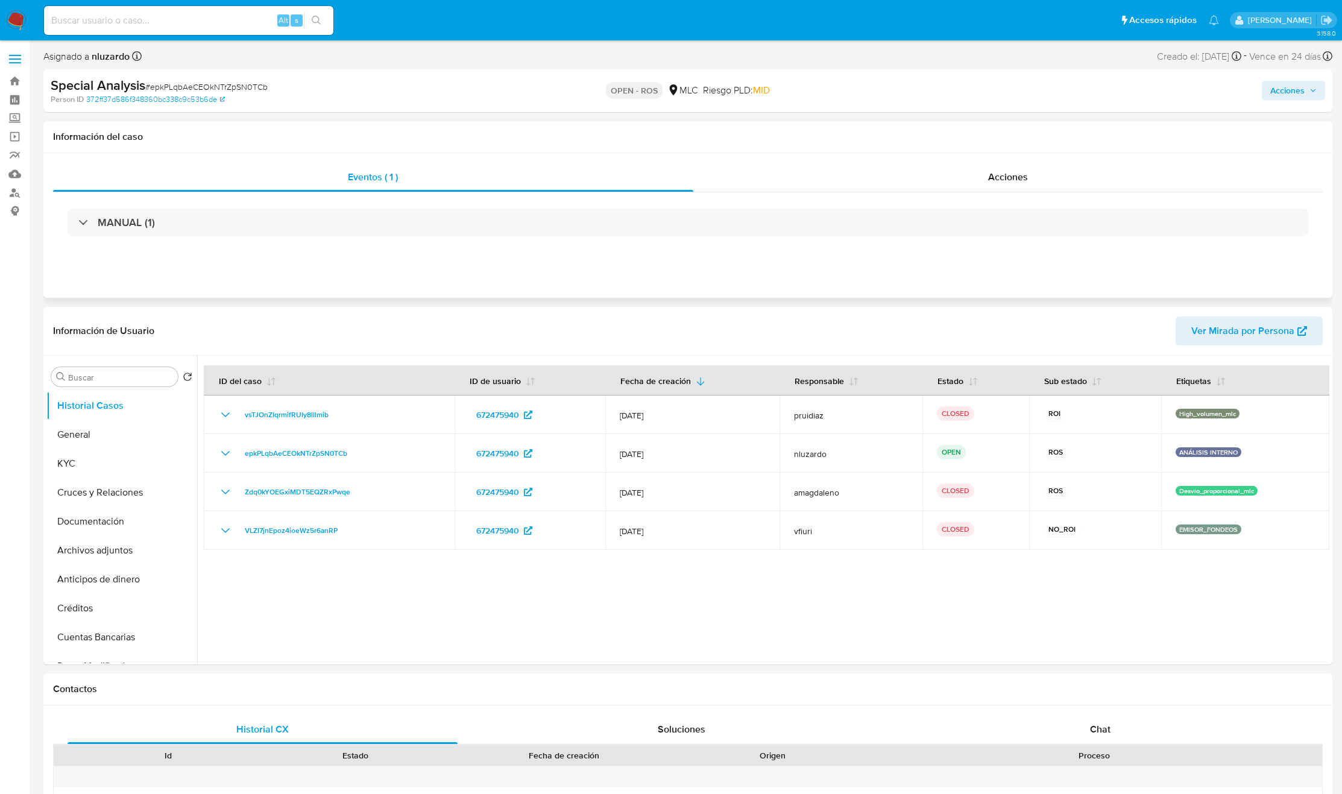
click at [903, 160] on div "Eventos ( 1 ) Acciones MANUAL (1)" at bounding box center [687, 225] width 1289 height 145
click at [903, 174] on div "Acciones" at bounding box center [1008, 177] width 630 height 29
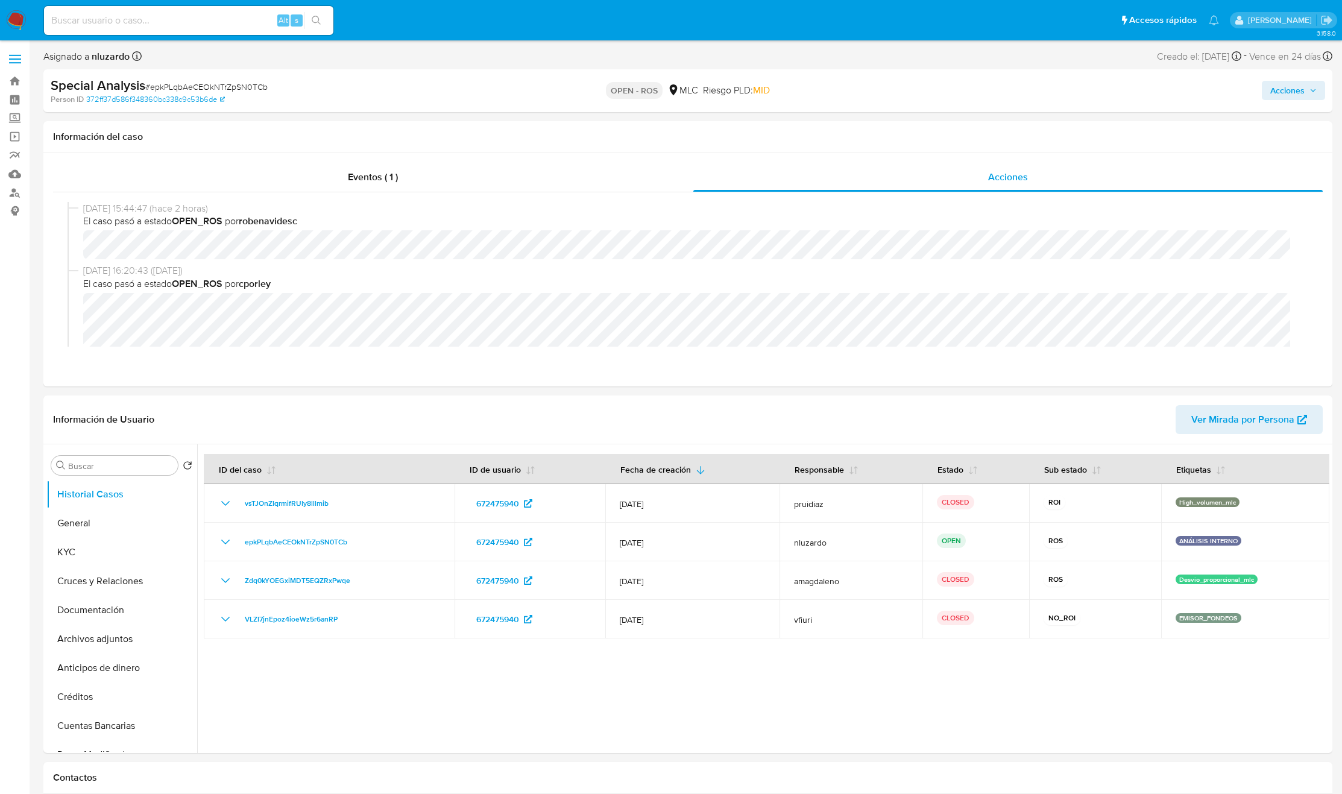
click at [903, 85] on span "Acciones" at bounding box center [1287, 90] width 34 height 19
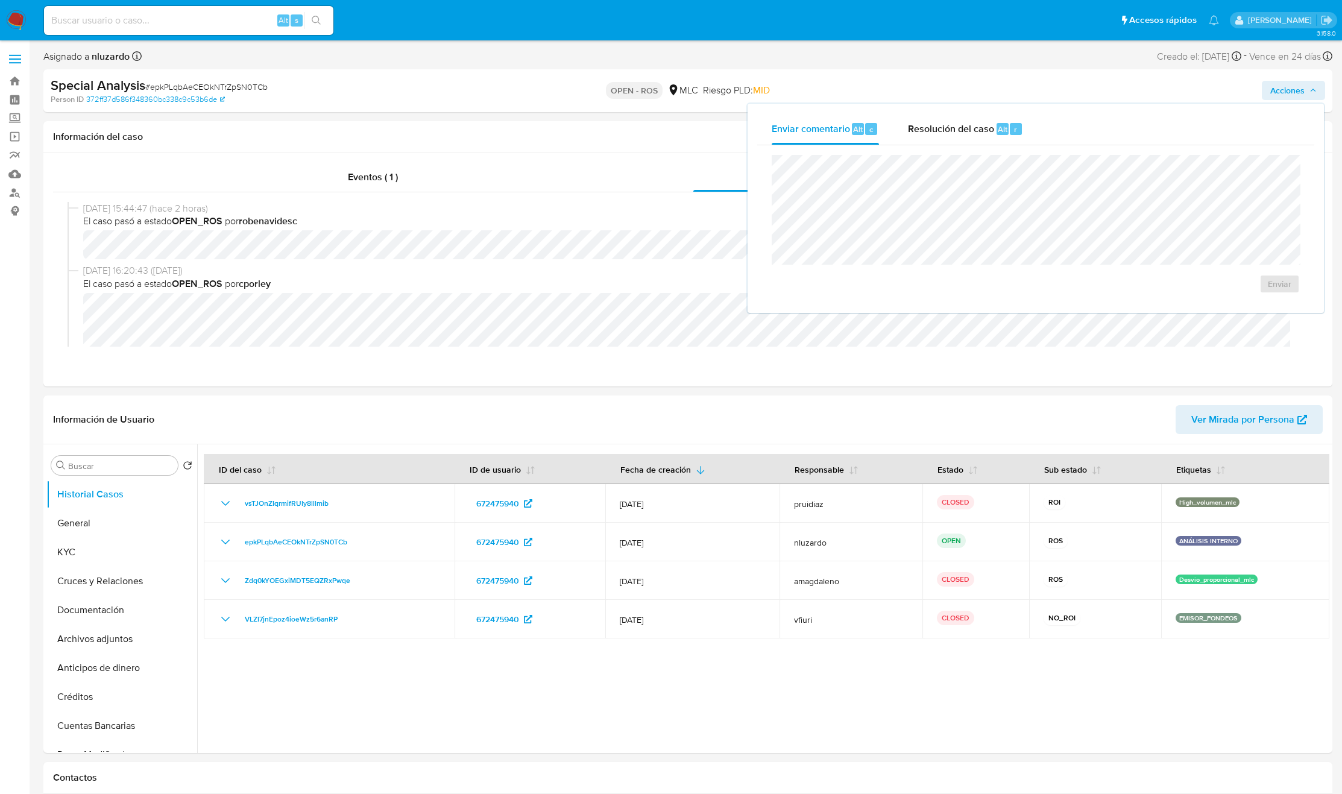
click at [903, 106] on div "Enviar comentario Alt c Resolución del caso Alt r Enviar" at bounding box center [1036, 208] width 576 height 209
click at [903, 143] on div "Resolución del caso Alt r" at bounding box center [965, 128] width 115 height 31
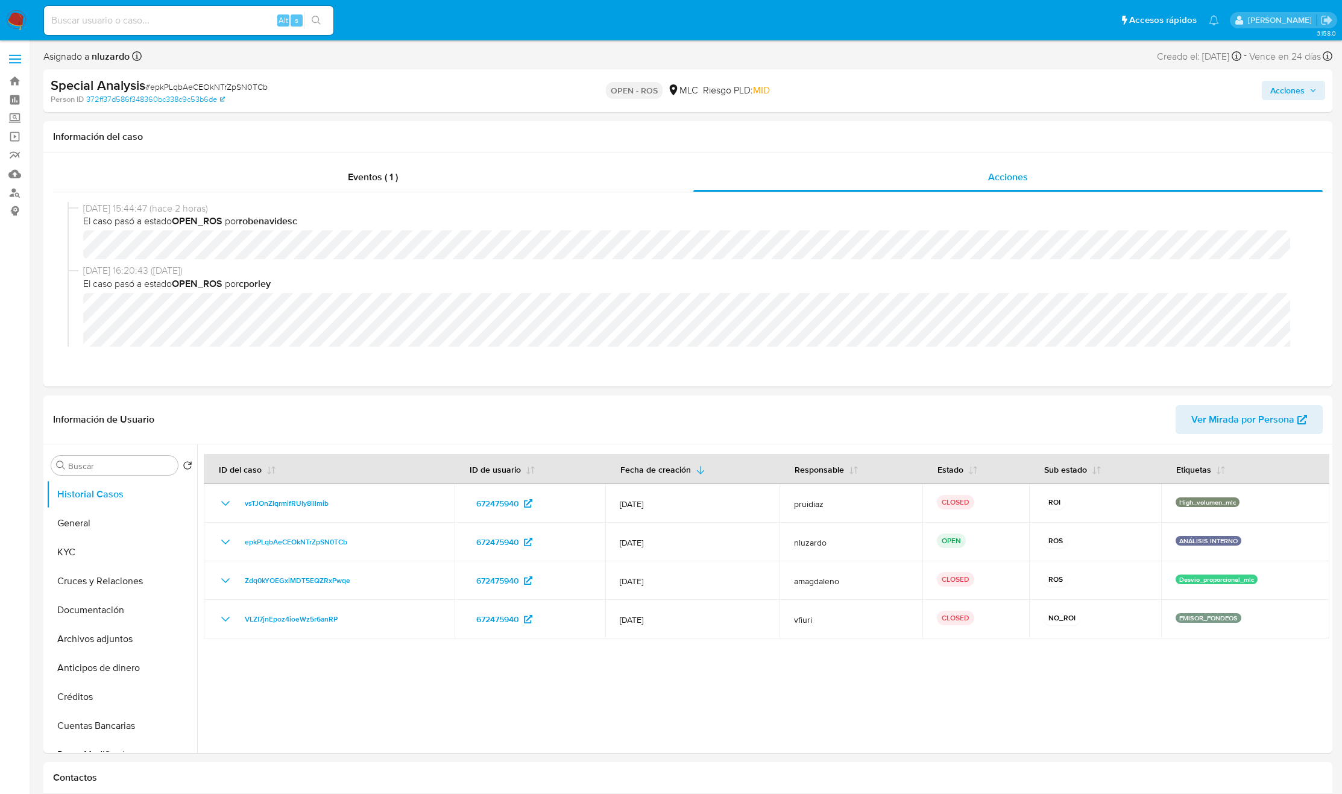
click at [903, 95] on span "Acciones" at bounding box center [1287, 90] width 34 height 19
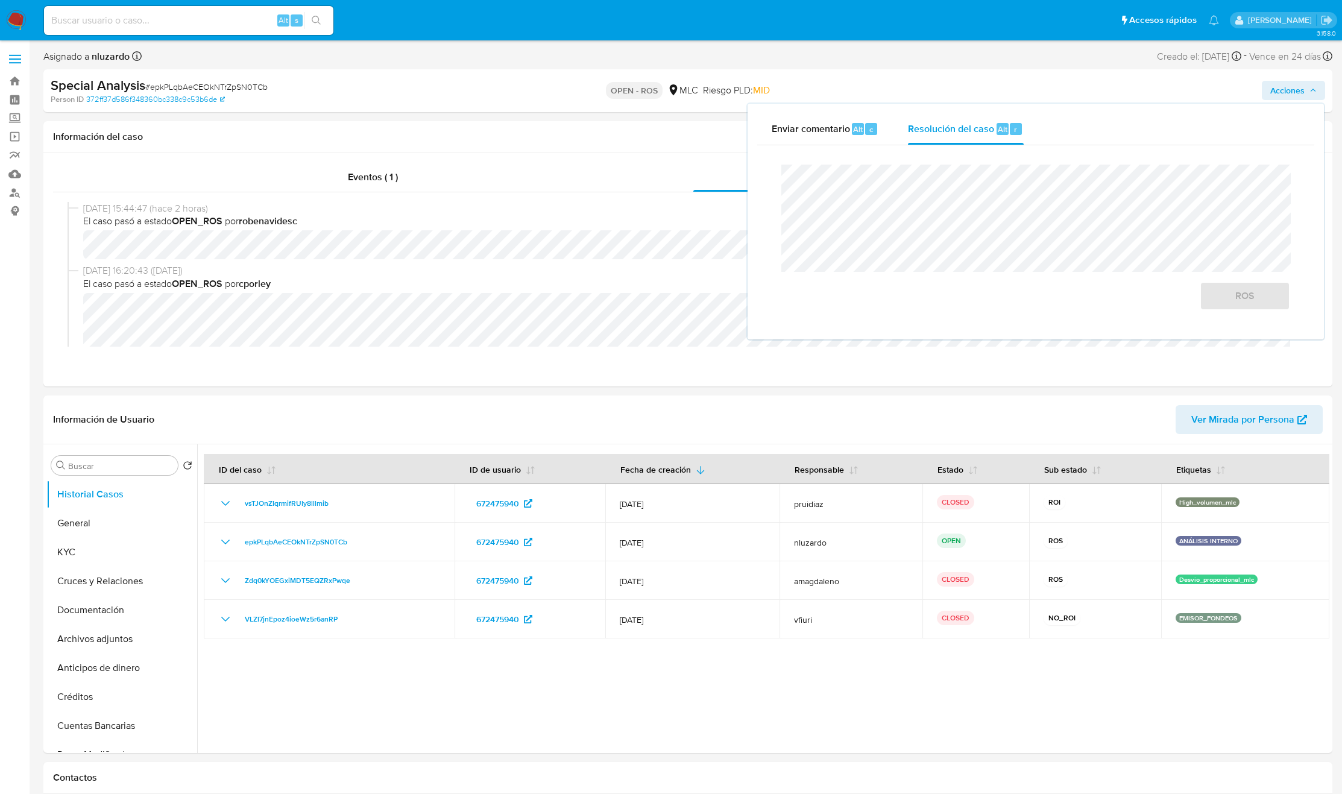
click at [903, 148] on div "Cierre de caso ROS" at bounding box center [1035, 237] width 557 height 184
click at [903, 291] on button "ROS" at bounding box center [1245, 296] width 90 height 29
click at [903, 298] on span "ROS" at bounding box center [1244, 296] width 59 height 27
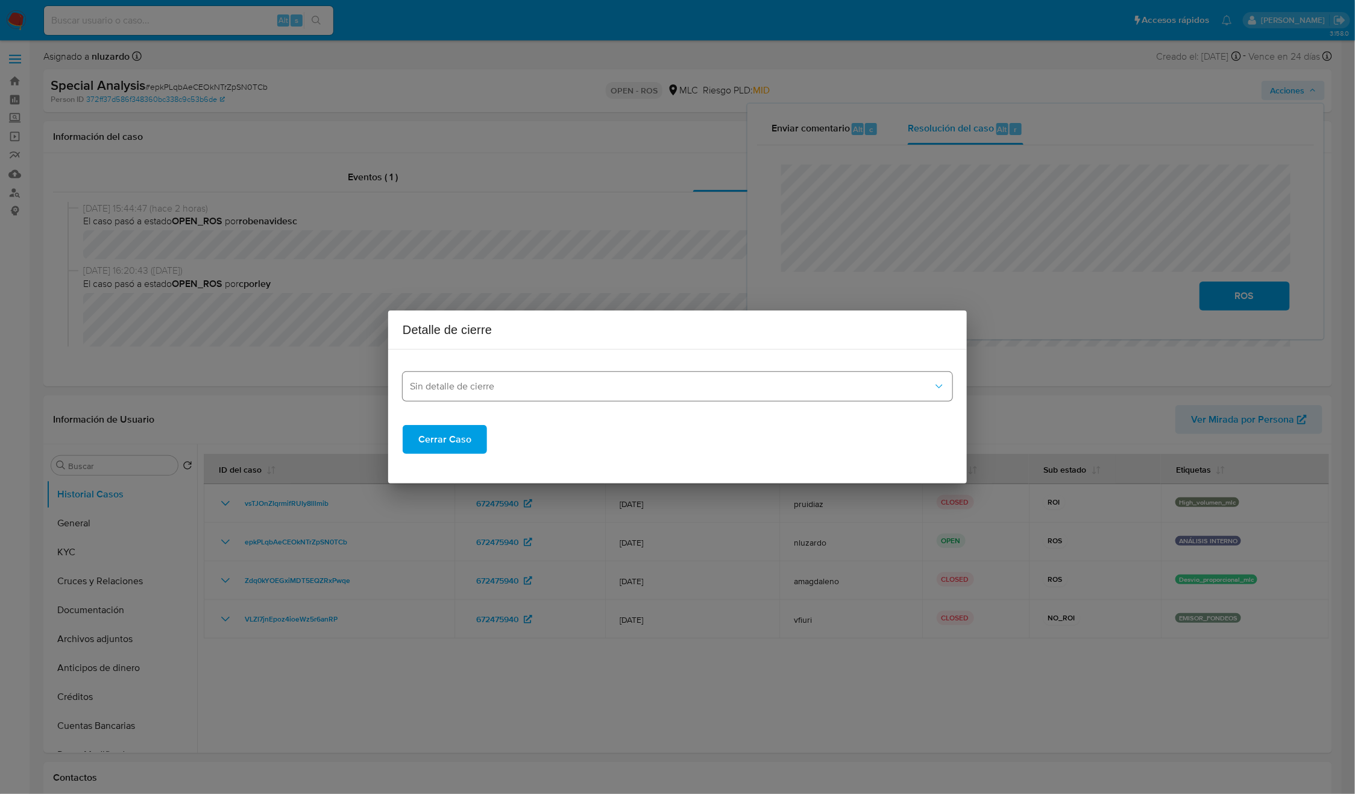
drag, startPoint x: 1221, startPoint y: 295, endPoint x: 503, endPoint y: 392, distance: 724.0
click at [493, 339] on div "Detalle de cierre Sin detalle de cierre Cerrar Caso" at bounding box center [677, 397] width 1355 height 794
click at [508, 408] on div "Cerrar Caso" at bounding box center [678, 430] width 550 height 48
click at [512, 389] on span "Sin detalle de cierre" at bounding box center [671, 386] width 523 height 12
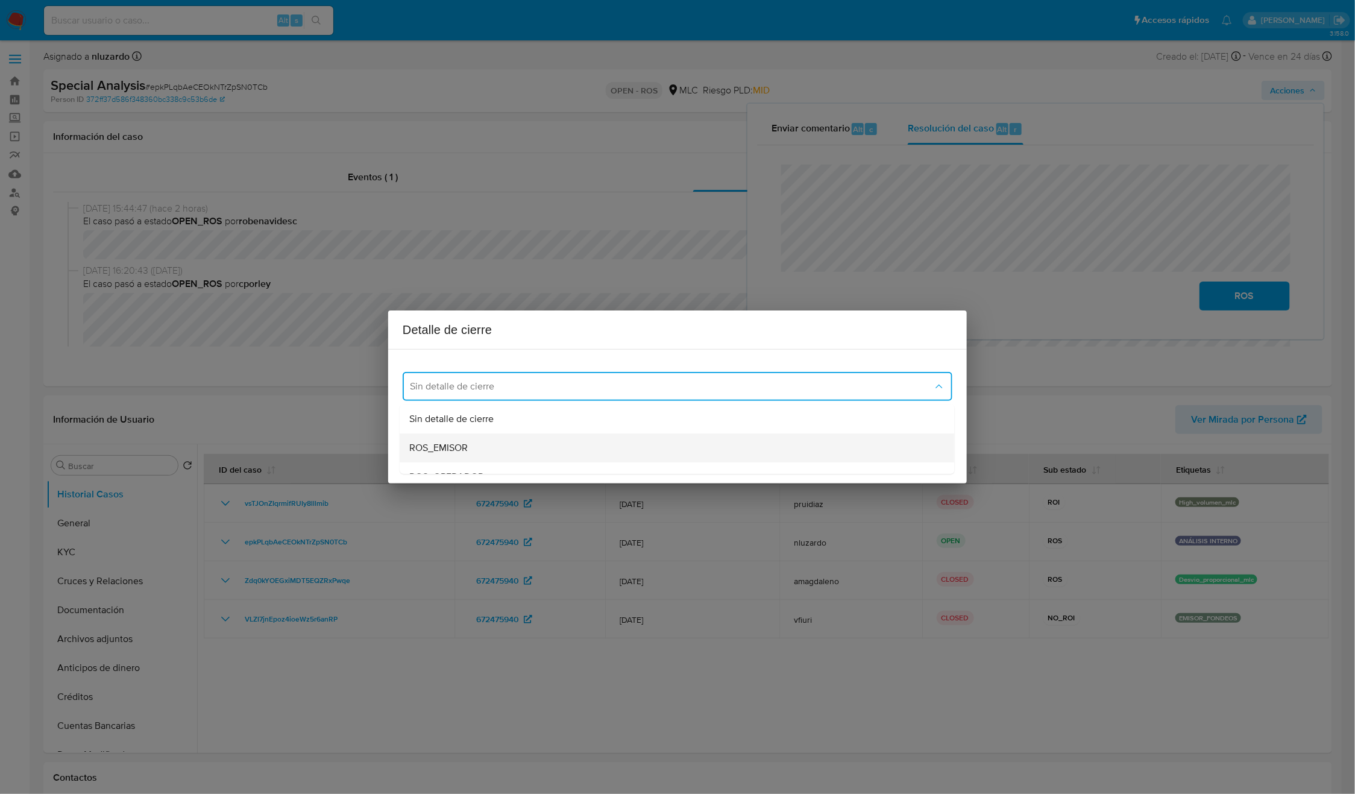
click at [487, 439] on div "ROS_EMISOR" at bounding box center [674, 447] width 528 height 29
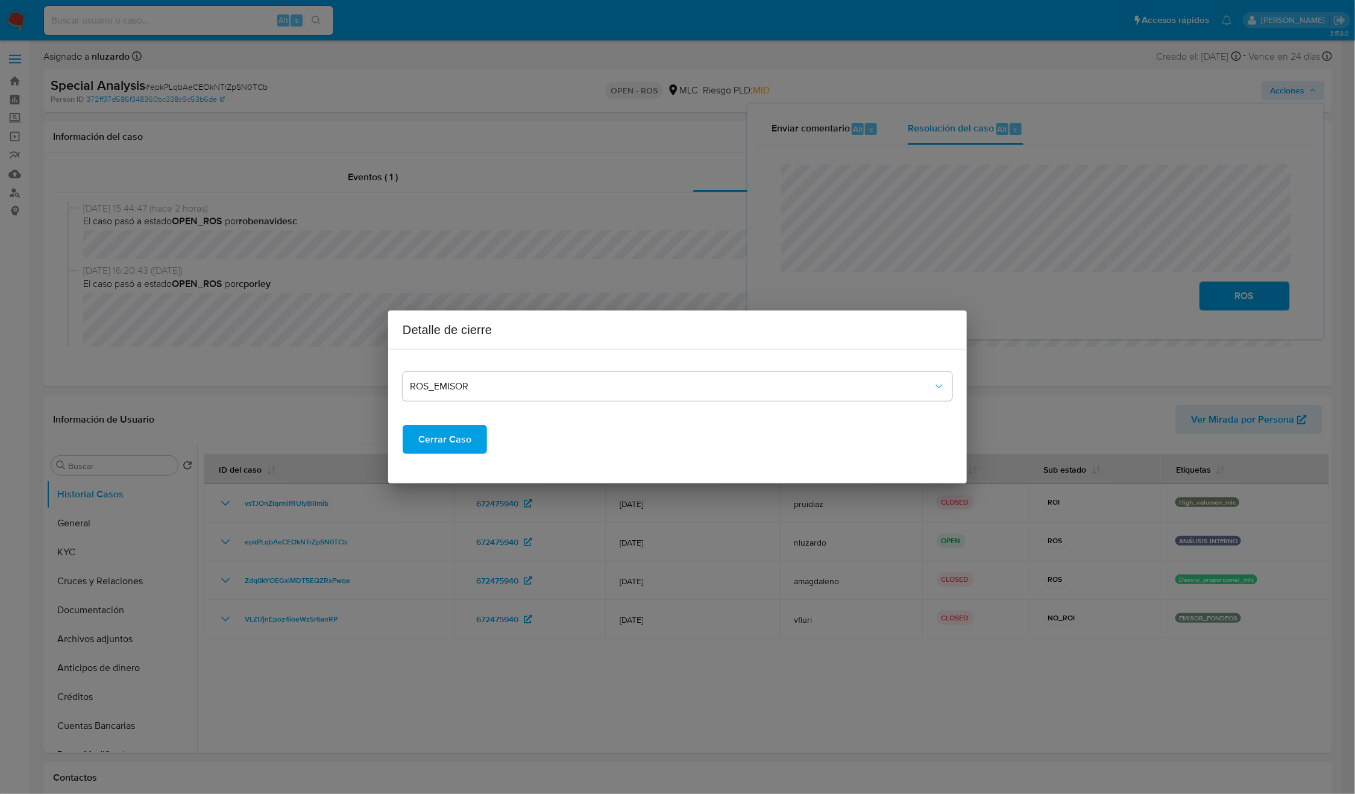
click at [449, 438] on span "Cerrar Caso" at bounding box center [444, 439] width 53 height 27
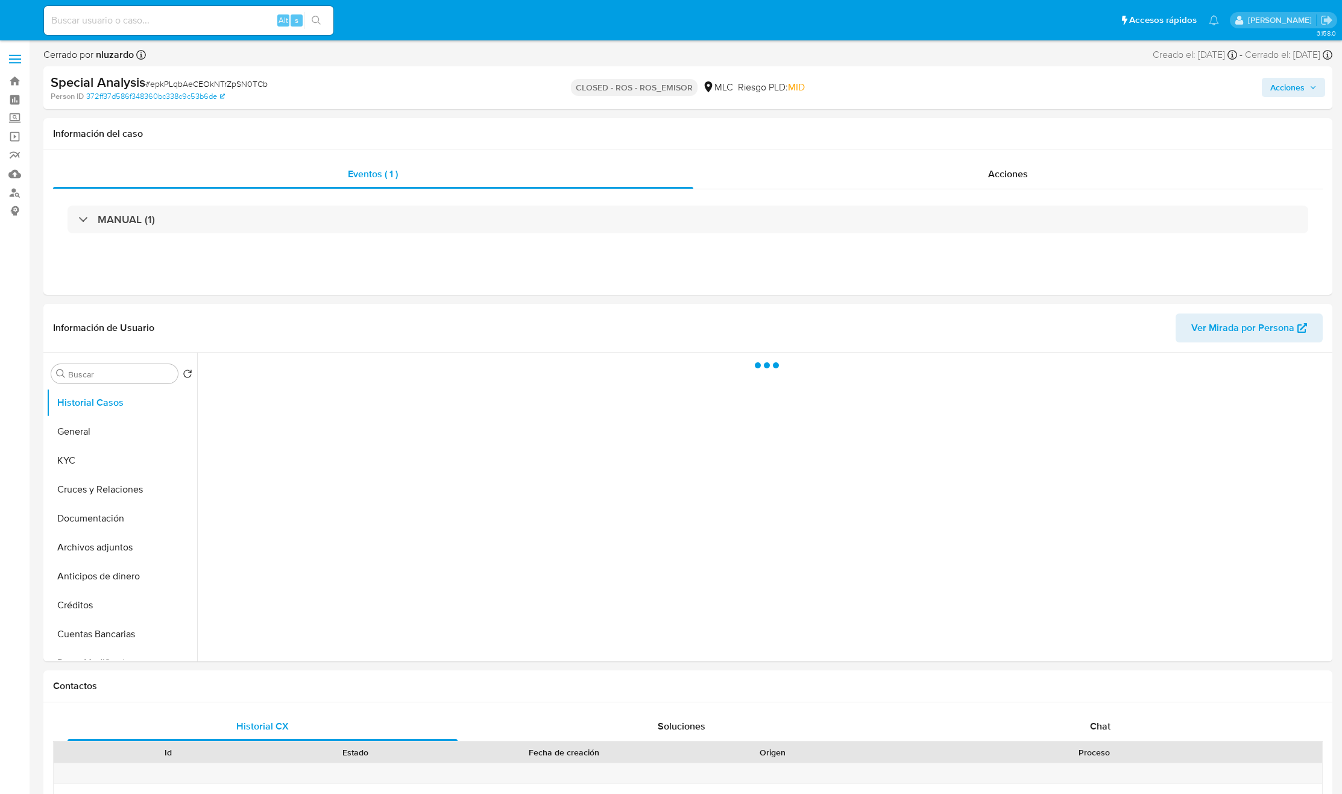
select select "10"
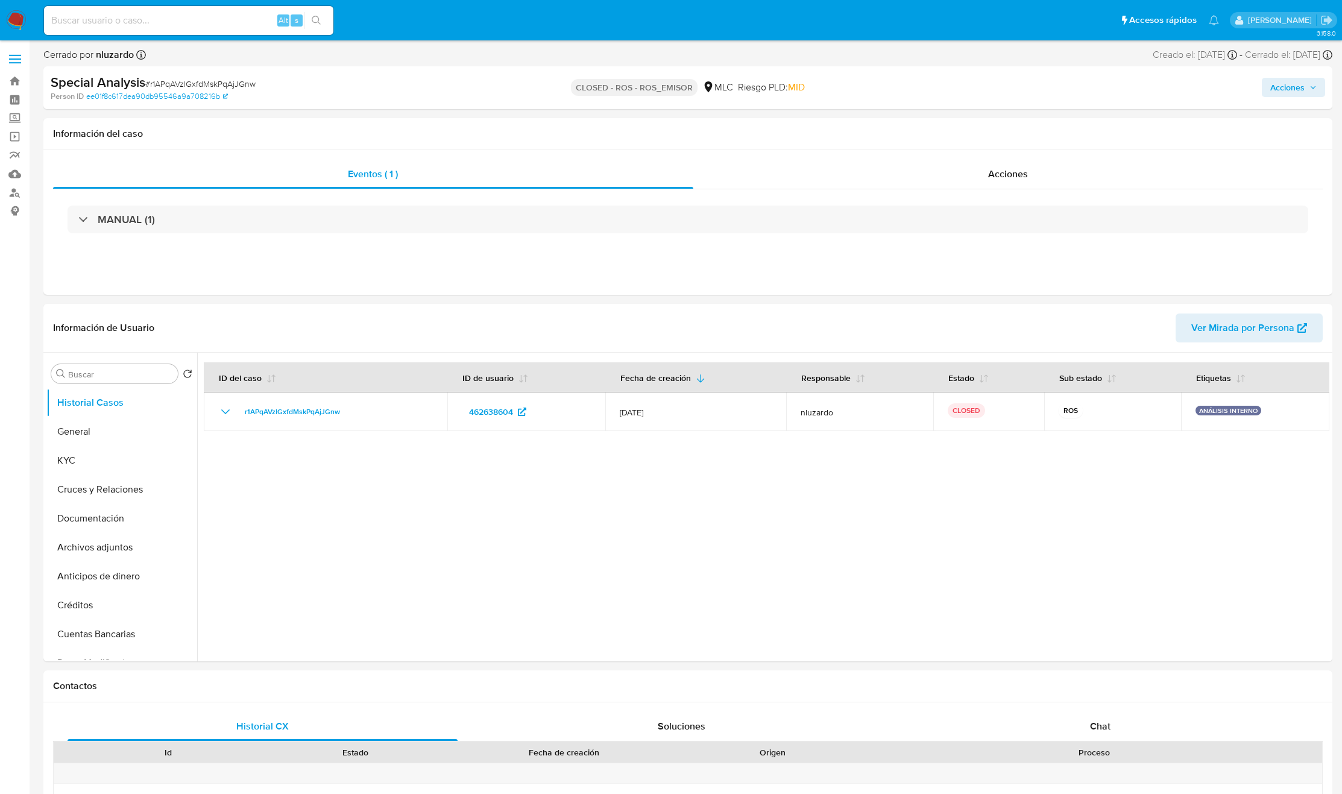
select select "10"
